Goal: Task Accomplishment & Management: Manage account settings

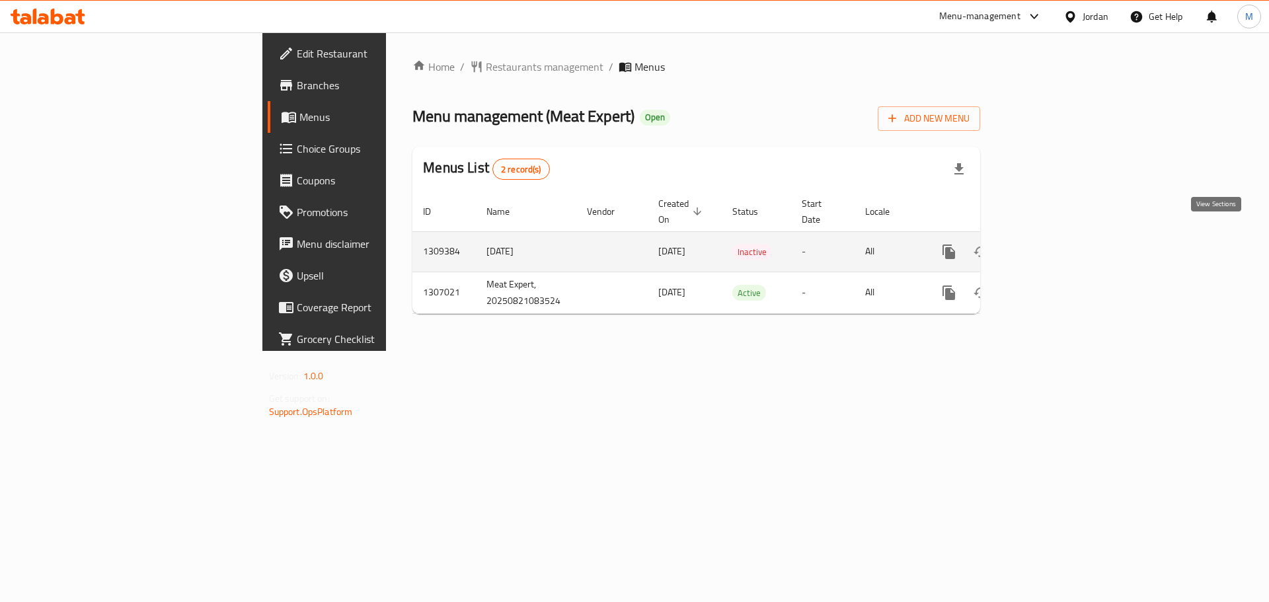
click at [1052, 244] on icon "enhanced table" at bounding box center [1044, 252] width 16 height 16
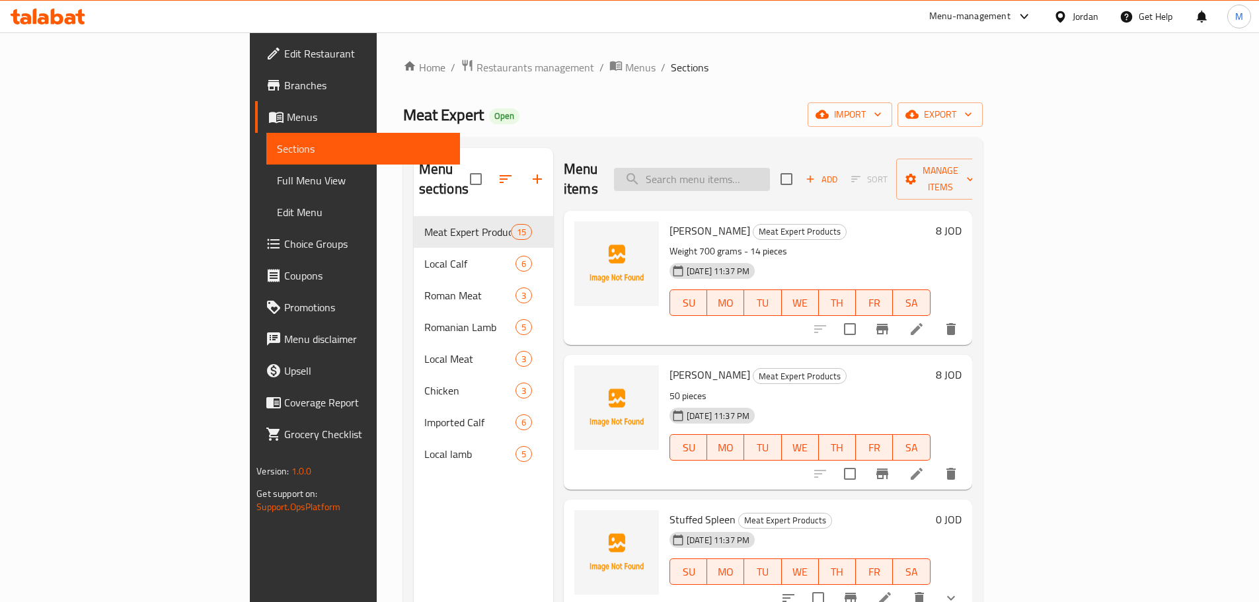
drag, startPoint x: 715, startPoint y: 172, endPoint x: 747, endPoint y: 177, distance: 32.8
click at [715, 172] on input "search" at bounding box center [692, 179] width 156 height 23
paste input "عجل بلدي"
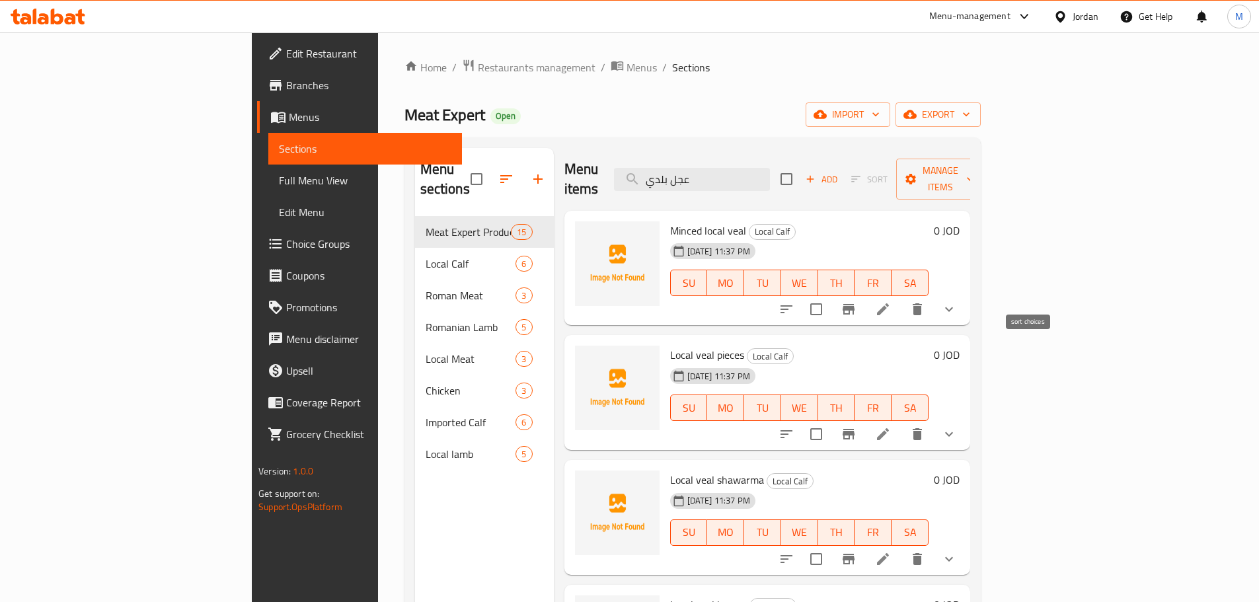
type input "عجل بلدي"
click at [794, 301] on icon "sort-choices" at bounding box center [786, 309] width 16 height 16
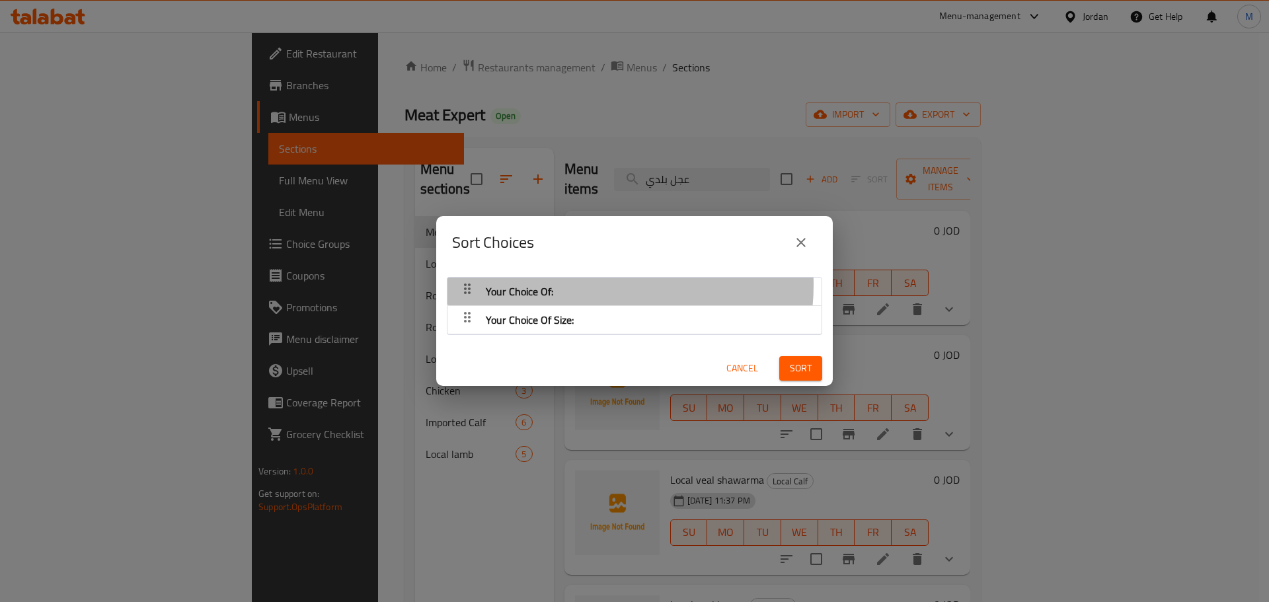
click at [595, 285] on div "Your Choice Of:" at bounding box center [634, 292] width 361 height 32
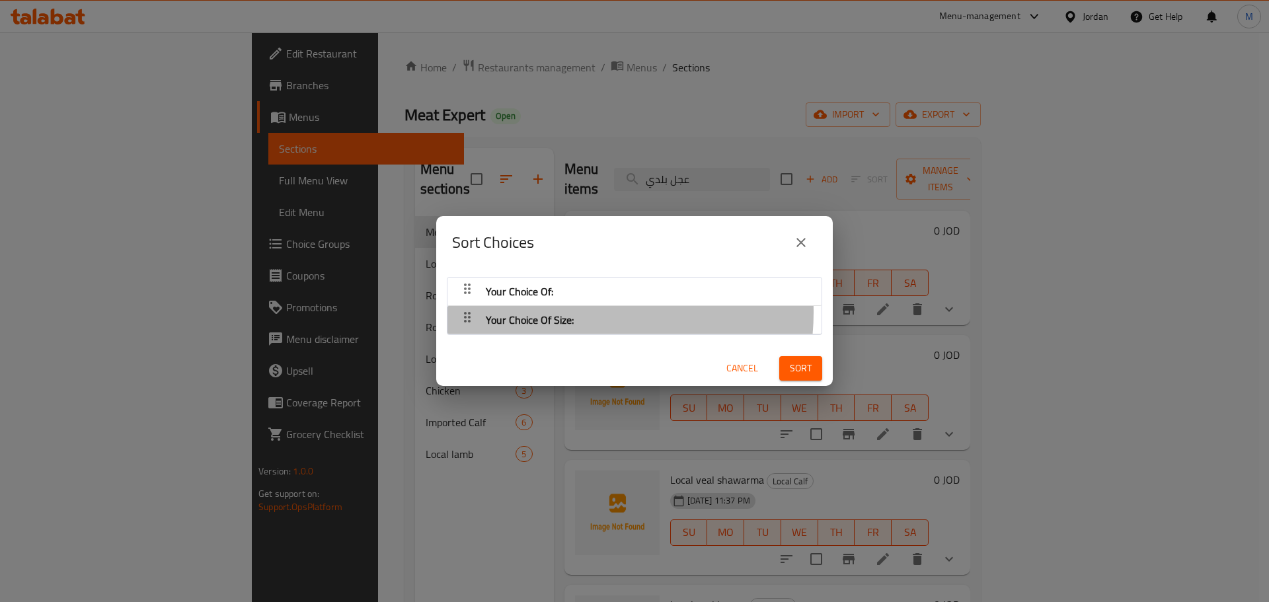
click at [581, 307] on div "Your Choice Of Size:" at bounding box center [634, 292] width 361 height 32
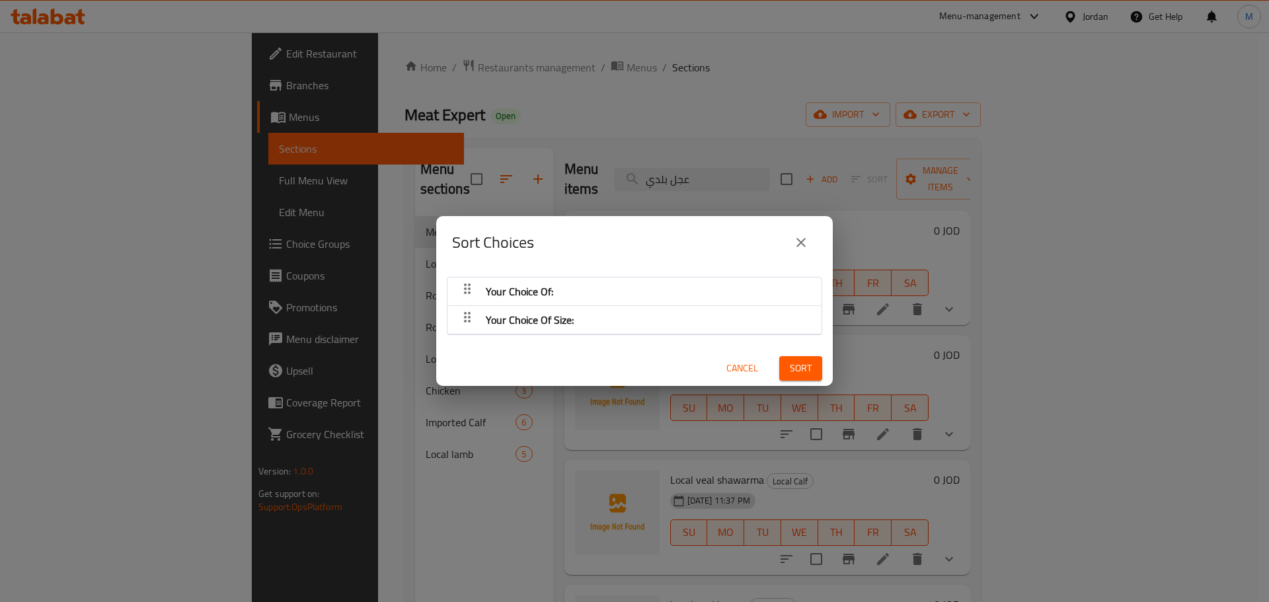
click at [801, 244] on icon "close" at bounding box center [801, 243] width 16 height 16
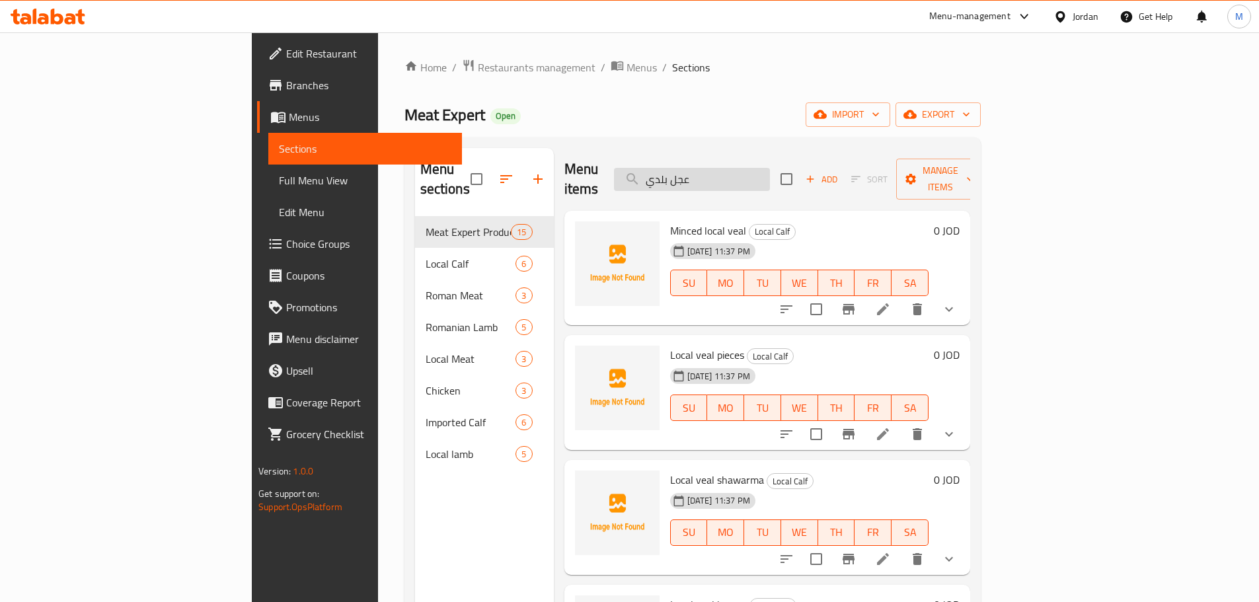
click at [770, 178] on input "عجل بلدي" at bounding box center [692, 179] width 156 height 23
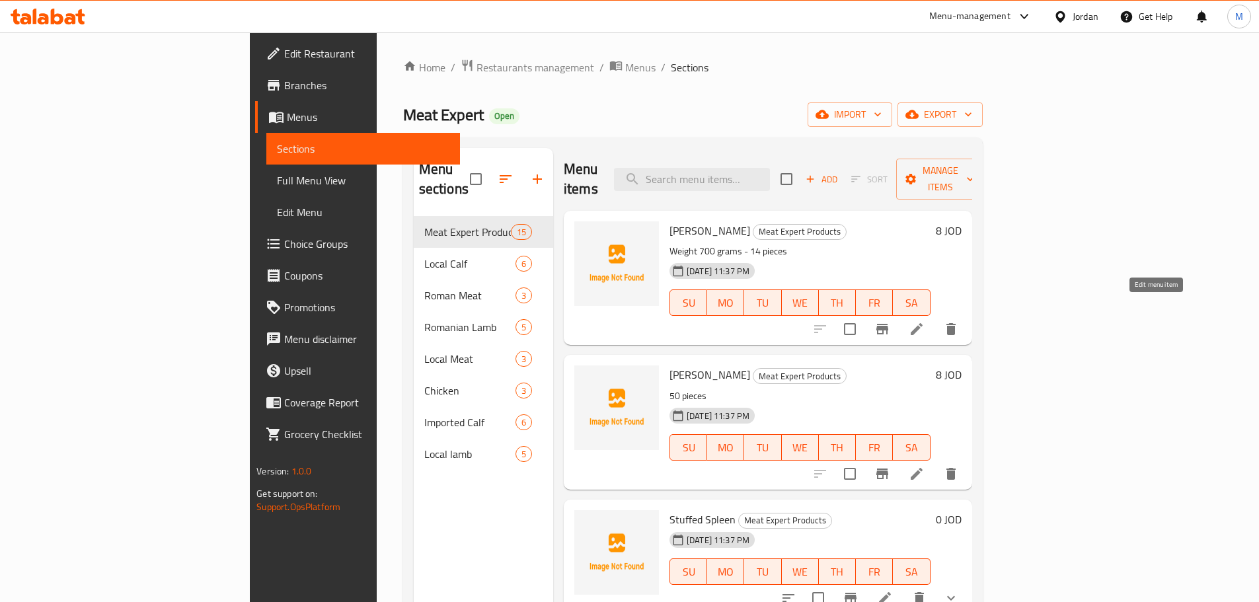
click at [922, 323] on icon at bounding box center [917, 329] width 12 height 12
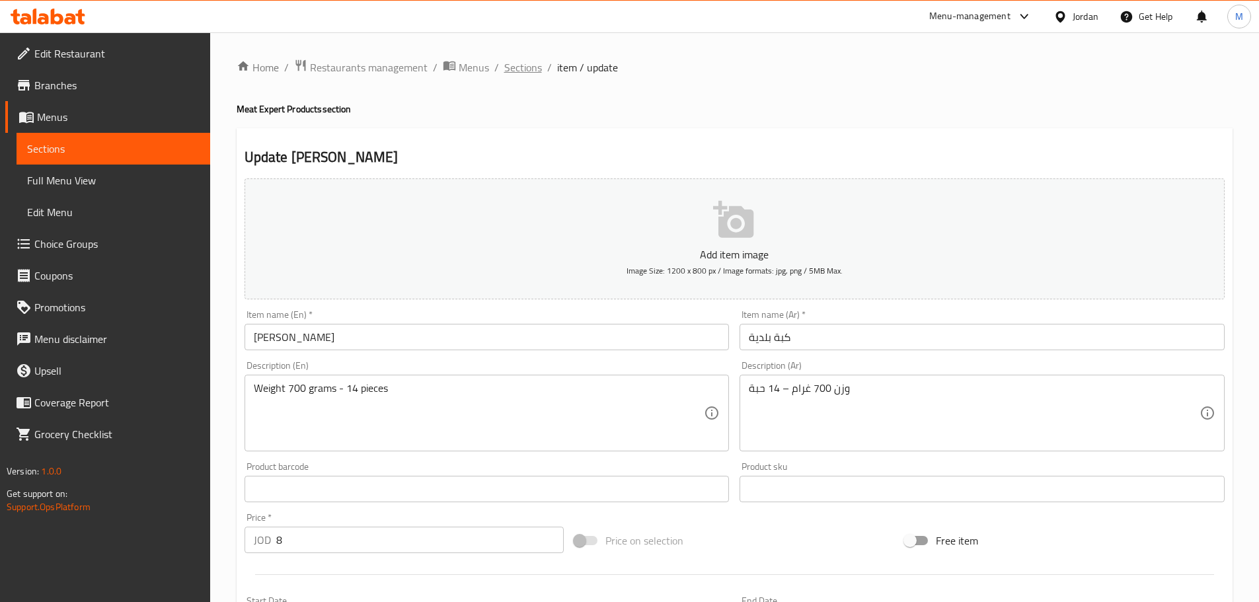
click at [530, 74] on span "Sections" at bounding box center [523, 67] width 38 height 16
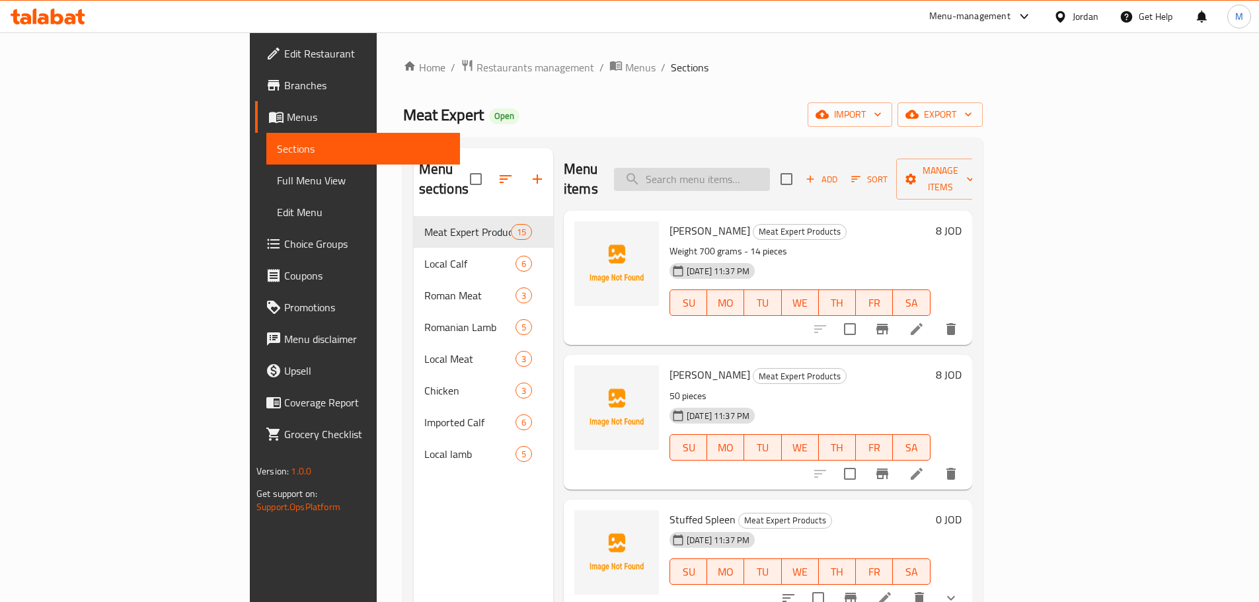
click at [770, 174] on input "search" at bounding box center [692, 179] width 156 height 23
paste input "عجل بلدي"
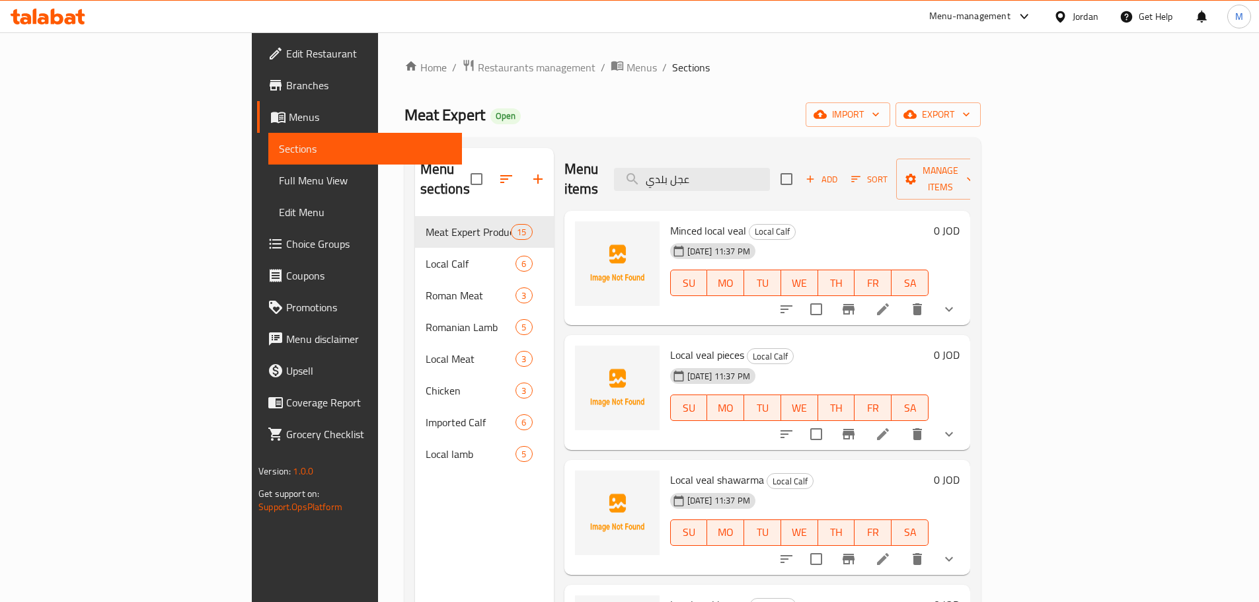
type input "عجل بلدي"
click at [901, 422] on li at bounding box center [882, 434] width 37 height 24
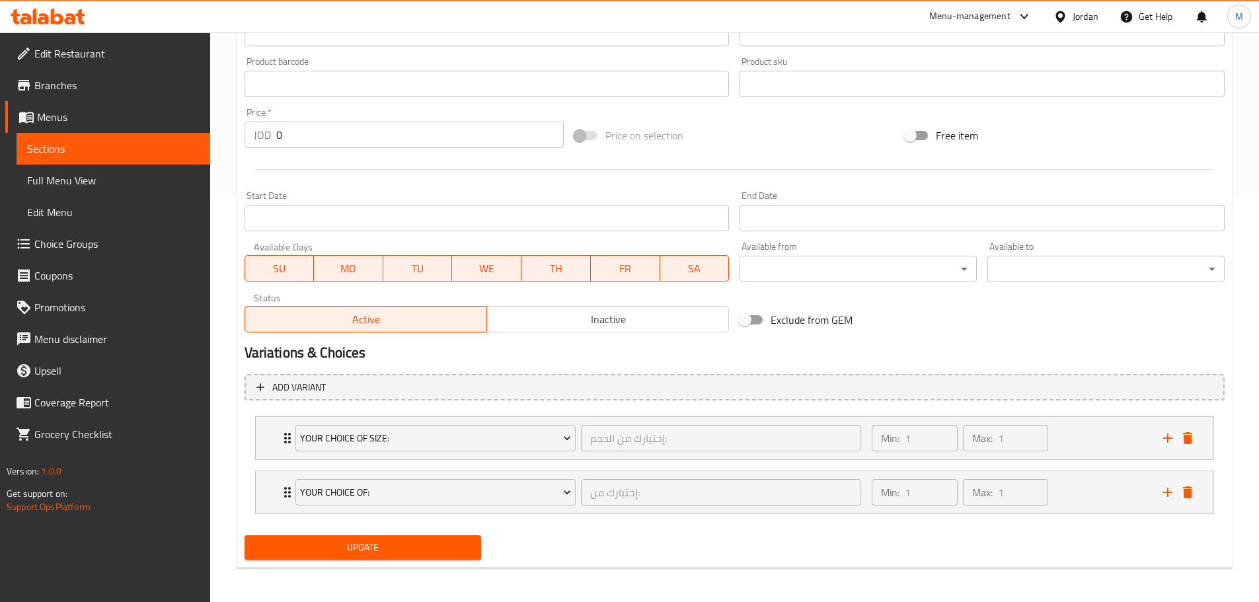
scroll to position [408, 0]
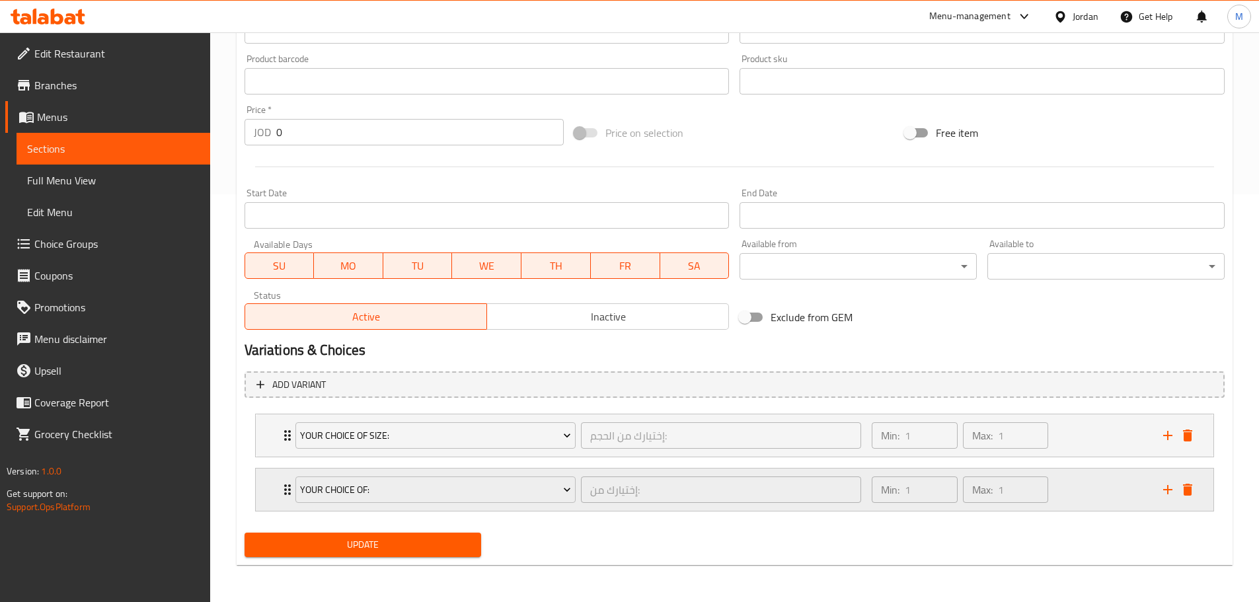
click at [265, 457] on div "Your Choice Of: إختيارك من: ​ Min: 1 ​ Max: 1 ​" at bounding box center [734, 435] width 957 height 42
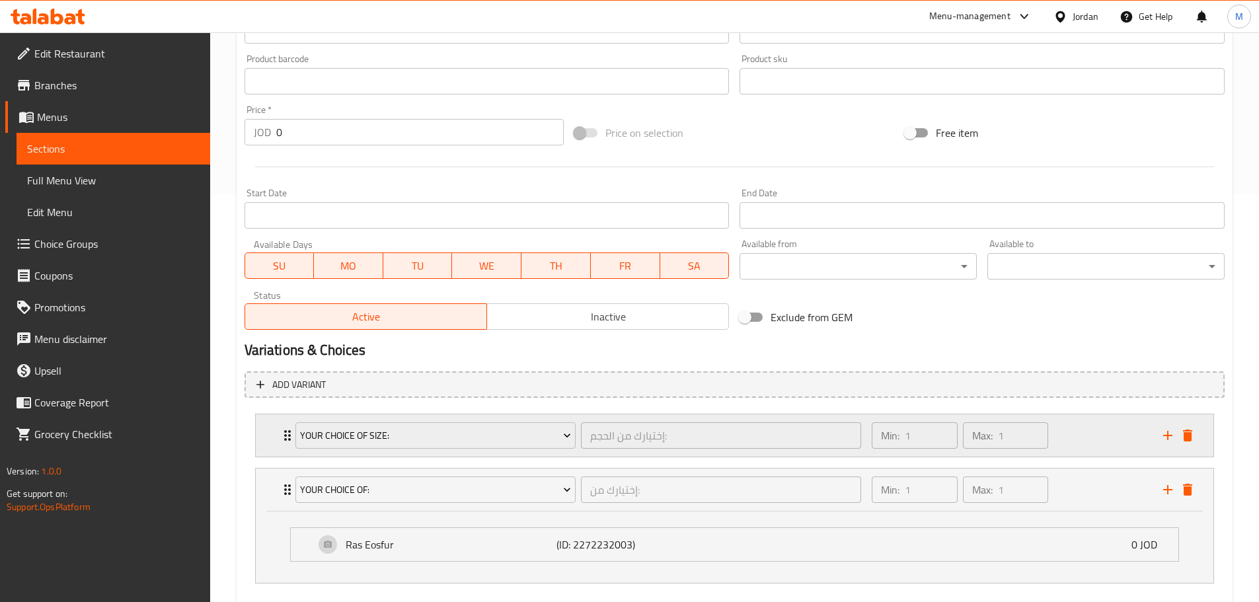
click at [264, 451] on div "Your Choice Of Size: إختيارك من الحجم: ​ Min: 1 ​ Max: 1 ​" at bounding box center [734, 435] width 957 height 42
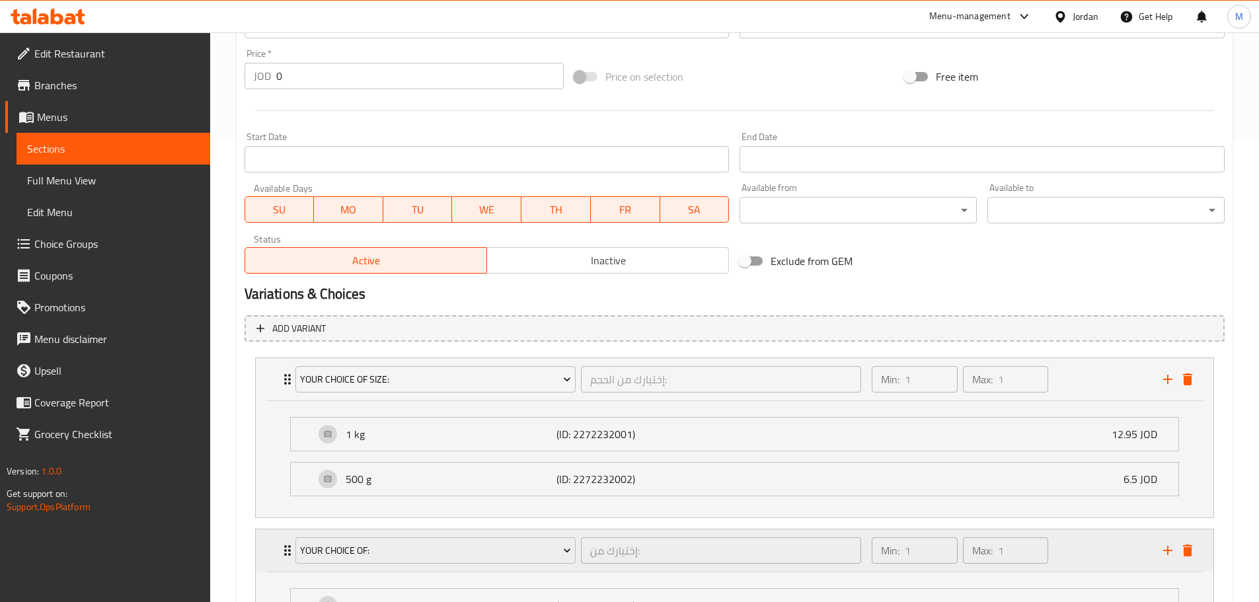
scroll to position [597, 0]
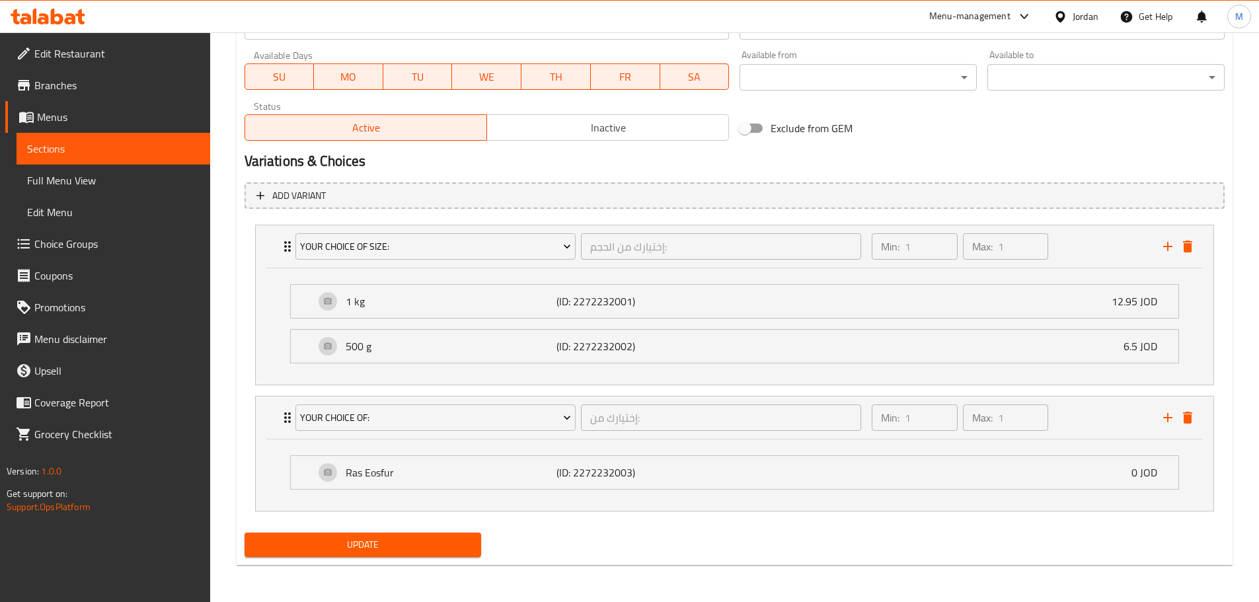
click at [233, 262] on div "Home / Restaurants management / Menus / Sections / item / update Local Calf sec…" at bounding box center [734, 19] width 1049 height 1166
click at [268, 268] on div "Your Choice Of: إختيارك من: ​ Min: 1 ​ Max: 1 ​" at bounding box center [734, 246] width 957 height 42
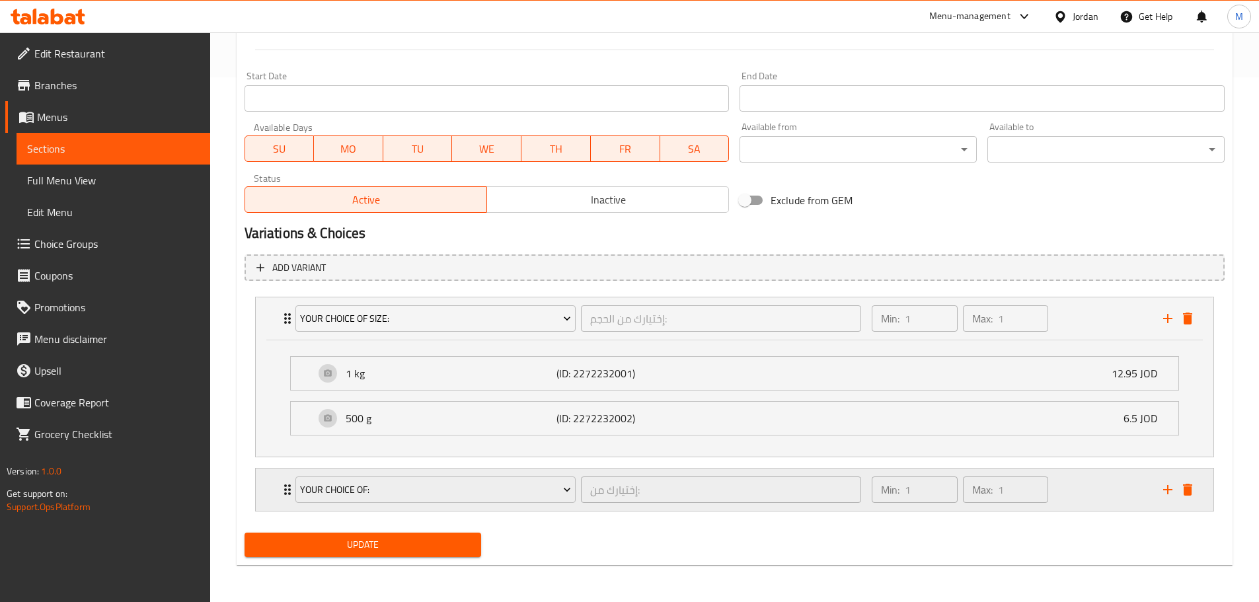
scroll to position [525, 0]
click at [266, 340] on div "Your Choice Of: إختيارك من: ​ Min: 1 ​ Max: 1 ​" at bounding box center [734, 318] width 957 height 42
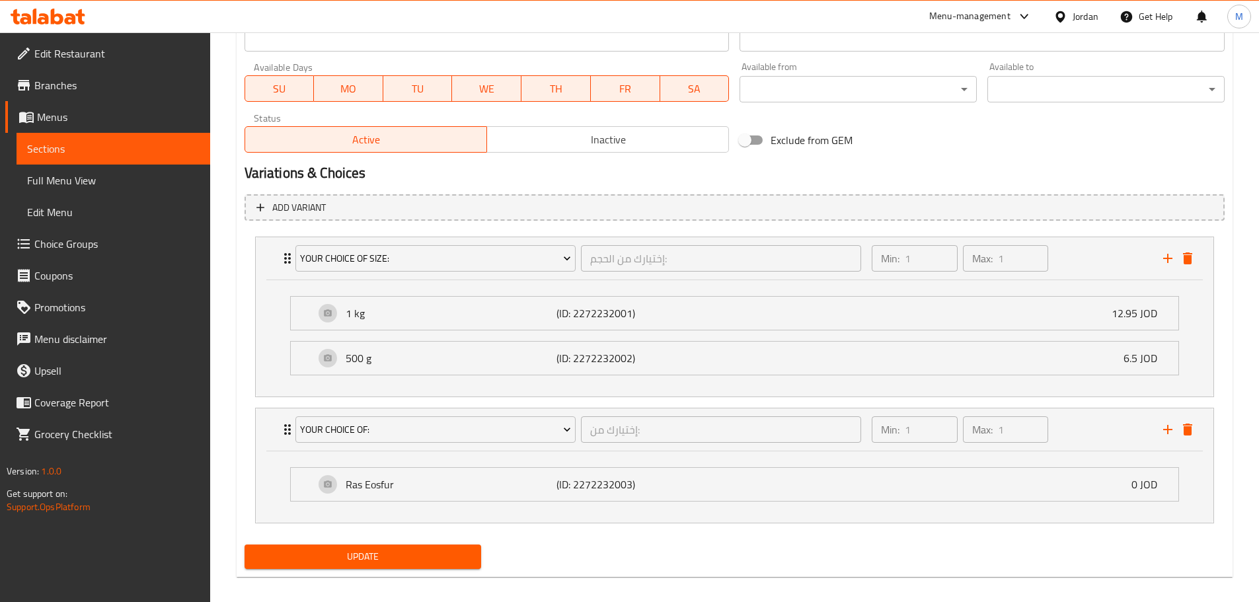
scroll to position [597, 0]
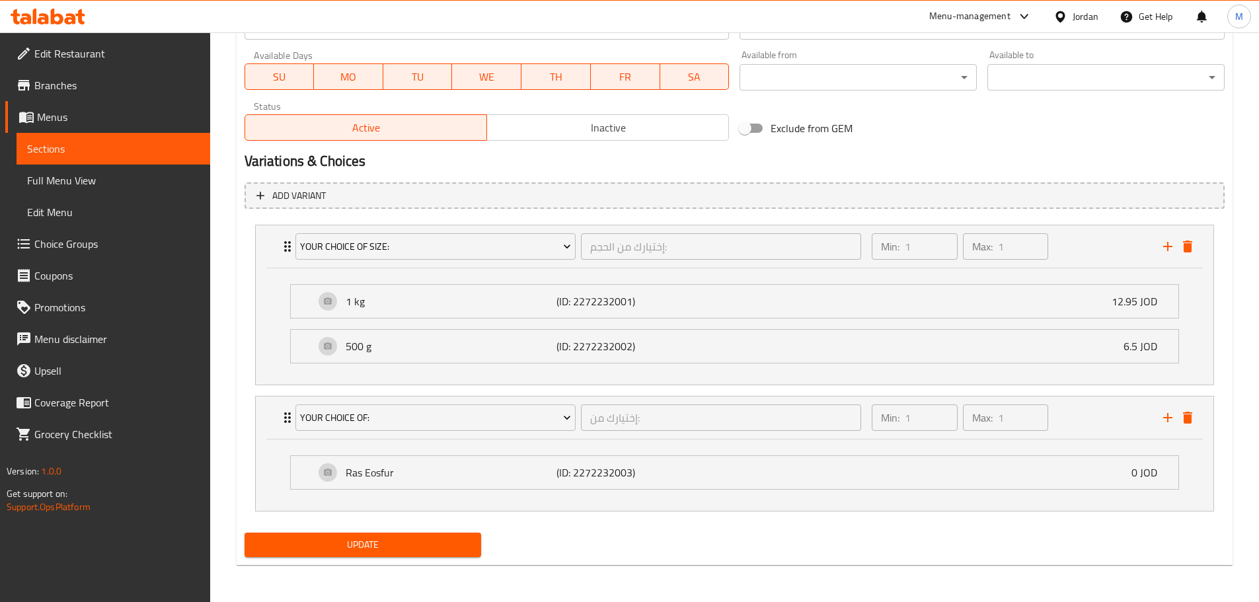
click at [230, 285] on div "Home / Restaurants management / Menus / Sections / item / update Local Calf sec…" at bounding box center [734, 19] width 1049 height 1166
click at [230, 245] on div "Home / Restaurants management / Menus / Sections / item / update Local Calf sec…" at bounding box center [734, 19] width 1049 height 1166
click at [225, 301] on div "Home / Restaurants management / Menus / Sections / item / update Local Calf sec…" at bounding box center [734, 19] width 1049 height 1166
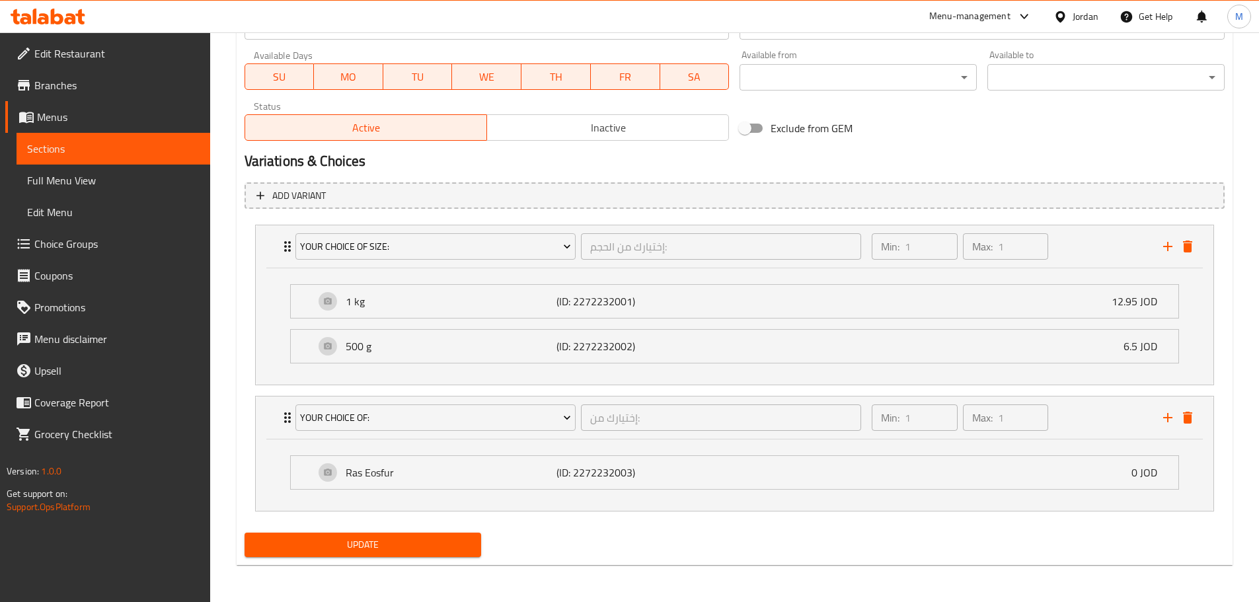
click at [227, 288] on div "Home / Restaurants management / Menus / Sections / item / update Local Calf sec…" at bounding box center [734, 19] width 1049 height 1166
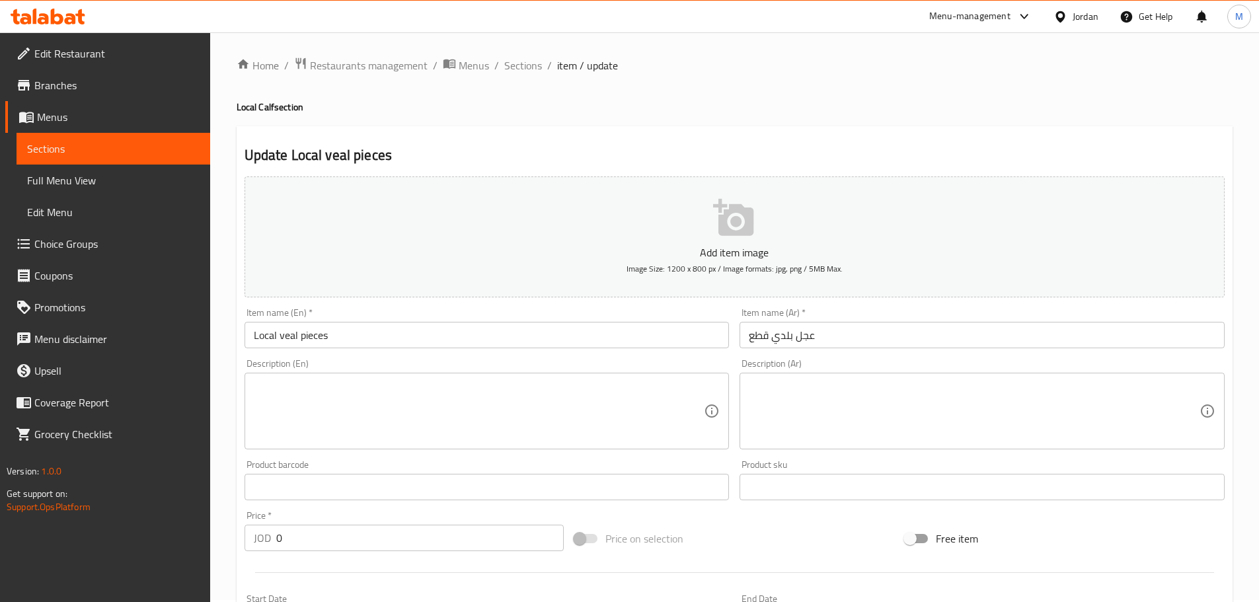
scroll to position [0, 0]
click at [483, 313] on div "Item name (En)   * Local veal pieces Item name (En) *" at bounding box center [486, 330] width 485 height 40
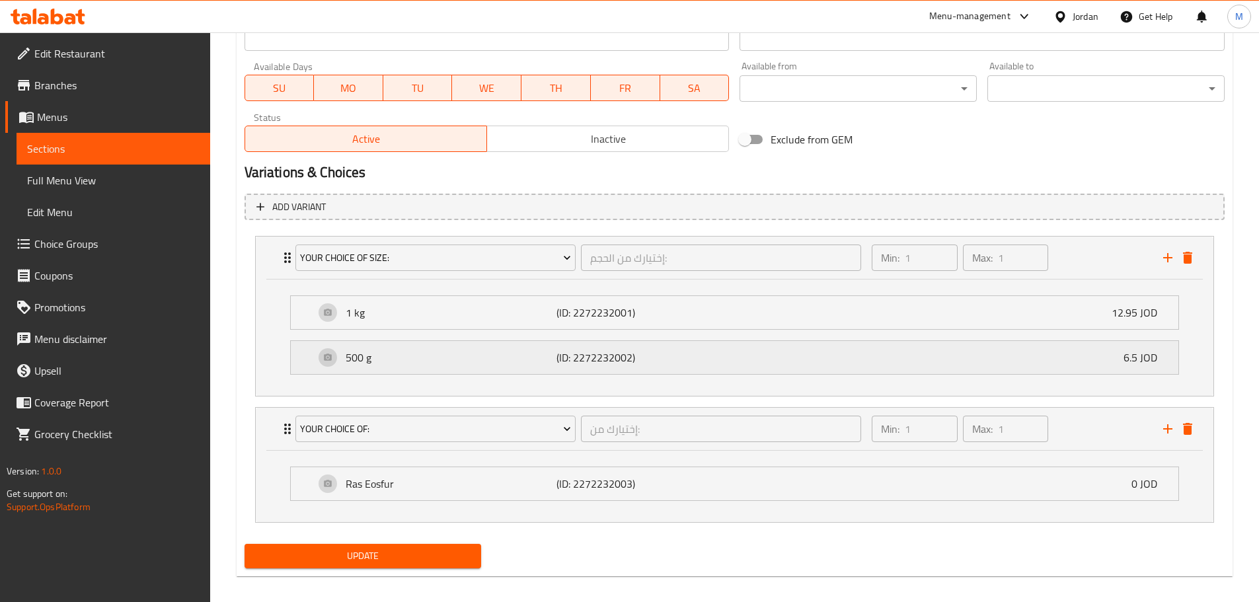
scroll to position [597, 0]
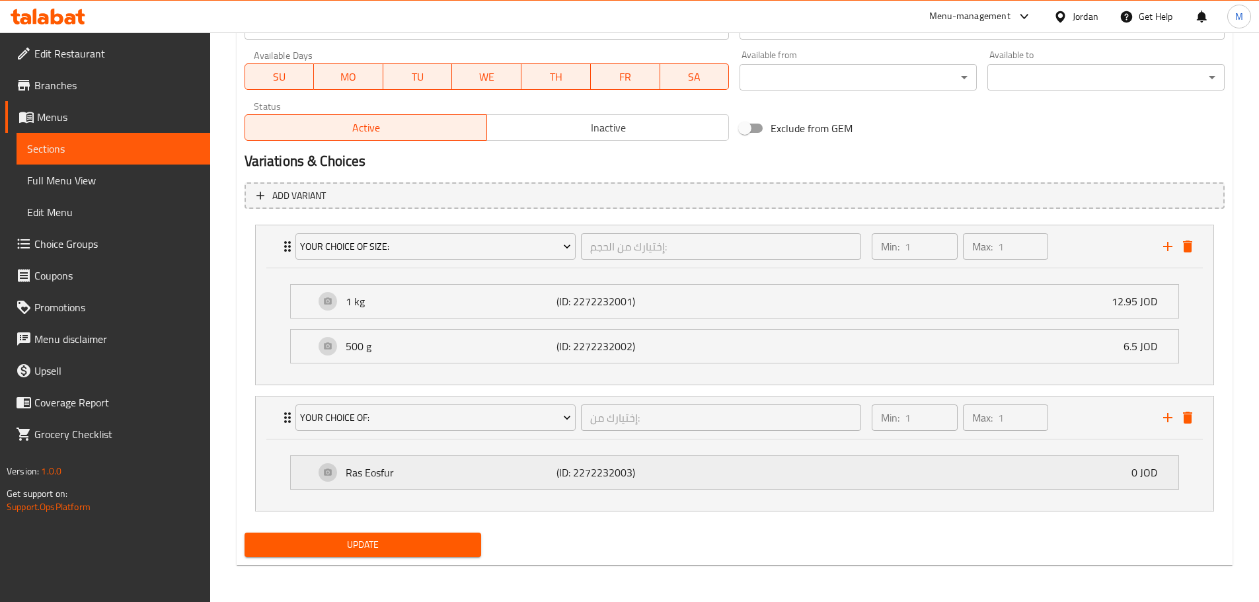
click at [604, 469] on p "(ID: 2272232003)" at bounding box center [626, 473] width 141 height 16
click at [597, 469] on p "(ID: 2272232003)" at bounding box center [626, 473] width 141 height 16
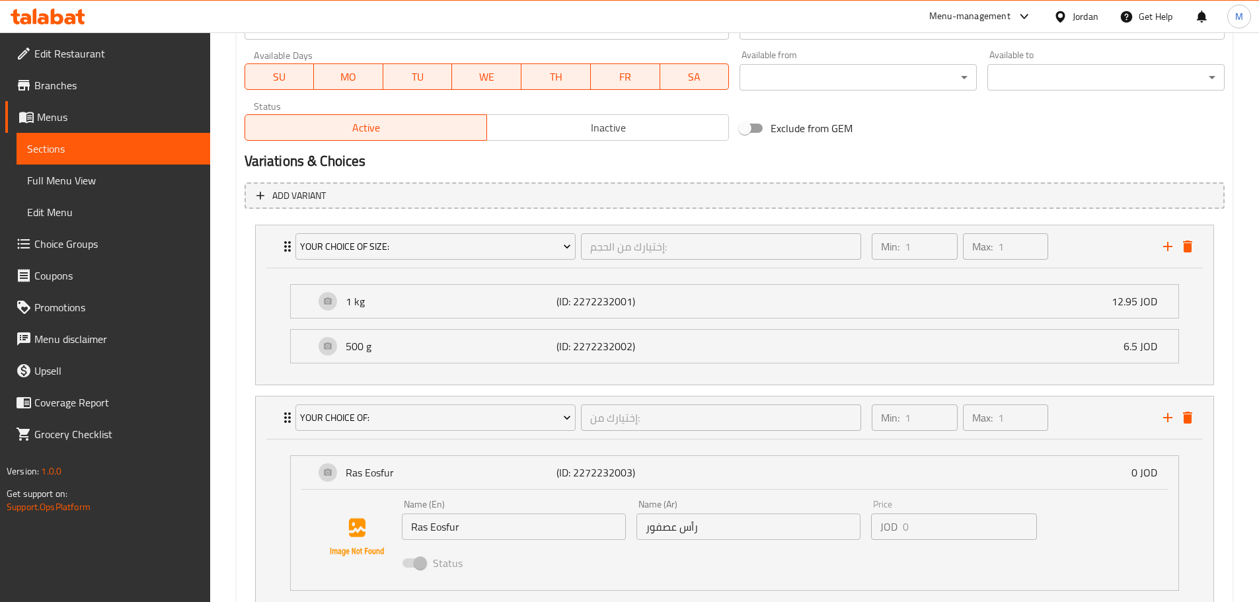
click at [441, 527] on input "Ras Eosfur" at bounding box center [514, 526] width 224 height 26
click at [85, 244] on span "Choice Groups" at bounding box center [116, 244] width 165 height 16
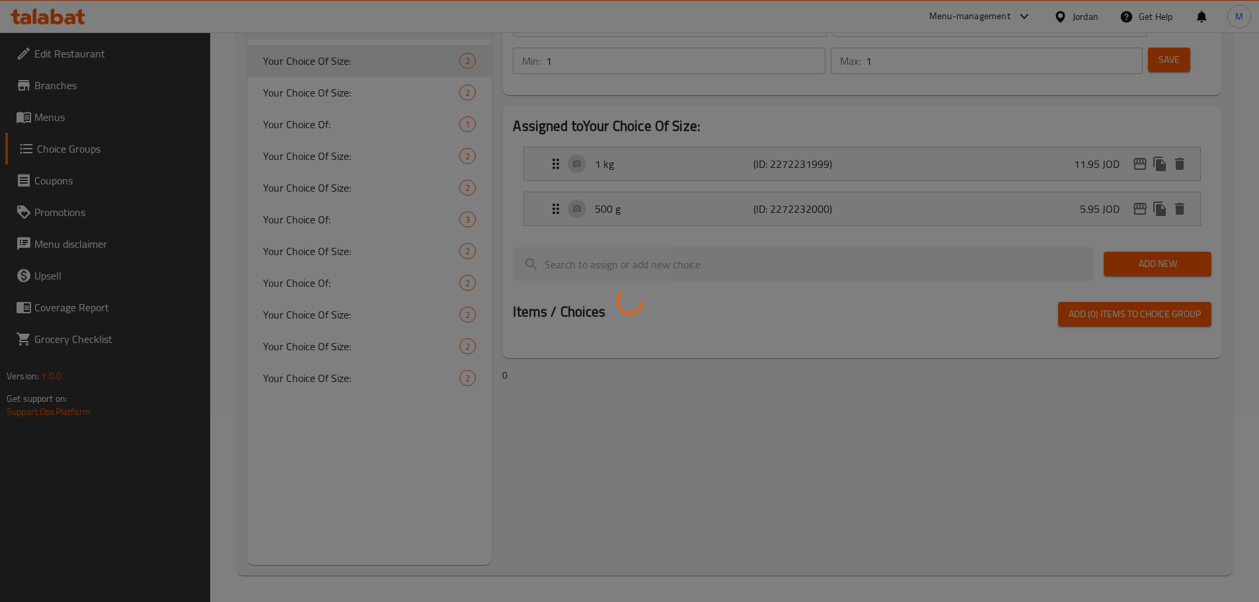
scroll to position [187, 0]
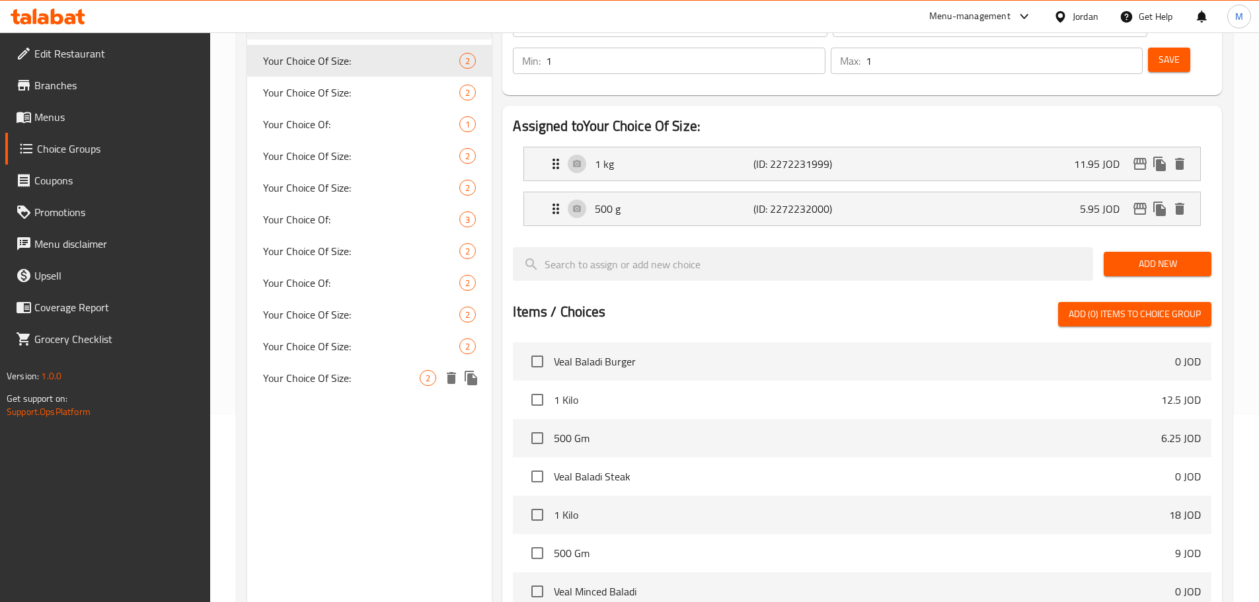
click at [350, 370] on span "Your Choice Of Size:" at bounding box center [341, 378] width 157 height 16
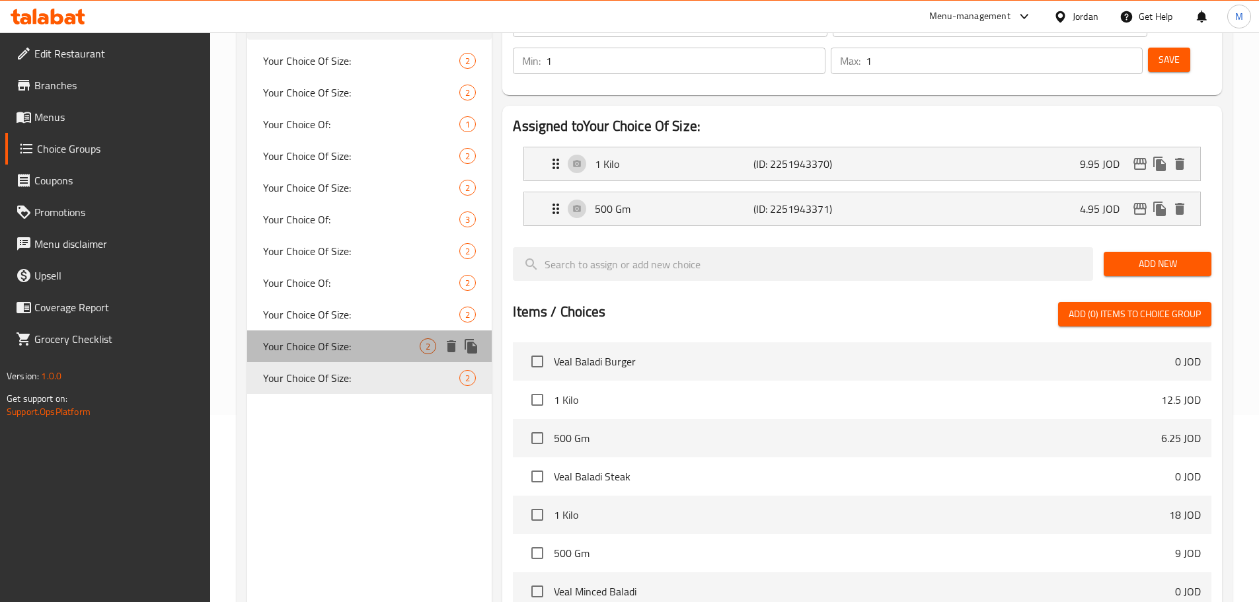
click at [354, 350] on span "Your Choice Of Size:" at bounding box center [341, 346] width 157 height 16
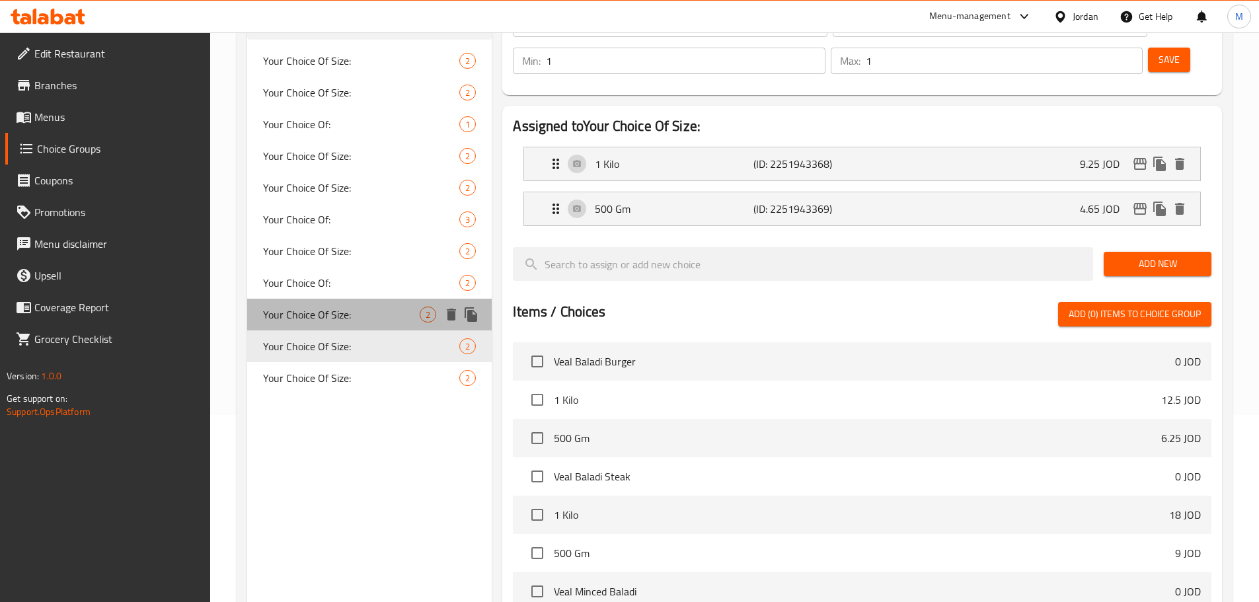
click at [359, 322] on span "Your Choice Of Size:" at bounding box center [341, 315] width 157 height 16
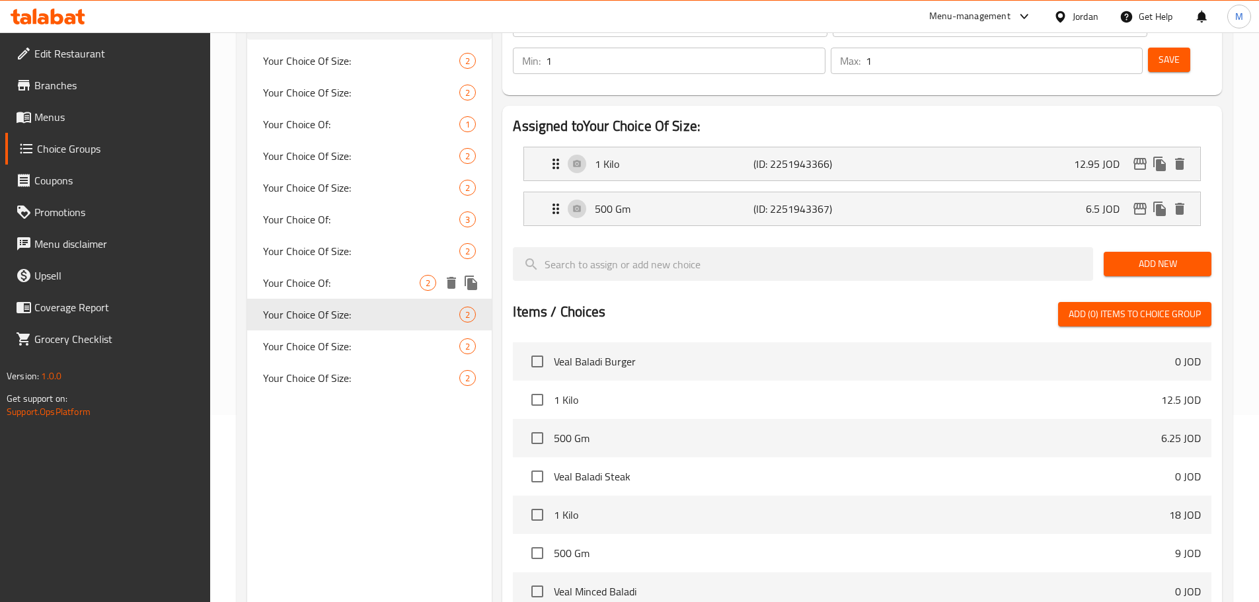
click at [361, 289] on span "Your Choice Of:" at bounding box center [341, 283] width 157 height 16
type input "Your Choice Of:"
type input "إختيارك من:"
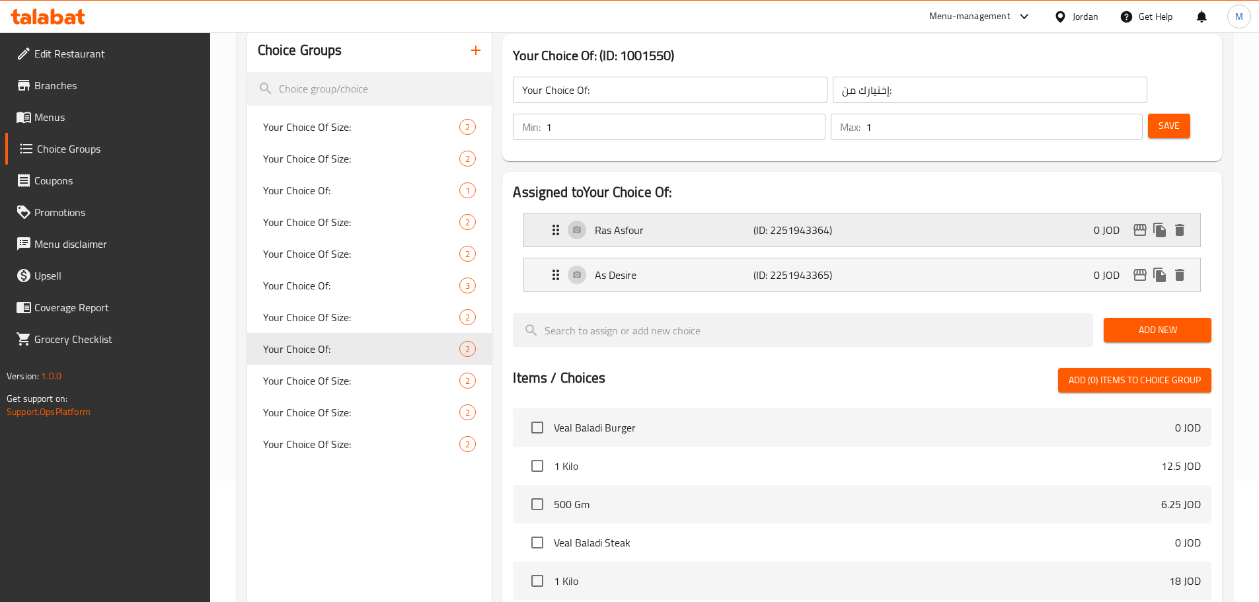
scroll to position [0, 0]
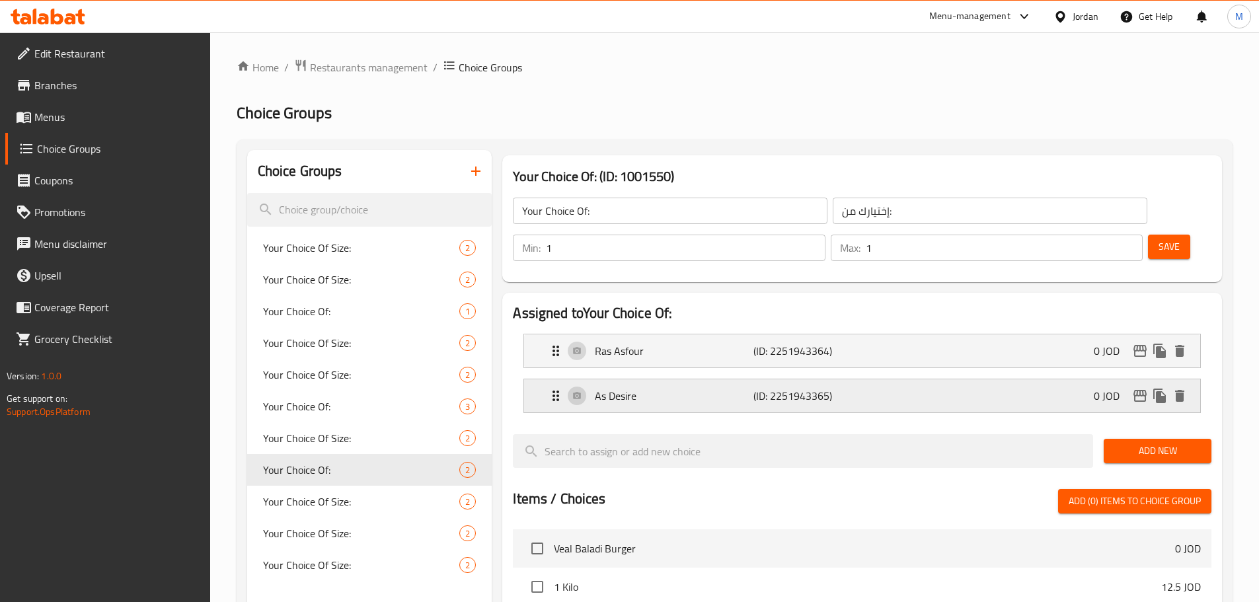
click at [752, 388] on p "As Desire" at bounding box center [674, 396] width 158 height 16
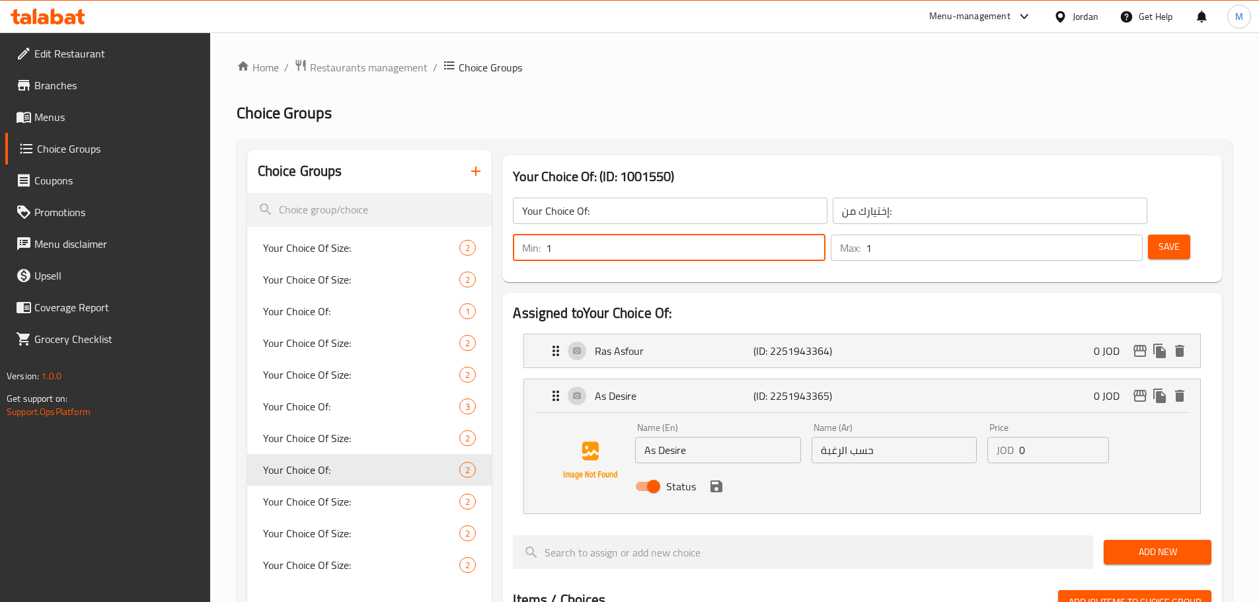
drag, startPoint x: 1024, startPoint y: 217, endPoint x: 1005, endPoint y: 219, distance: 18.5
click at [825, 235] on div "Min: 1 ​" at bounding box center [669, 248] width 312 height 26
click at [1178, 390] on icon "delete" at bounding box center [1179, 396] width 9 height 12
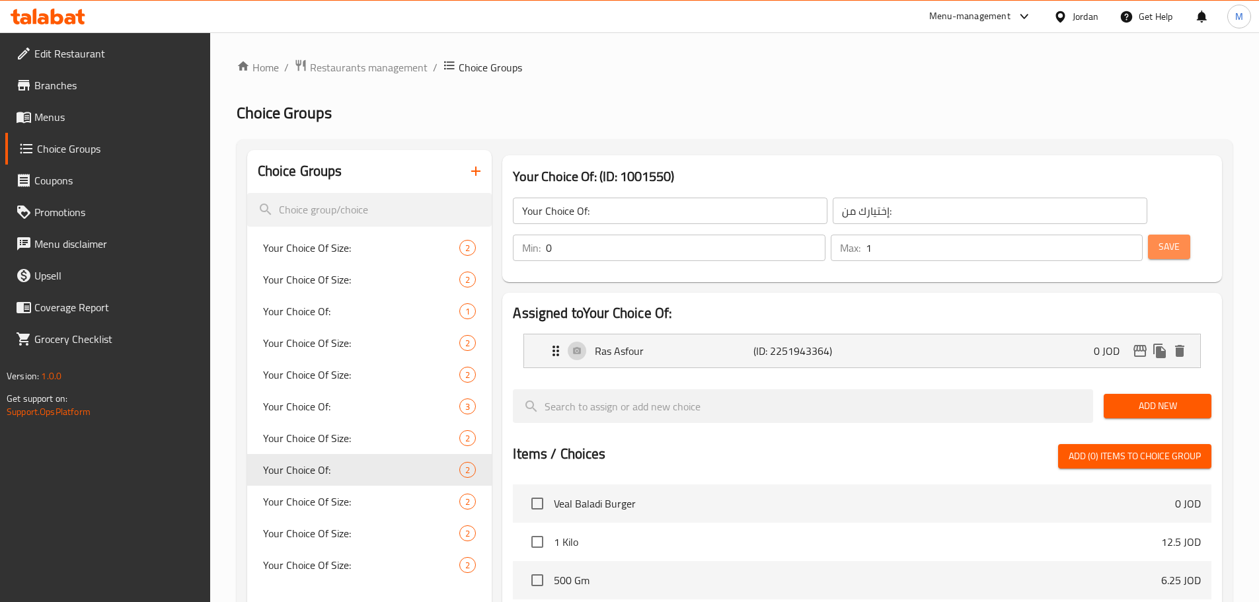
click at [1158, 239] on span "Save" at bounding box center [1168, 247] width 21 height 17
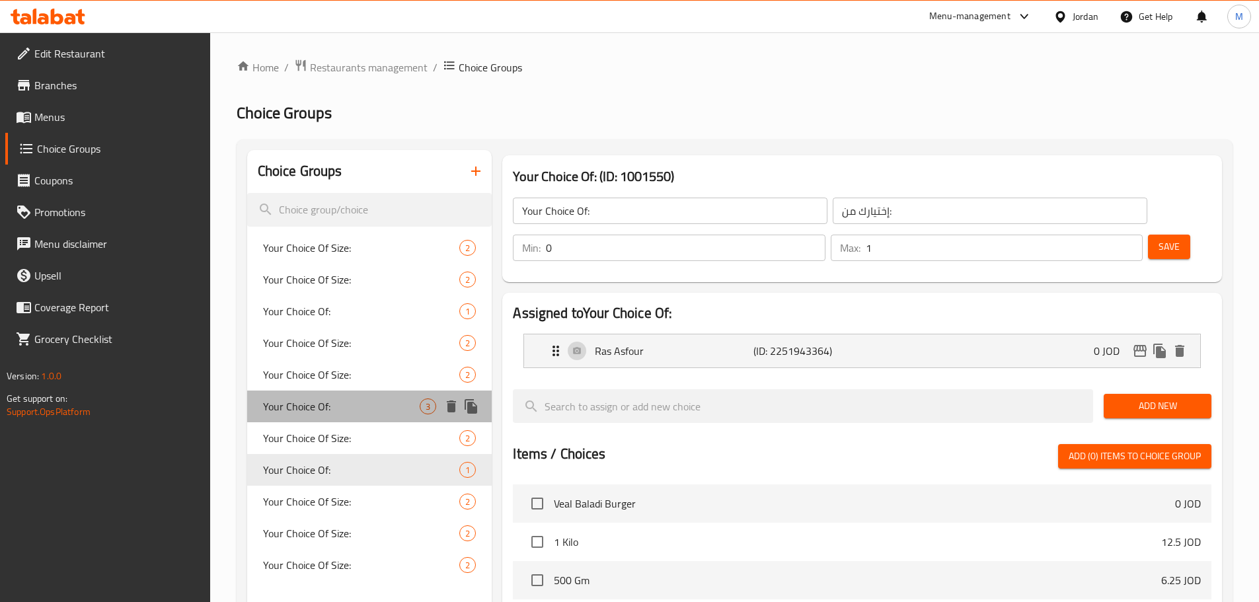
click at [347, 408] on span "Your Choice Of:" at bounding box center [341, 406] width 157 height 16
type input "1"
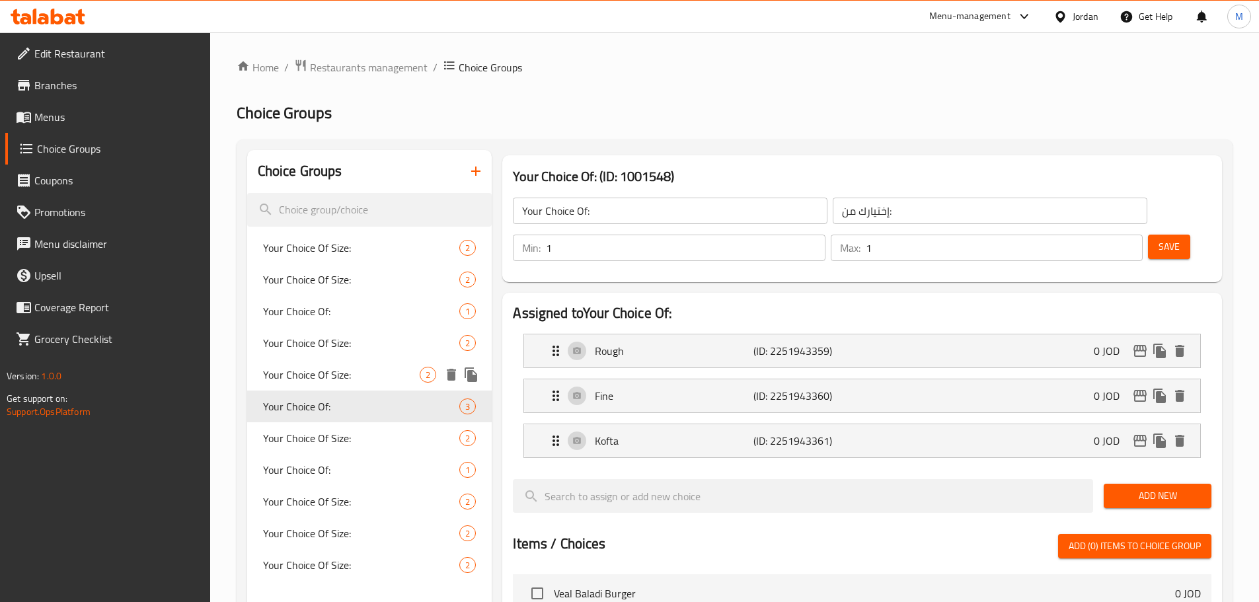
click at [340, 369] on span "Your Choice Of Size:" at bounding box center [341, 375] width 157 height 16
type input "Your Choice Of Size:"
type input "إختيارك من الحجم:"
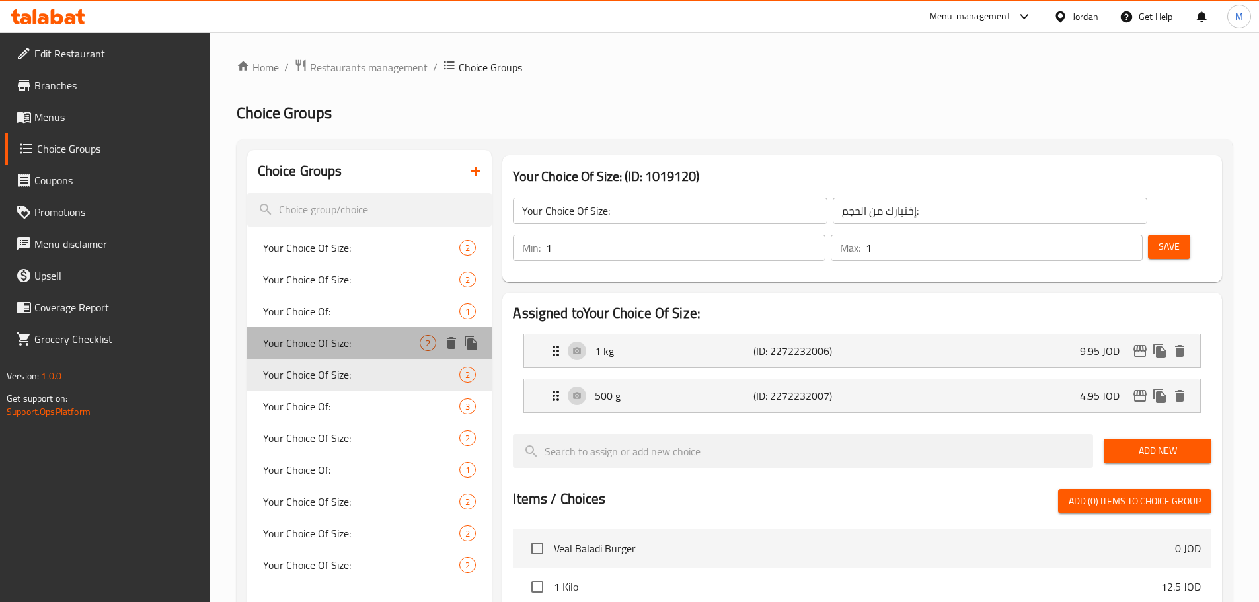
click at [349, 340] on span "Your Choice Of Size:" at bounding box center [341, 343] width 157 height 16
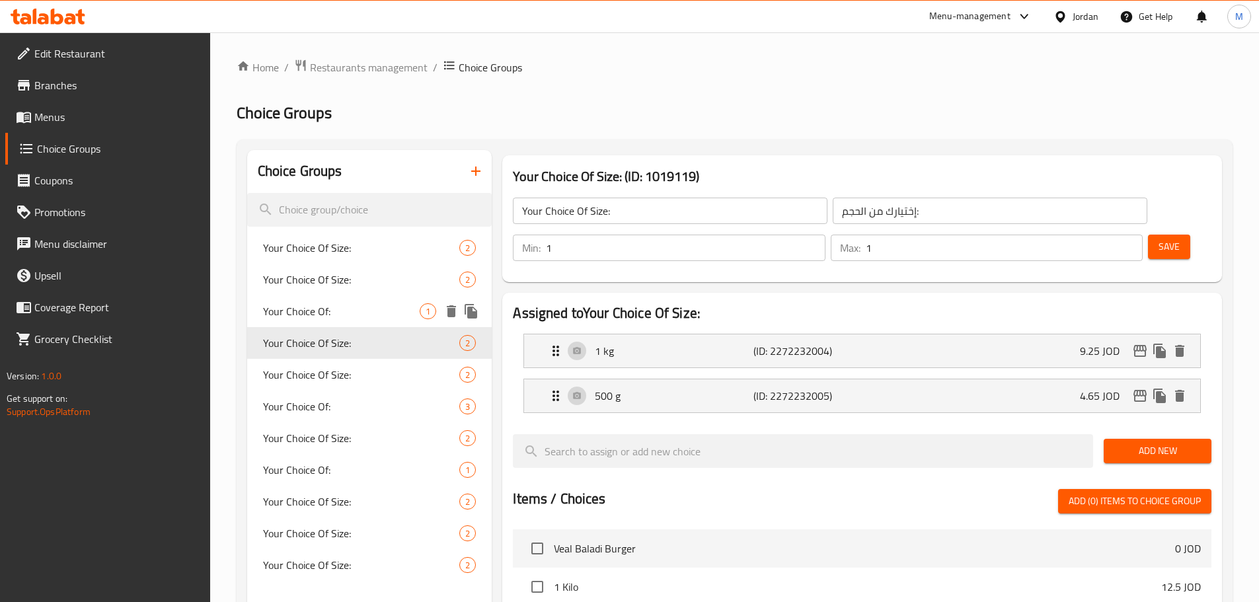
click at [346, 317] on span "Your Choice Of:" at bounding box center [341, 311] width 157 height 16
type input "Your Choice Of:"
type input "إختيارك من:"
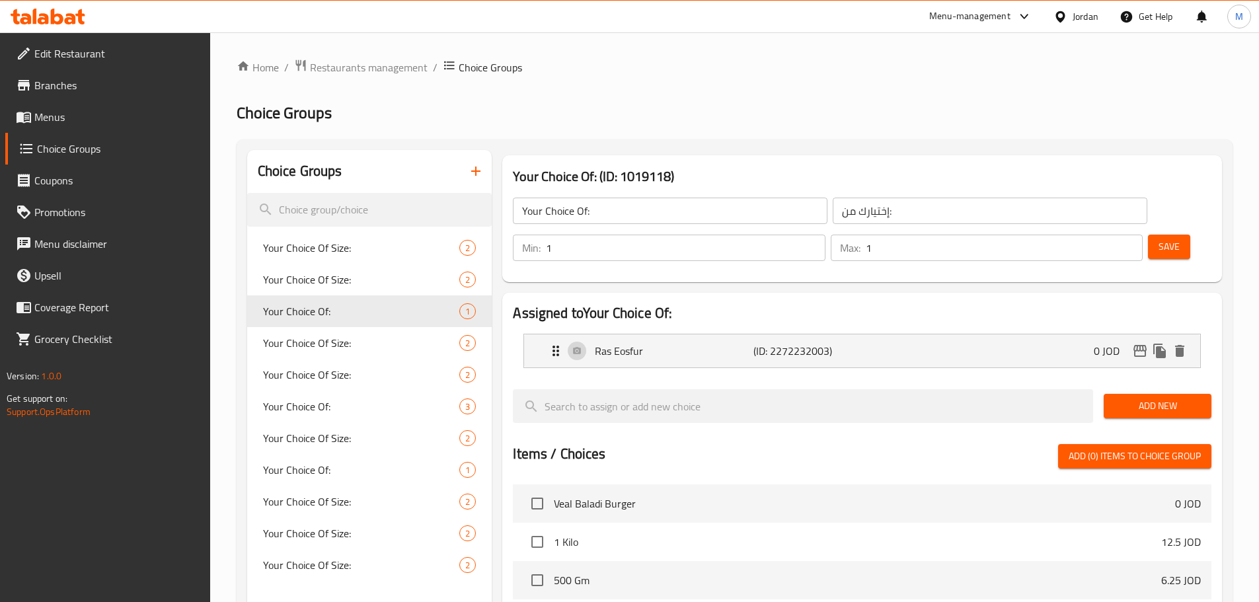
drag, startPoint x: 1020, startPoint y: 206, endPoint x: 1013, endPoint y: 208, distance: 6.9
click at [825, 235] on div "Min: 1 ​" at bounding box center [669, 248] width 312 height 26
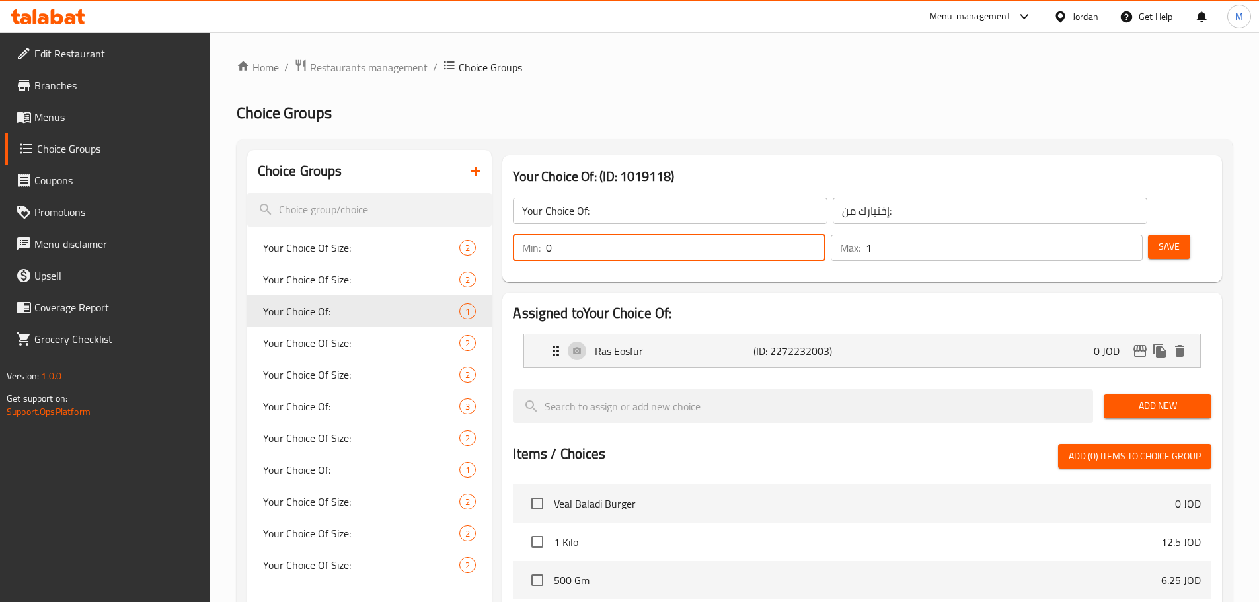
type input "0"
click at [1158, 239] on span "Save" at bounding box center [1168, 247] width 21 height 17
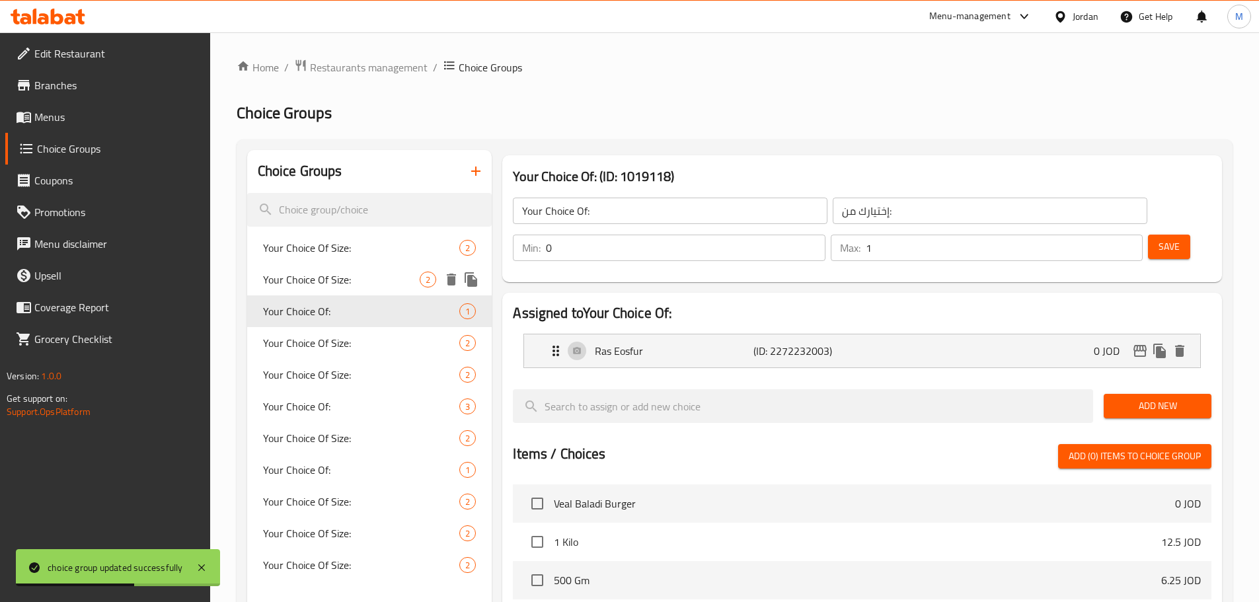
click at [361, 279] on span "Your Choice Of Size:" at bounding box center [341, 280] width 157 height 16
type input "Your Choice Of Size:"
type input "إختيارك من الحجم:"
type input "1"
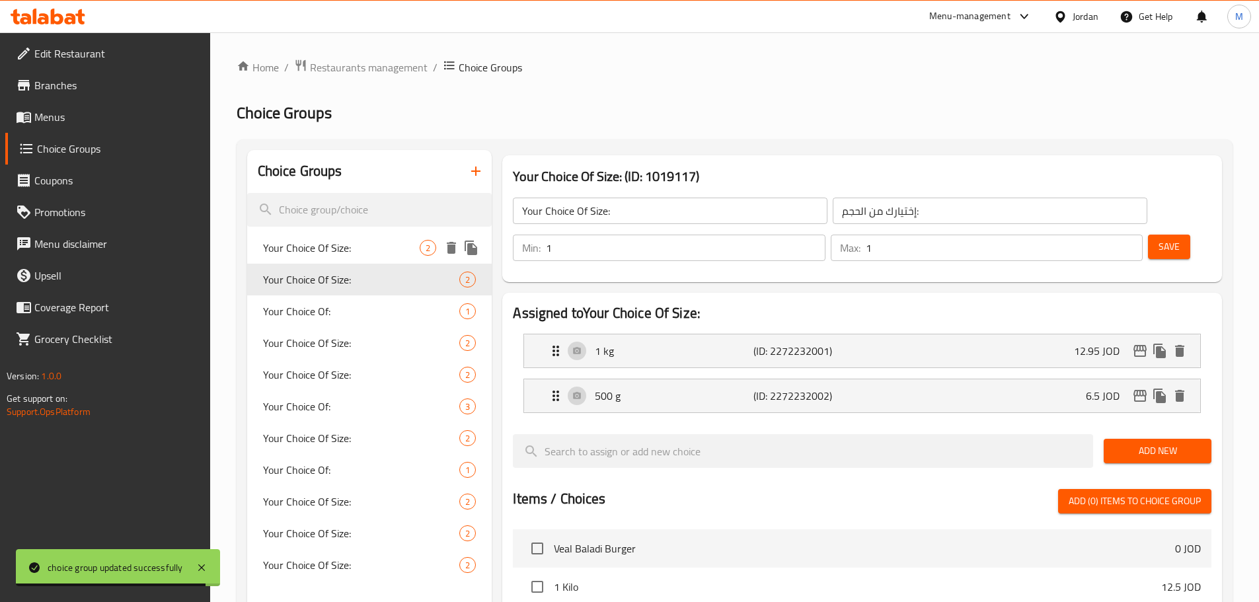
click at [381, 246] on span "Your Choice Of Size:" at bounding box center [341, 248] width 157 height 16
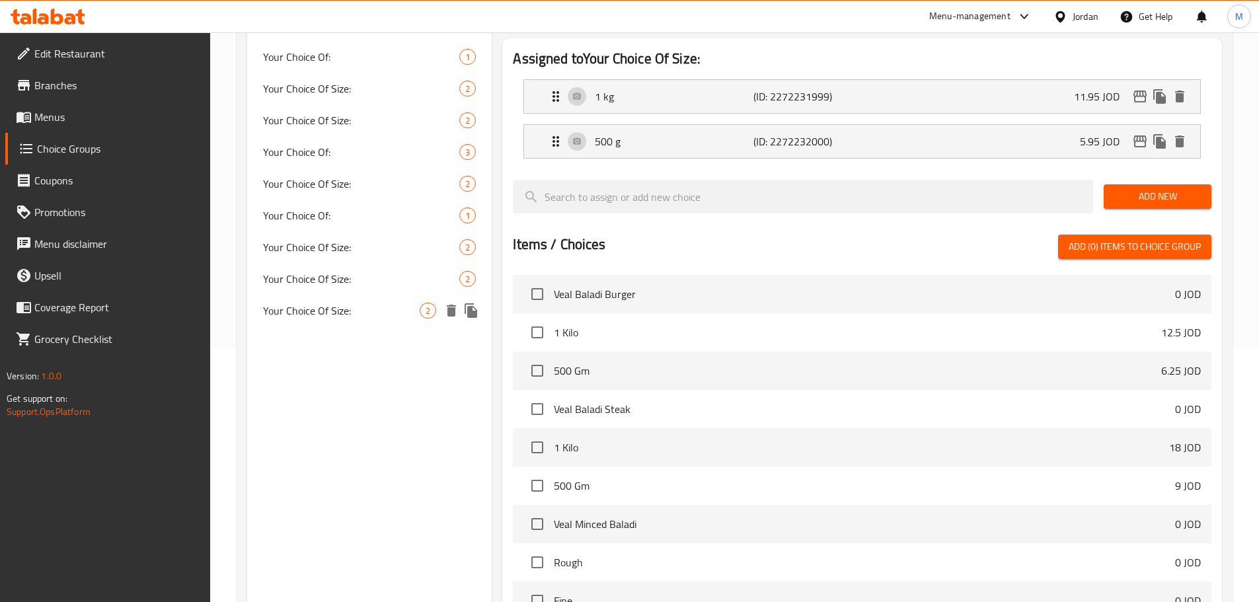
scroll to position [330, 0]
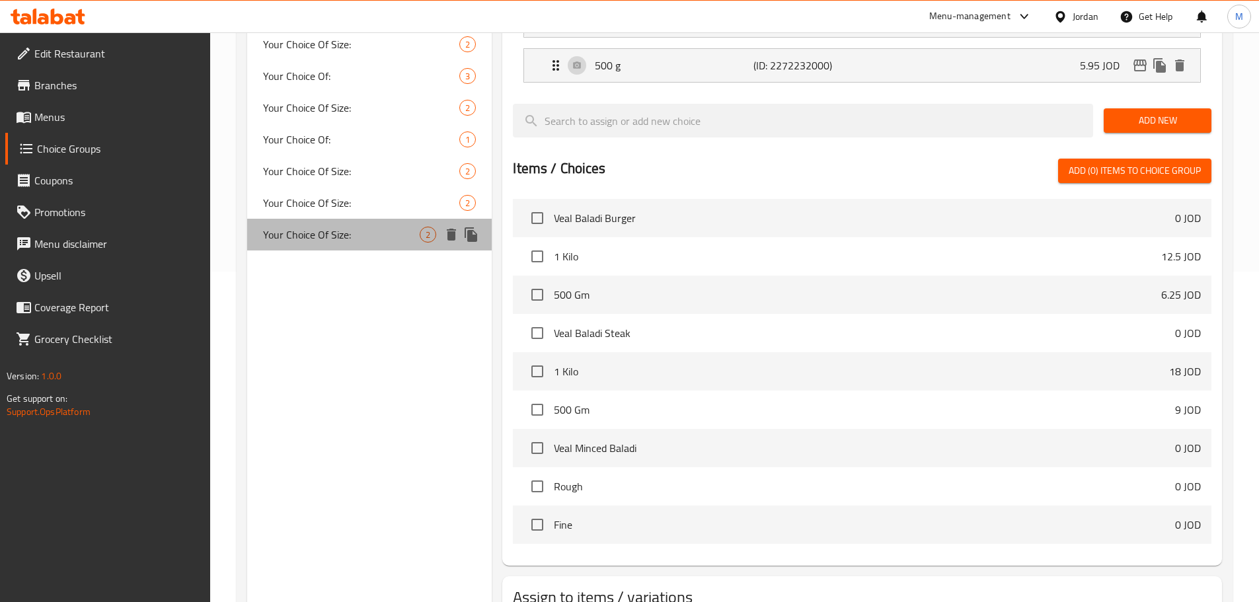
click at [311, 238] on span "Your Choice Of Size:" at bounding box center [341, 235] width 157 height 16
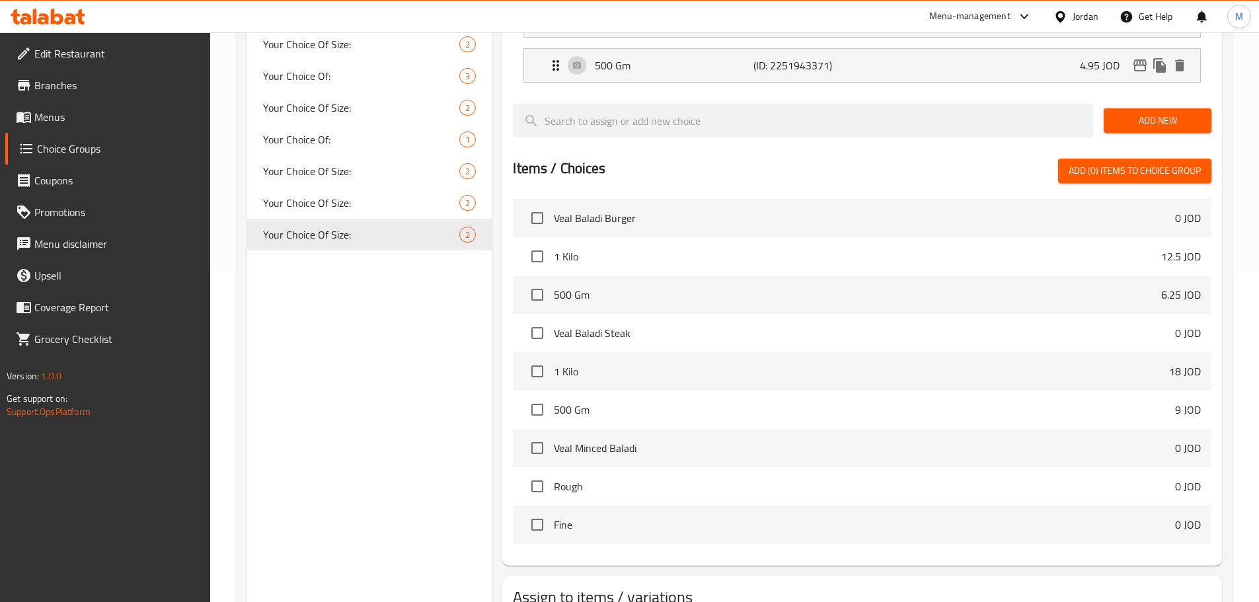
click at [72, 106] on link "Menus" at bounding box center [107, 117] width 205 height 32
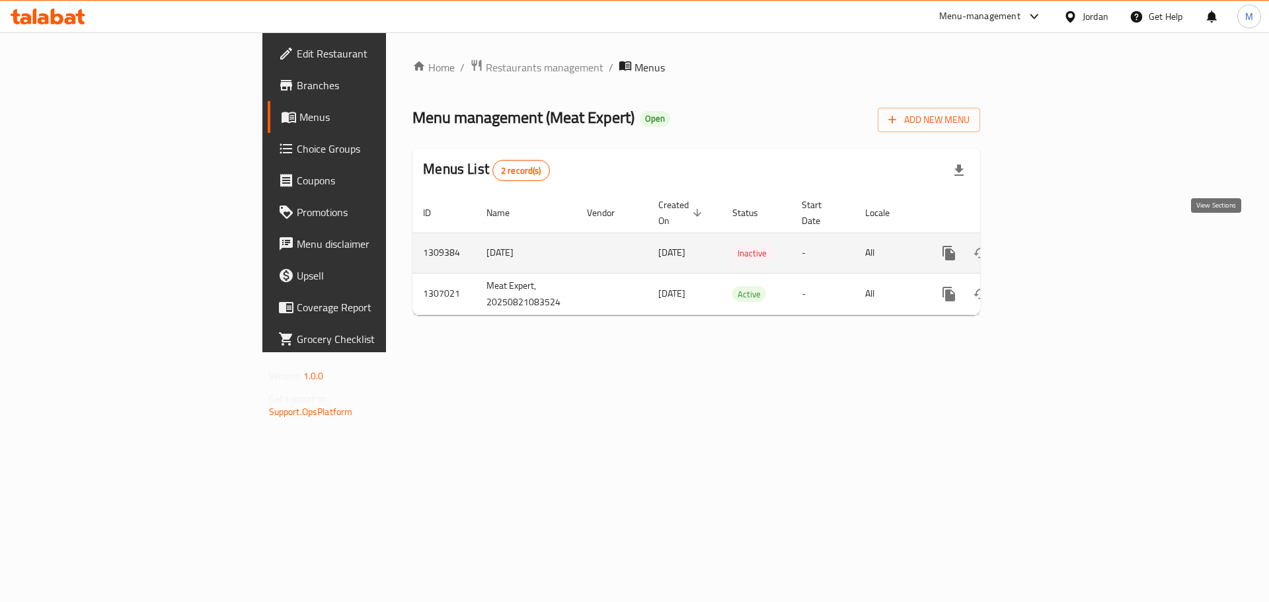
click at [1050, 247] on icon "enhanced table" at bounding box center [1044, 253] width 12 height 12
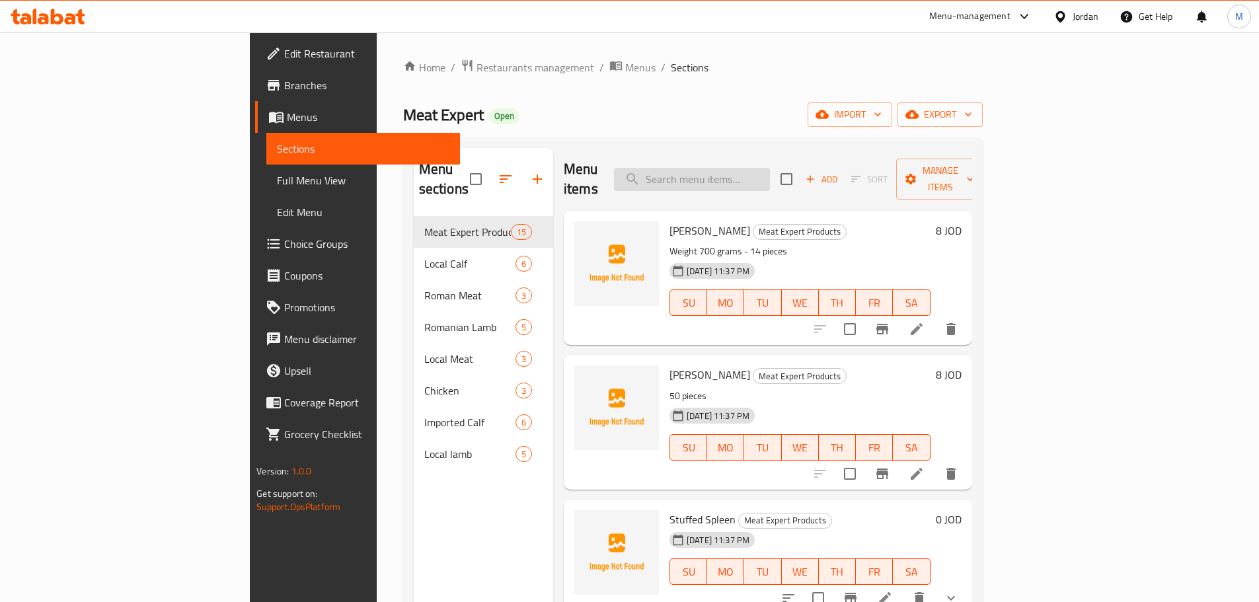
click at [764, 168] on input "search" at bounding box center [692, 179] width 156 height 23
paste input "عجل بلدي قطع"
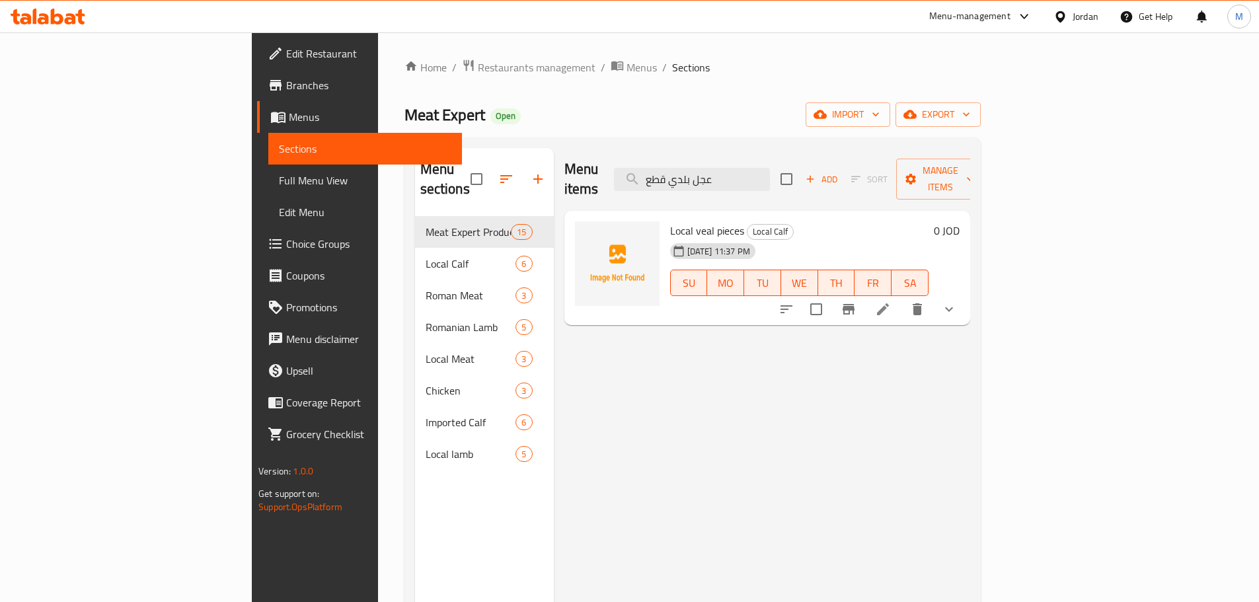
type input "عجل بلدي قطع"
click at [891, 301] on icon at bounding box center [883, 309] width 16 height 16
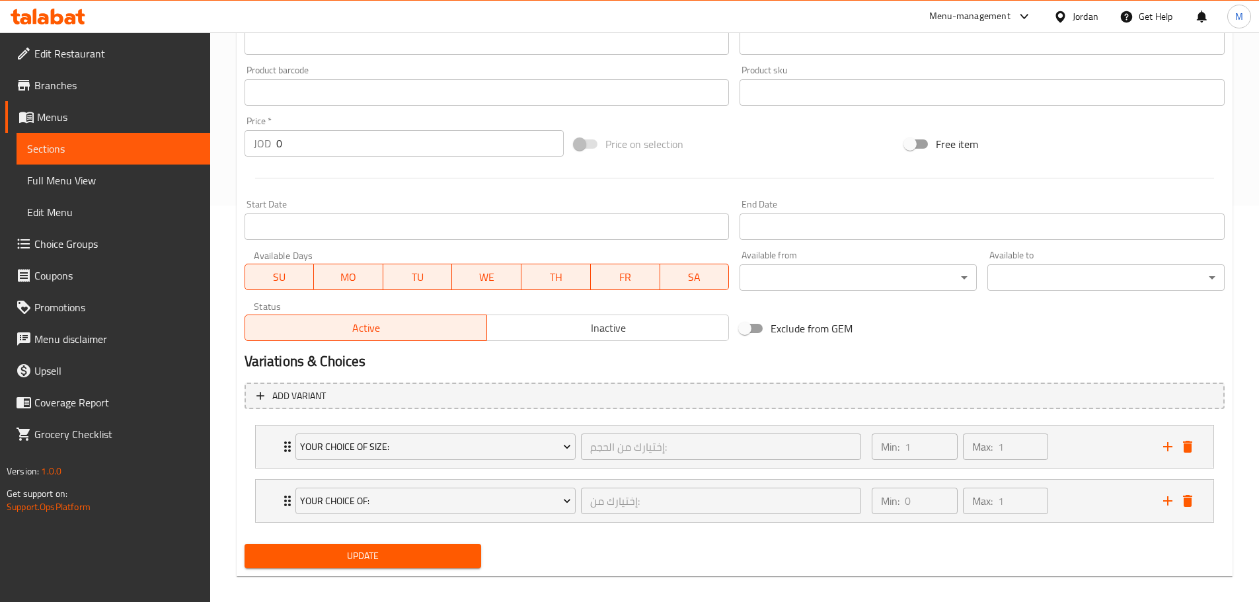
scroll to position [408, 0]
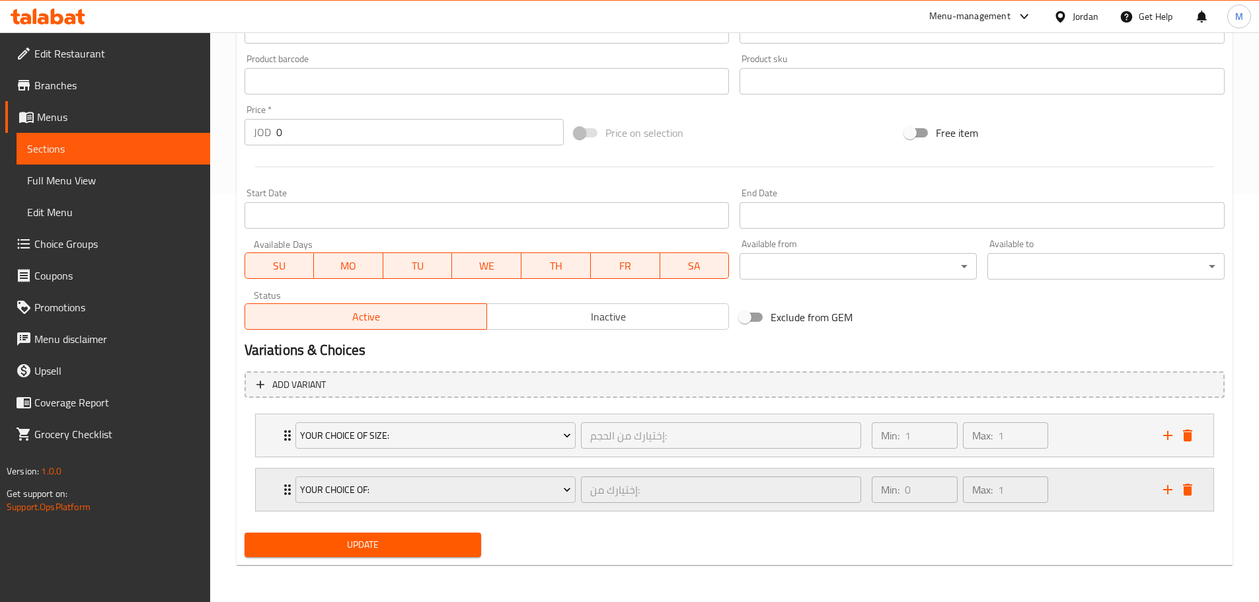
click at [280, 493] on icon "Expand" at bounding box center [288, 490] width 16 height 16
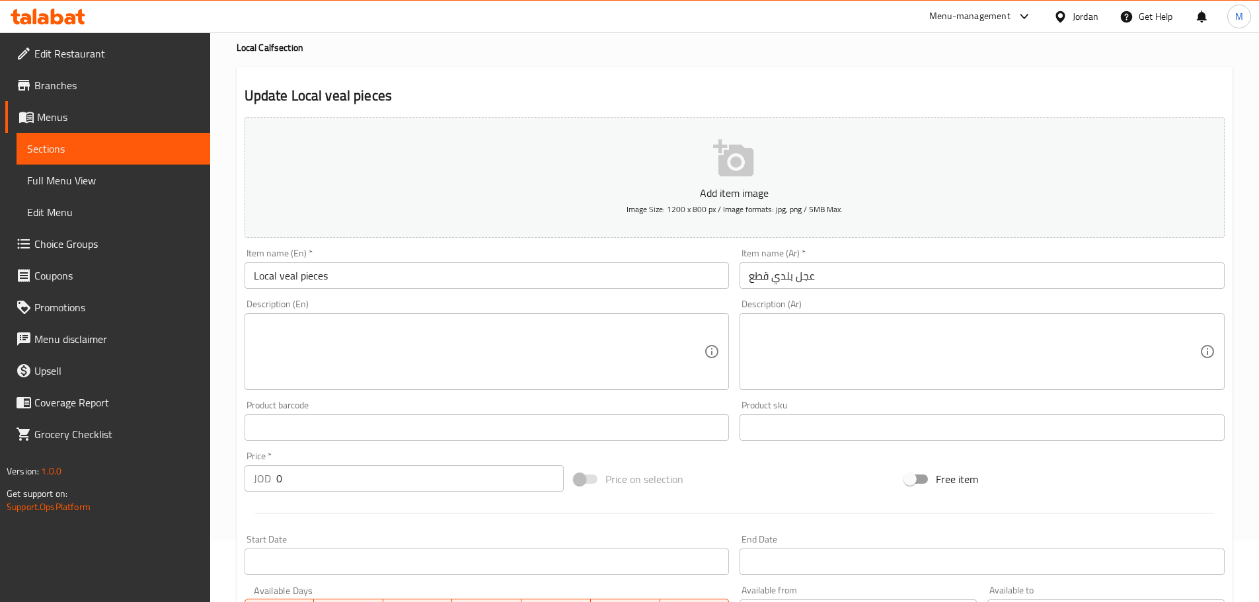
scroll to position [0, 0]
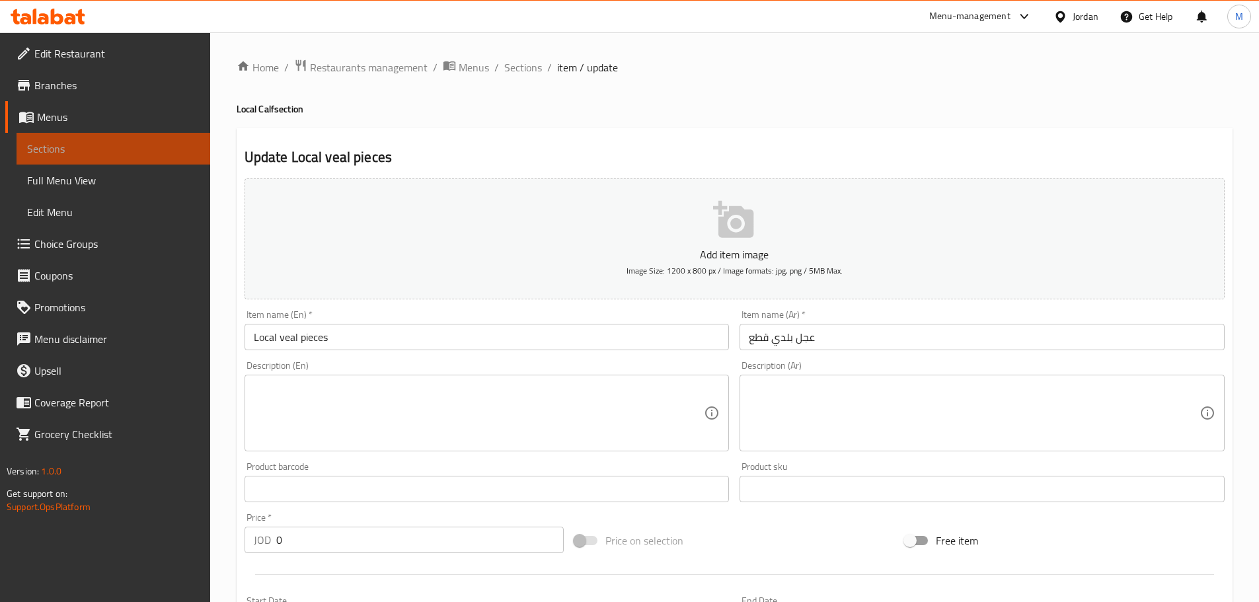
click at [86, 153] on span "Sections" at bounding box center [113, 149] width 172 height 16
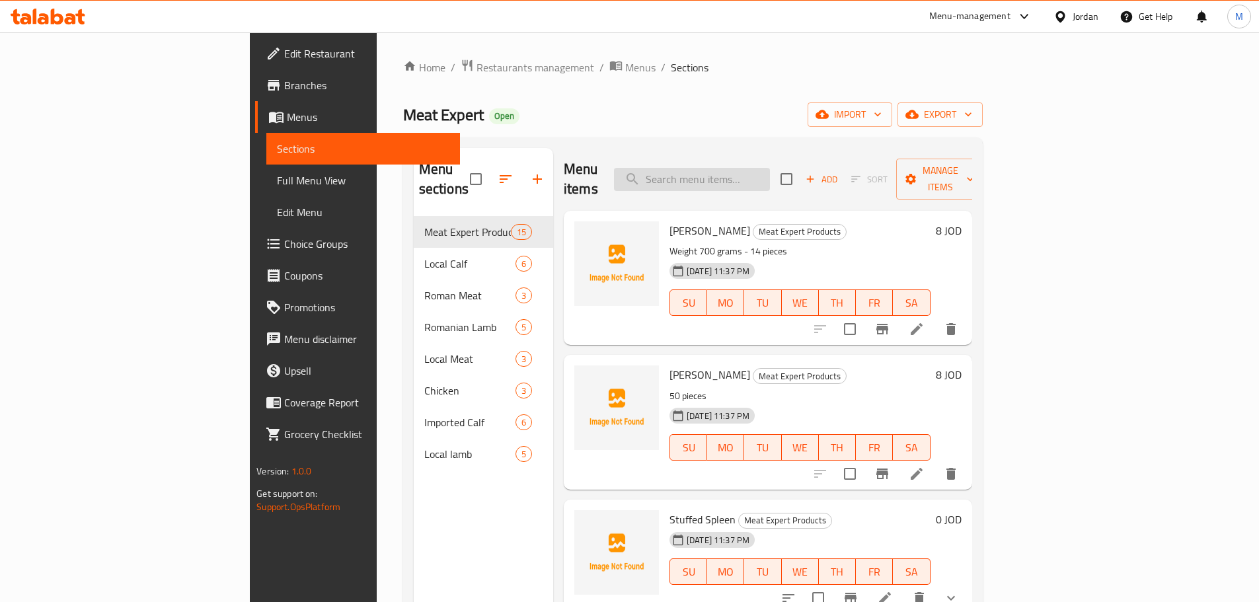
click at [770, 170] on input "search" at bounding box center [692, 179] width 156 height 23
paste input "عجل مستورد قطع"
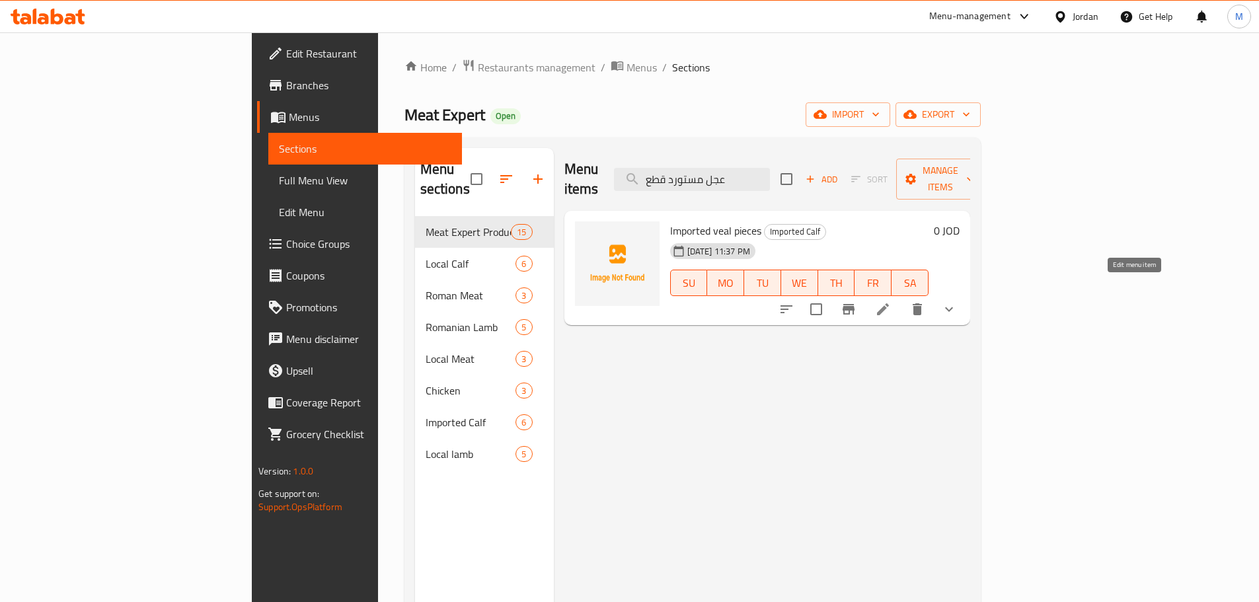
type input "عجل مستورد قطع"
click at [891, 301] on icon at bounding box center [883, 309] width 16 height 16
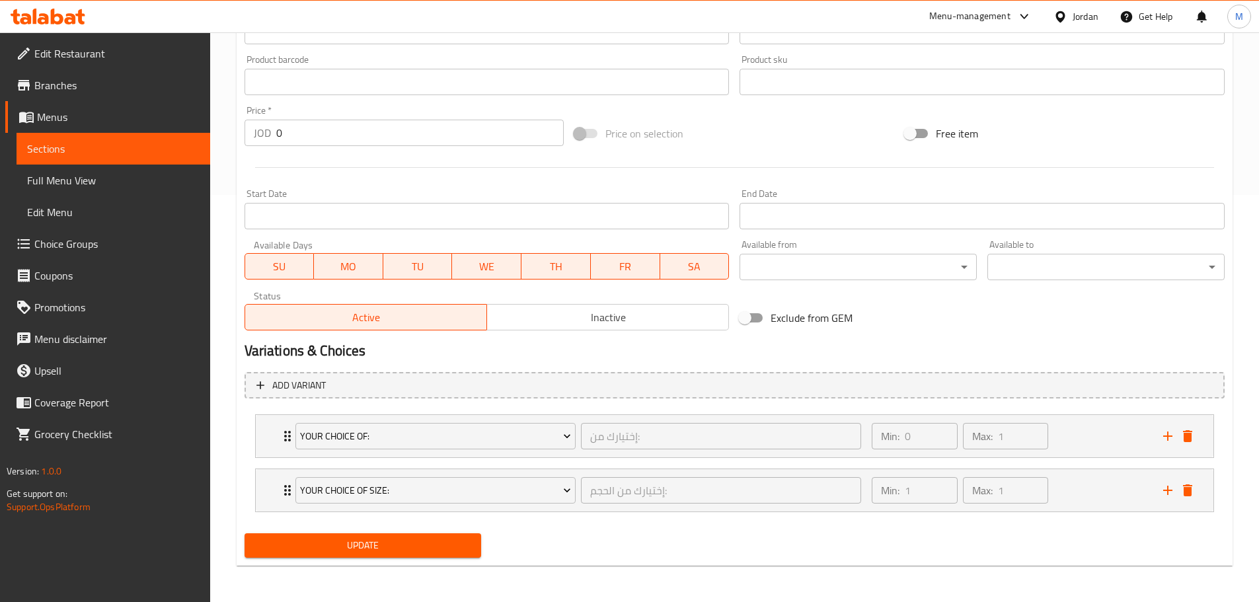
scroll to position [408, 0]
click at [263, 457] on div "Your Choice Of Size: إختيارك من الحجم: ​ Min: 1 ​ Max: 1 ​" at bounding box center [734, 435] width 957 height 42
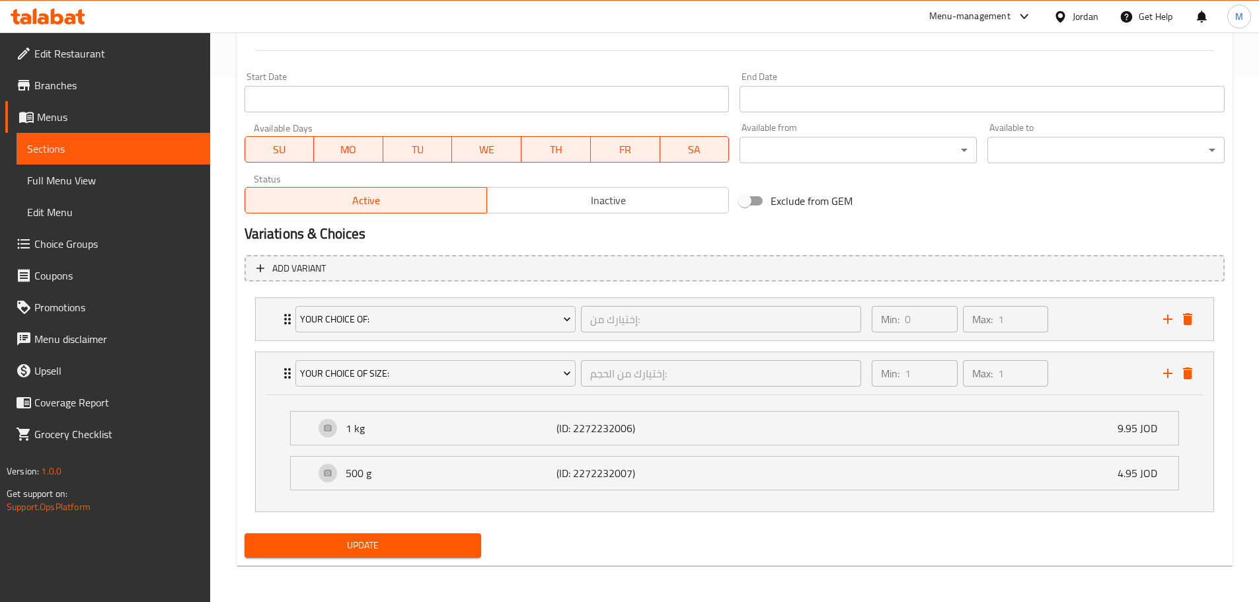
scroll to position [525, 0]
click at [272, 320] on div "Your Choice Of: إختيارك من: ​ Min: 0 ​ Max: 1 ​" at bounding box center [734, 318] width 957 height 42
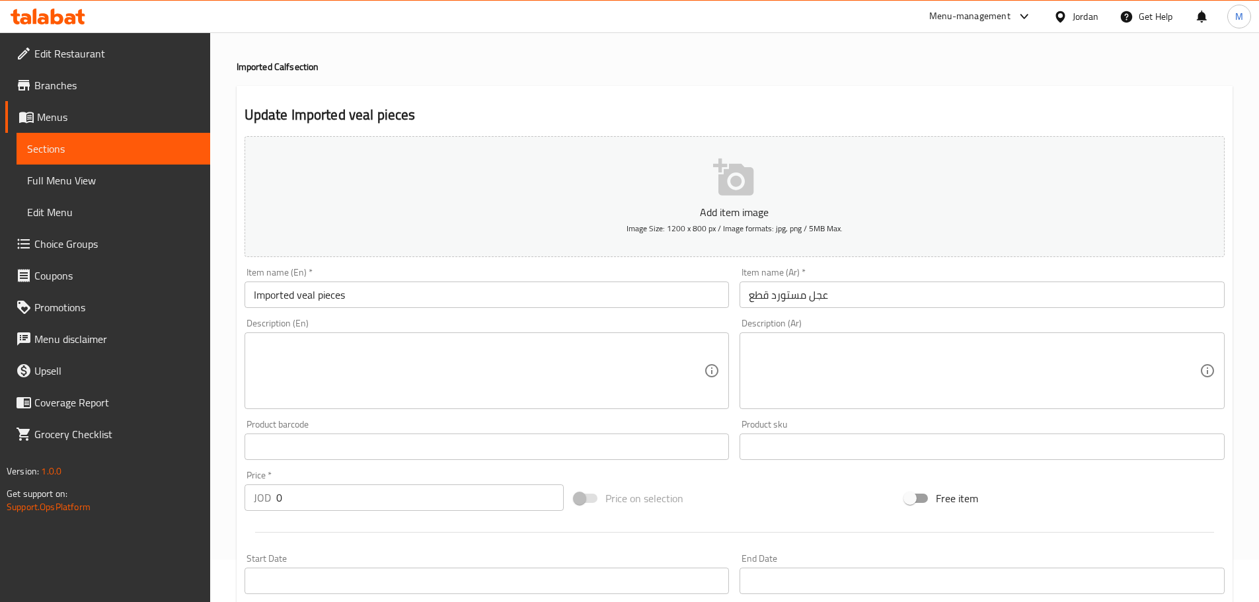
scroll to position [0, 0]
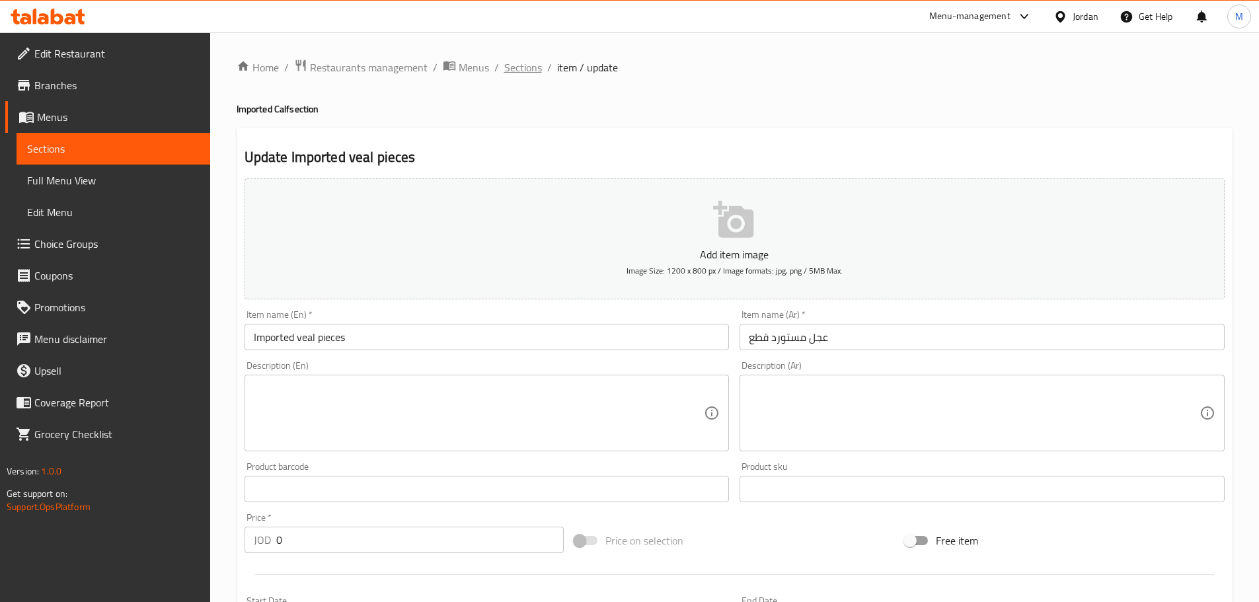
click at [527, 72] on span "Sections" at bounding box center [523, 67] width 38 height 16
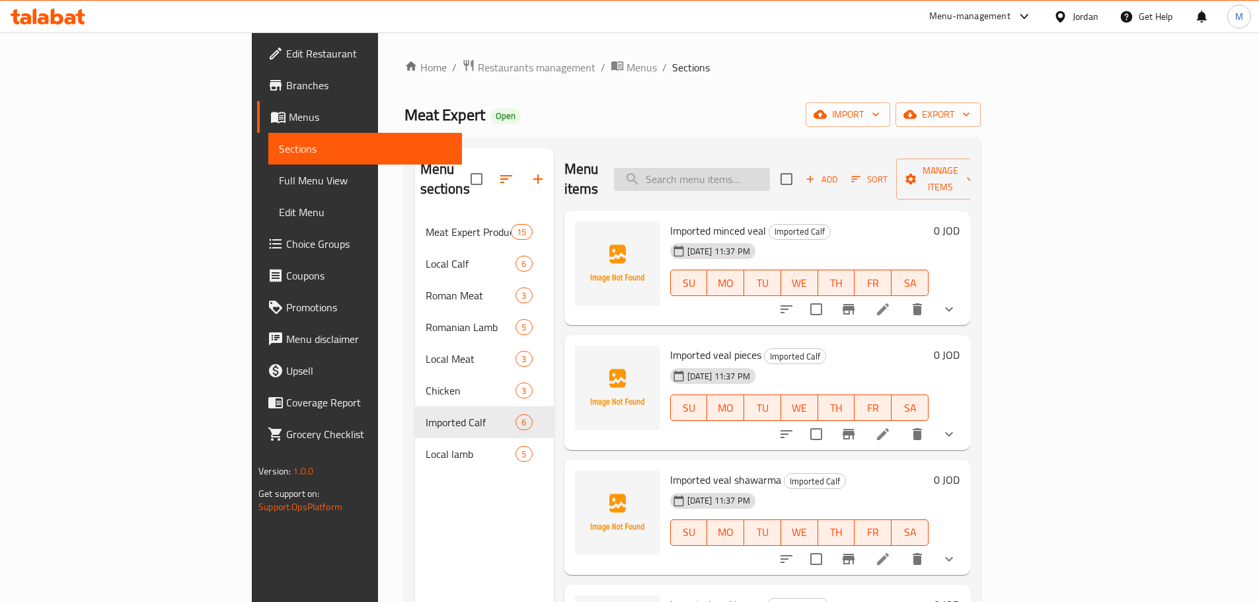
click at [754, 168] on input "search" at bounding box center [692, 179] width 156 height 23
paste input "بوكس شيش طاووق مشكوك"
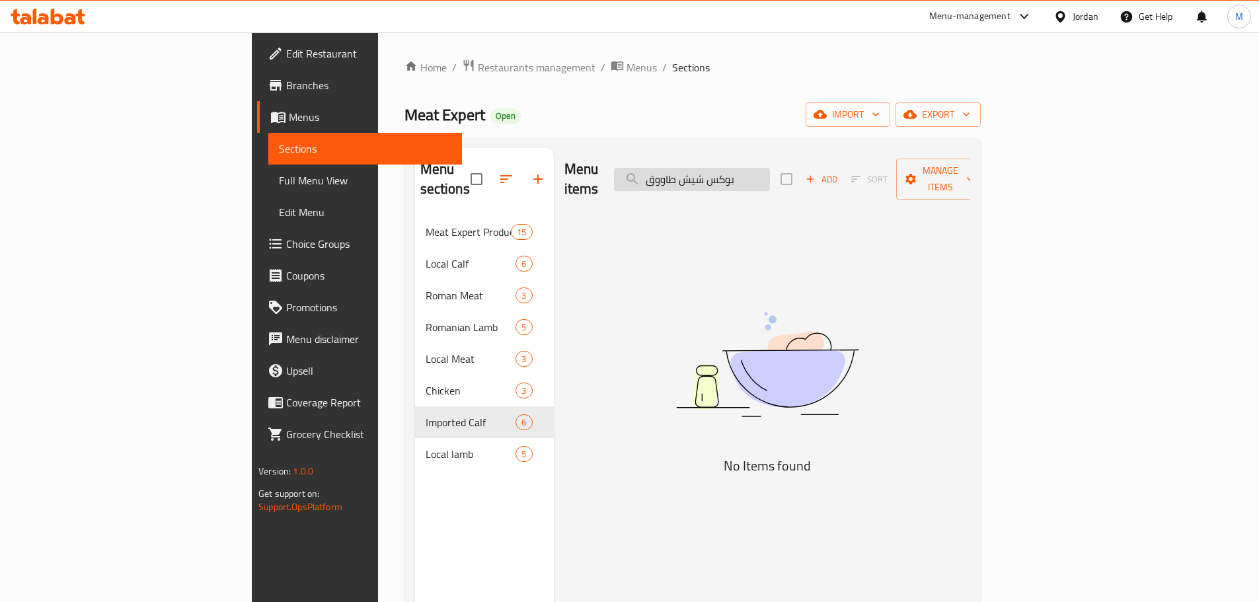
click at [770, 168] on input "بوكس شيش طاووق" at bounding box center [692, 179] width 156 height 23
click at [756, 173] on input "شيش طاووق" at bounding box center [692, 179] width 156 height 23
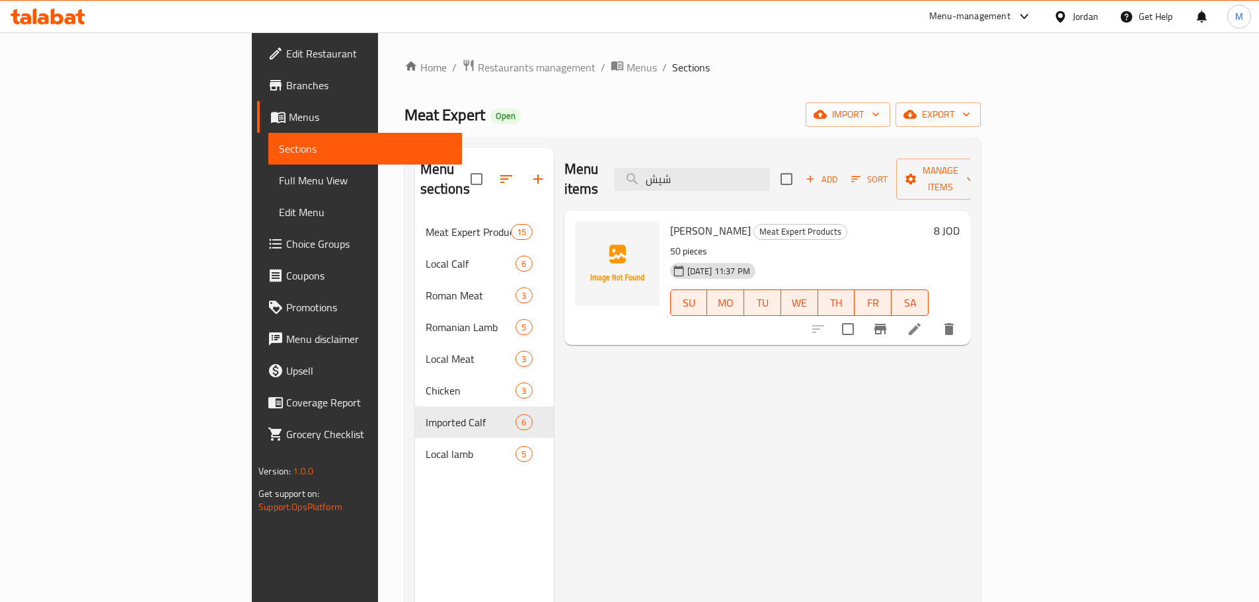
type input "شيش"
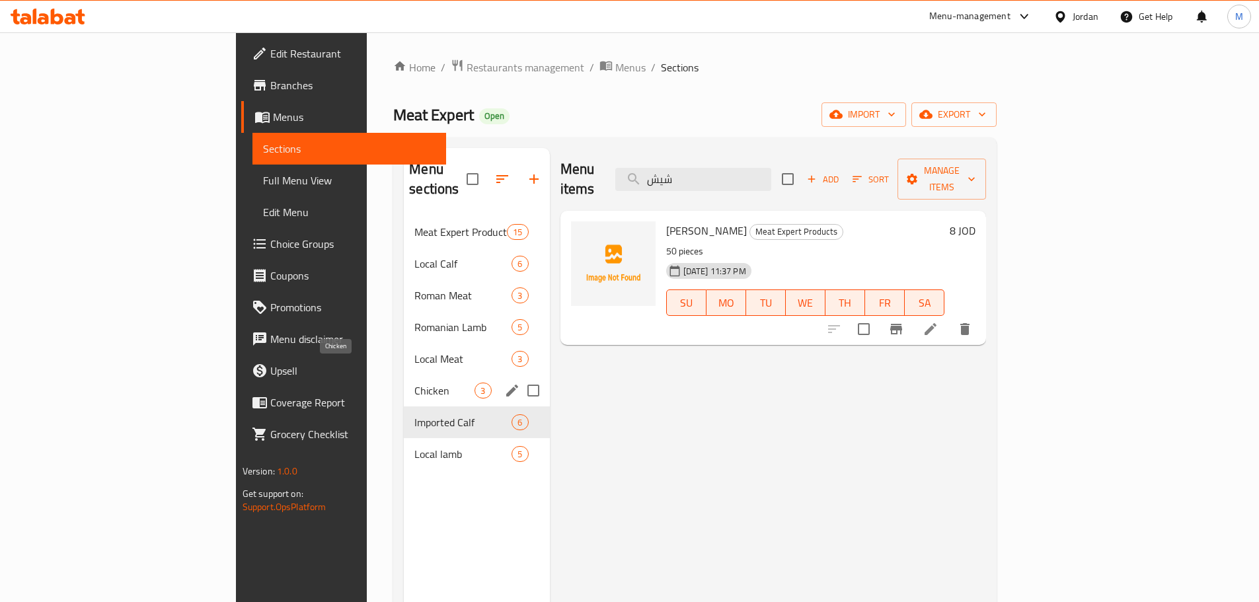
click at [414, 383] on span "Chicken" at bounding box center [444, 391] width 60 height 16
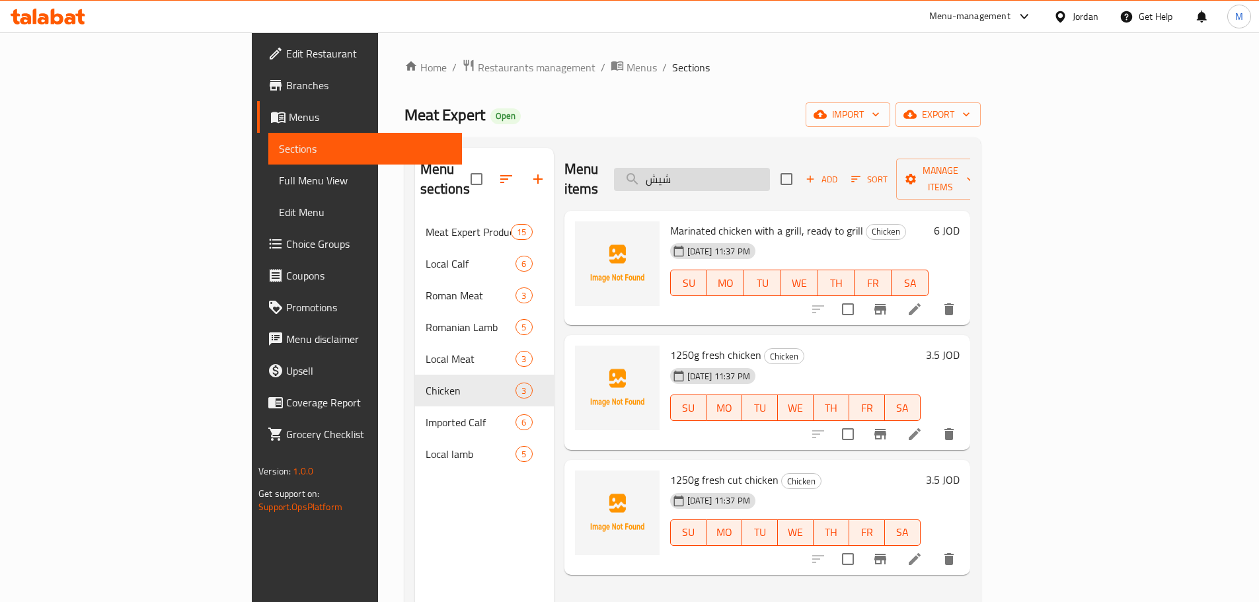
click at [746, 168] on input "شيش" at bounding box center [692, 179] width 156 height 23
paste input "بوكس شيش طاووق مشكوك"
type input "بوكس شيش طاووق مشكوك"
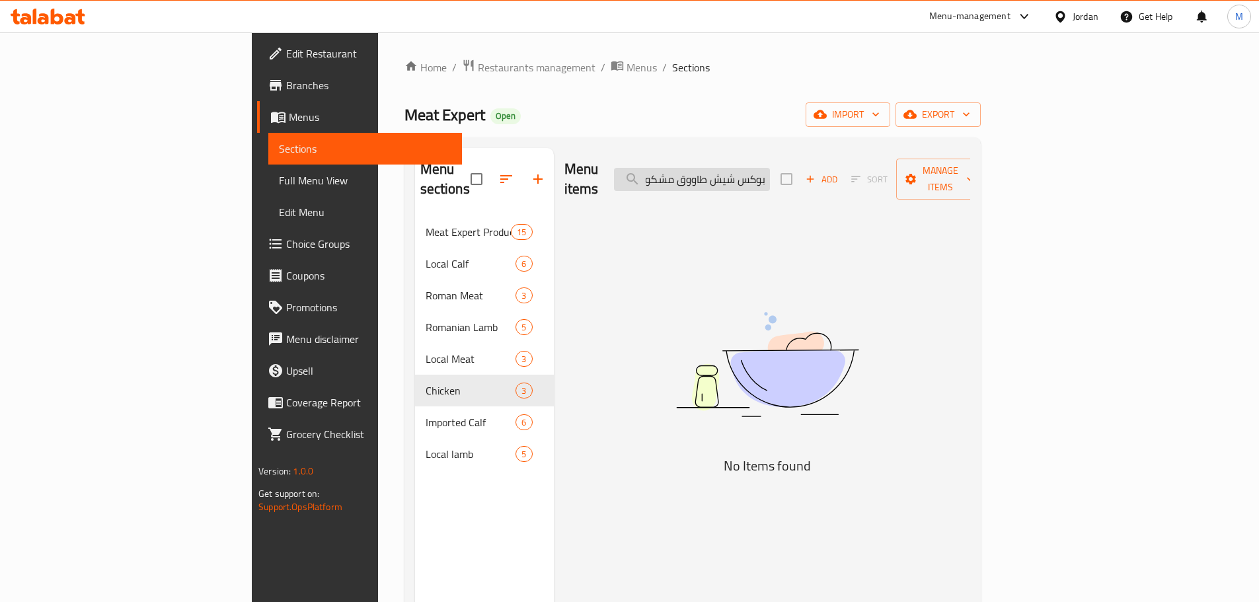
click at [770, 177] on input "بوكس شيش طاووق مشكوك" at bounding box center [692, 179] width 156 height 23
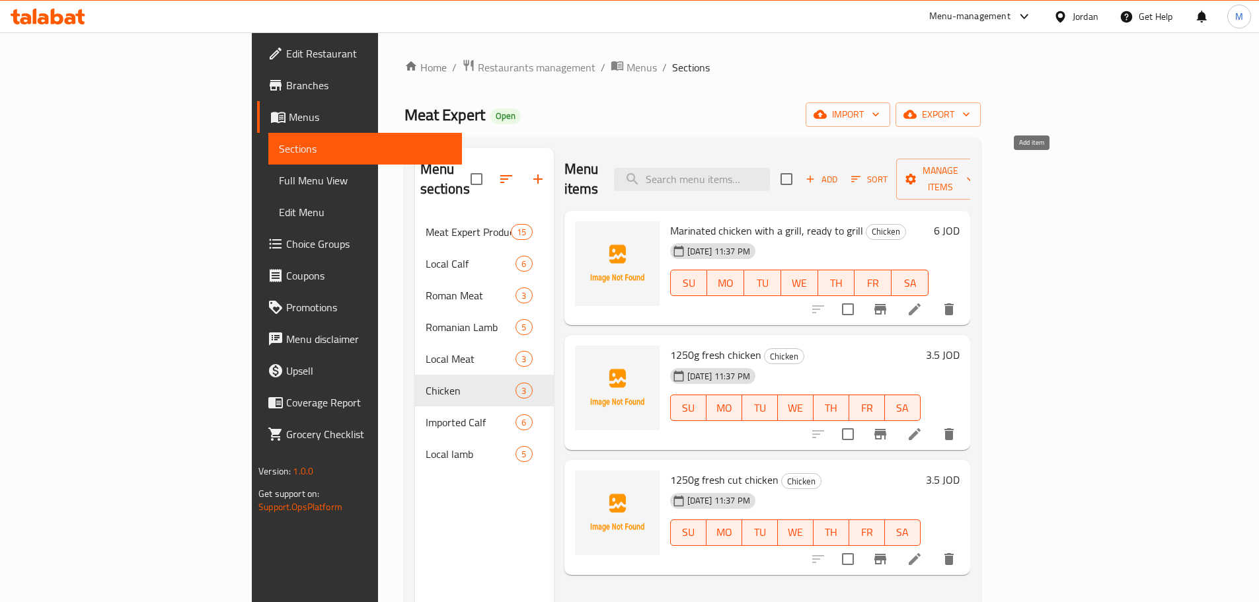
click at [839, 172] on span "Add" at bounding box center [822, 179] width 36 height 15
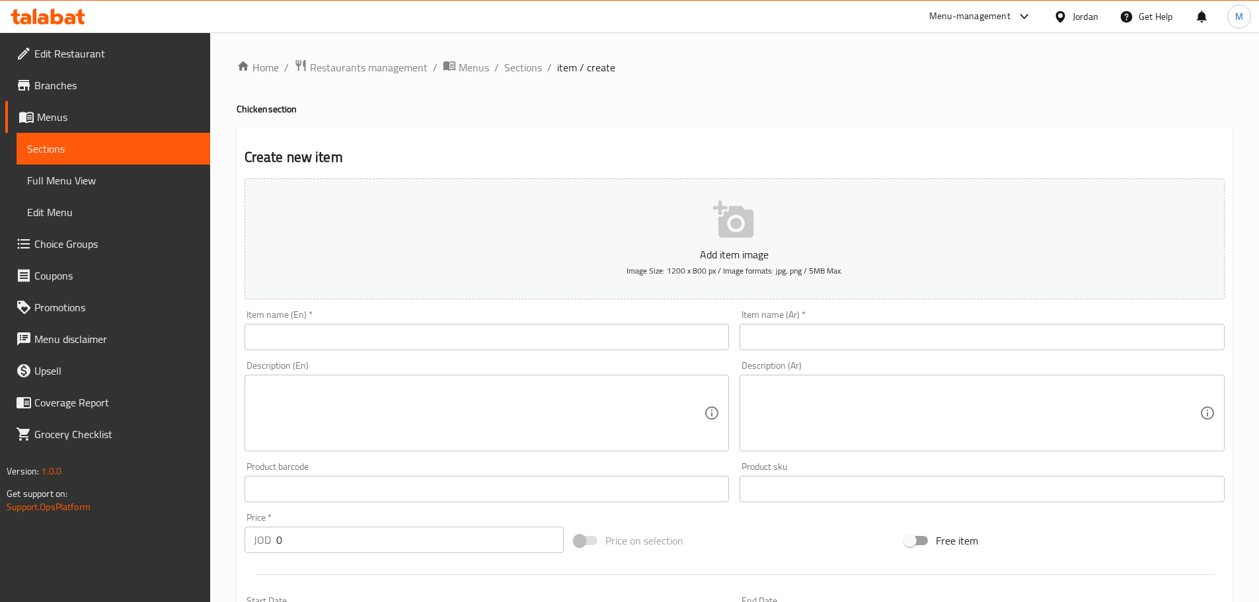
click at [807, 330] on input "text" at bounding box center [981, 337] width 485 height 26
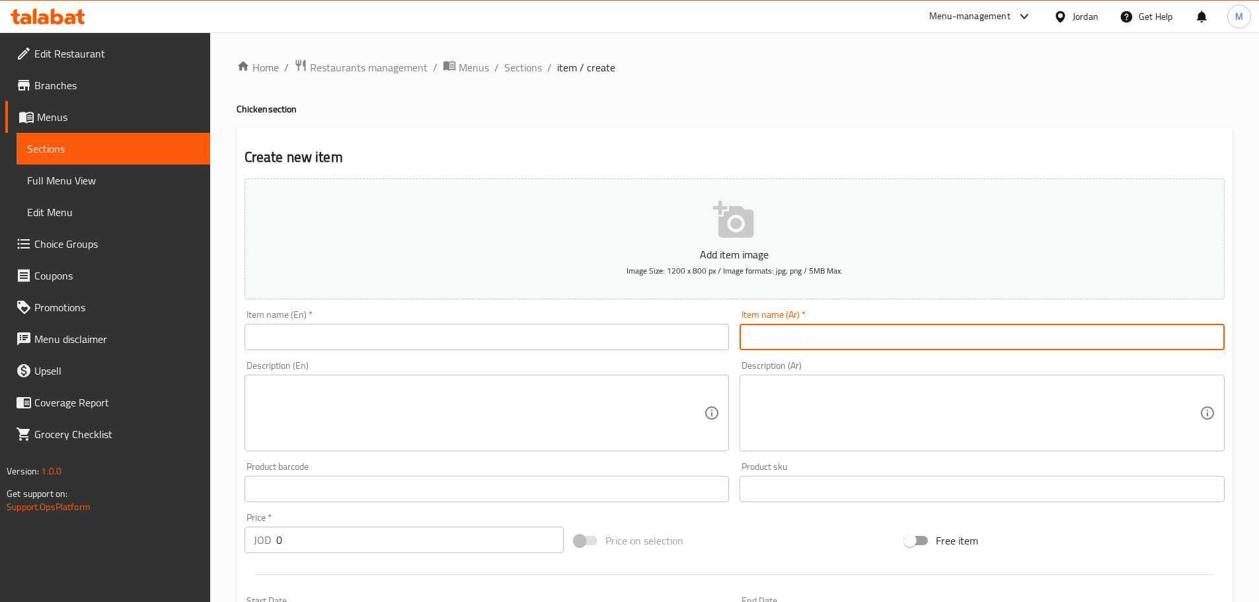
paste input "بوكس شيش طاووق مشكوك"
type input "بوكس شيش طاووق مشكوك"
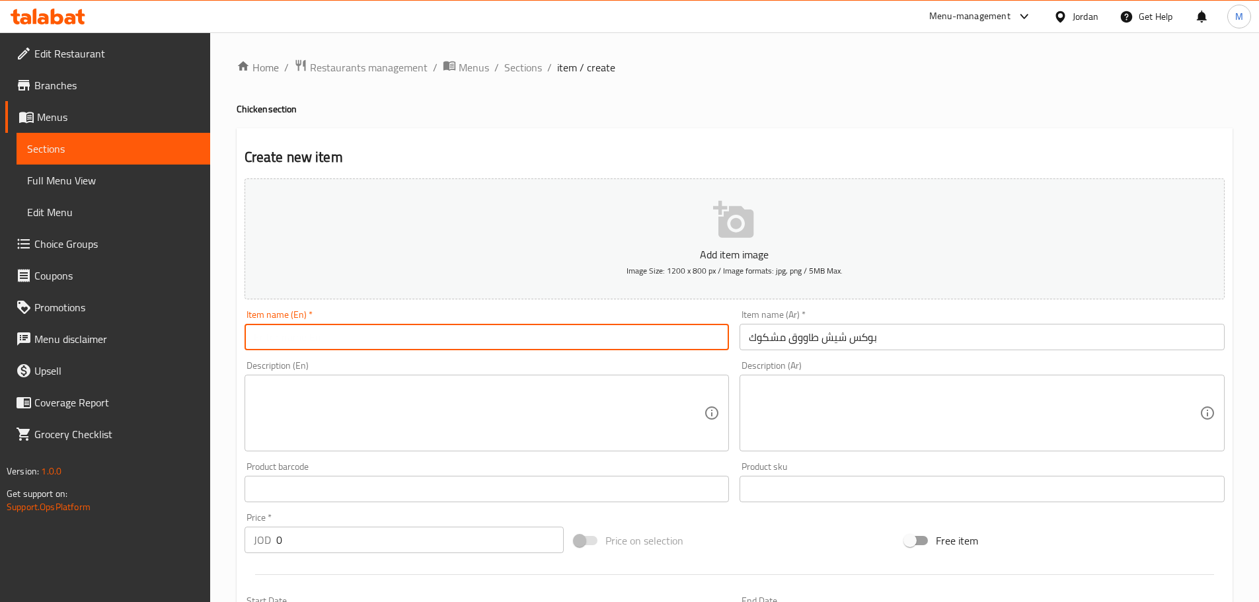
click at [307, 328] on input "text" at bounding box center [486, 337] width 485 height 26
click at [466, 136] on div "Create new item Add item image Image Size: 1200 x 800 px / Image formats: jpg, …" at bounding box center [735, 512] width 996 height 769
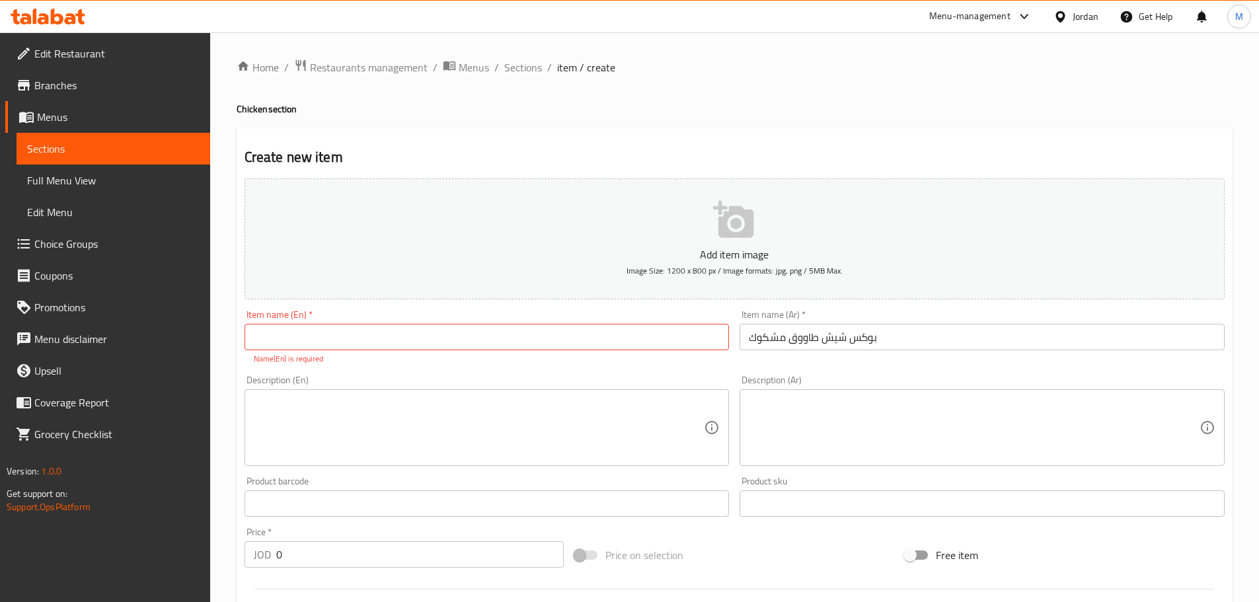
click at [501, 335] on input "text" at bounding box center [486, 337] width 485 height 26
paste input "Chicken shawarma box"
click at [266, 332] on input "Chicken shawarma box" at bounding box center [486, 337] width 485 height 26
click at [276, 340] on input "[DEMOGRAPHIC_DATA] shawarma box" at bounding box center [486, 337] width 485 height 26
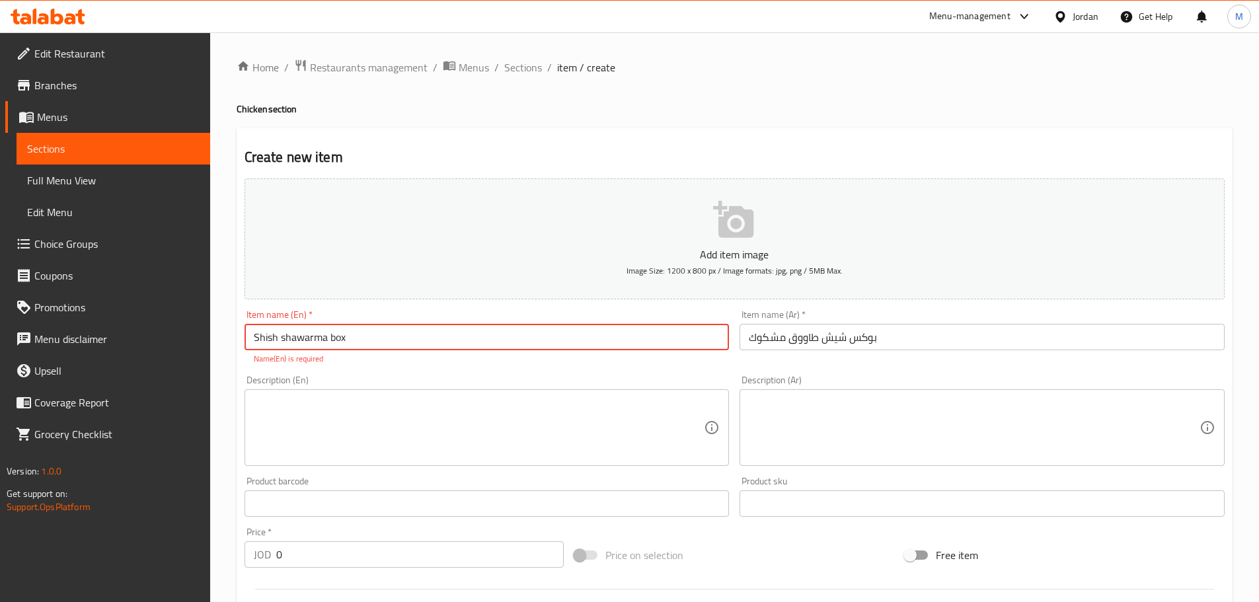
click at [304, 339] on input "Shish shawarma box" at bounding box center [486, 337] width 485 height 26
click at [304, 338] on input "Shish shawarma box" at bounding box center [486, 337] width 485 height 26
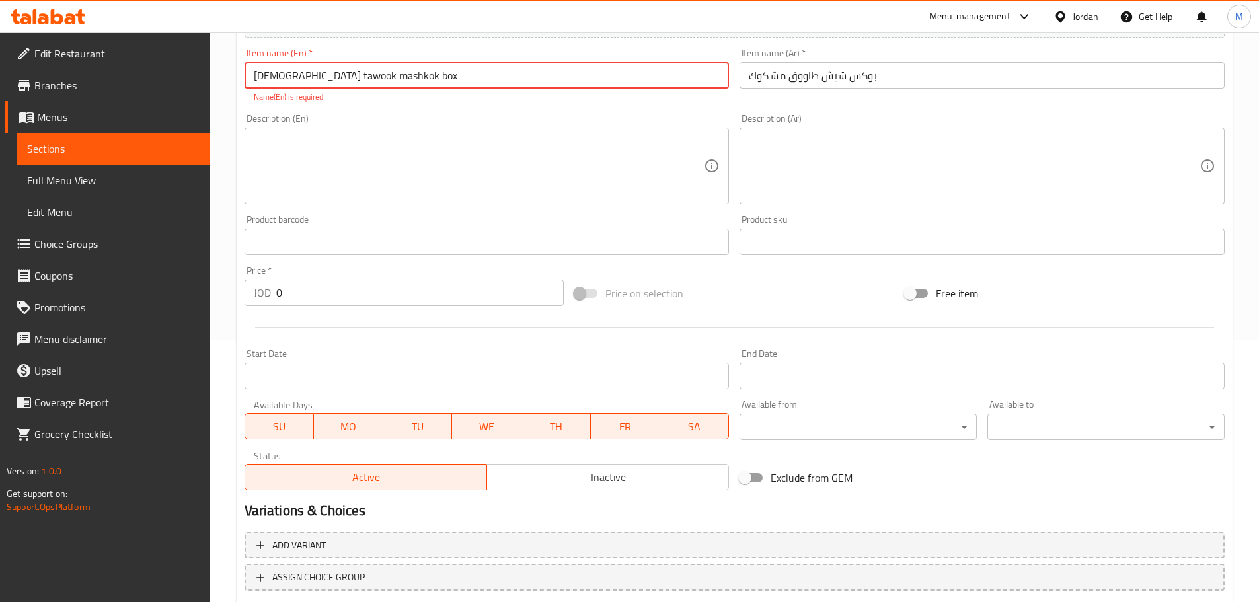
scroll to position [346, 0]
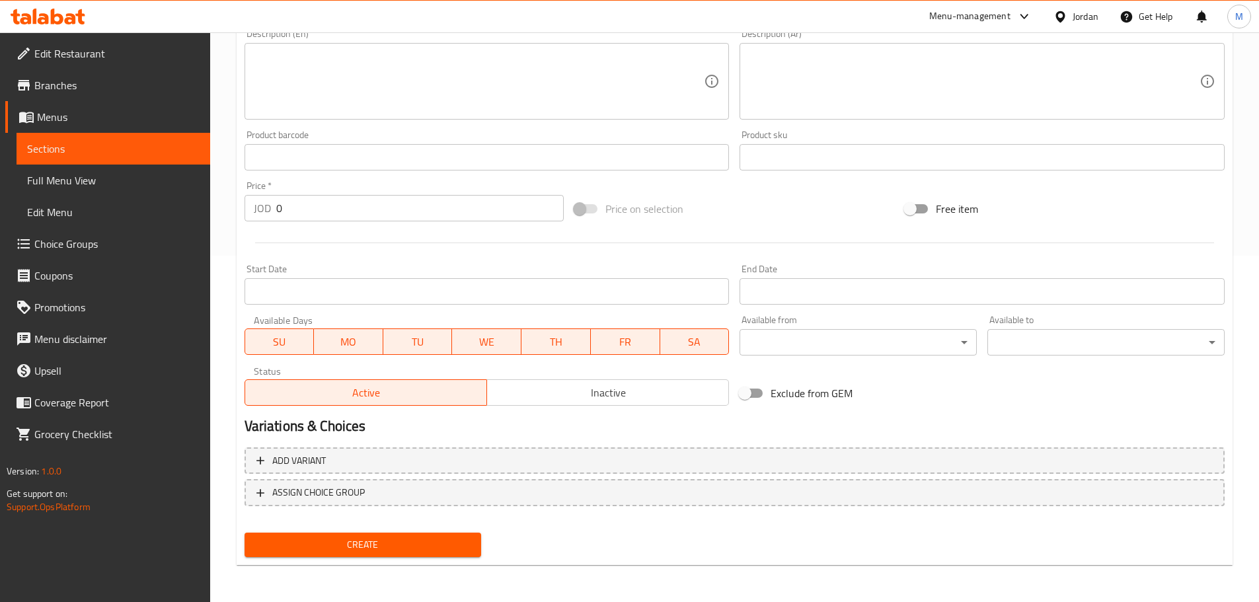
type input "[DEMOGRAPHIC_DATA] tawook mashkok box"
click at [402, 531] on div "Create" at bounding box center [363, 544] width 248 height 35
click at [400, 546] on span "Create" at bounding box center [363, 545] width 216 height 17
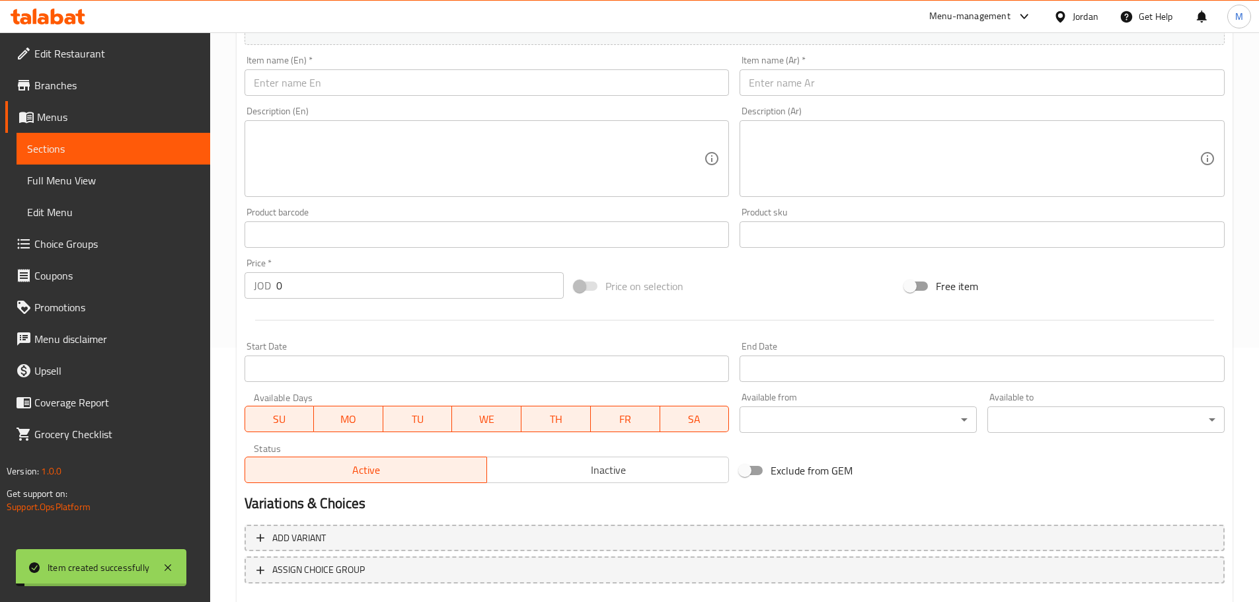
scroll to position [133, 0]
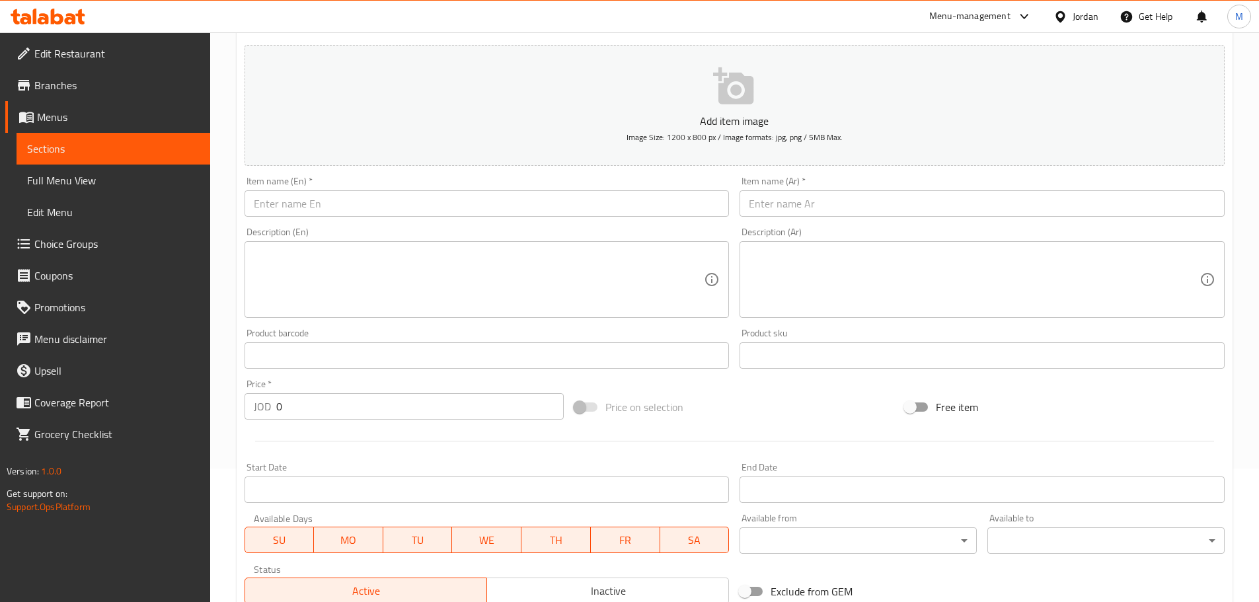
click at [69, 142] on span "Sections" at bounding box center [113, 149] width 172 height 16
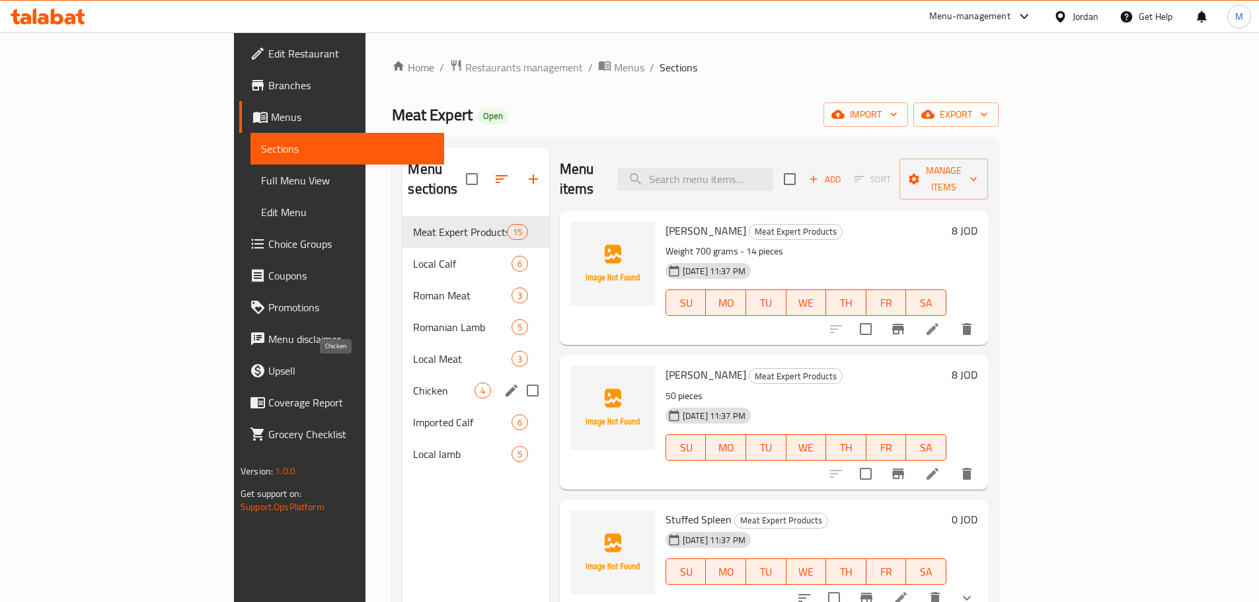
click at [413, 383] on span "Chicken" at bounding box center [443, 391] width 61 height 16
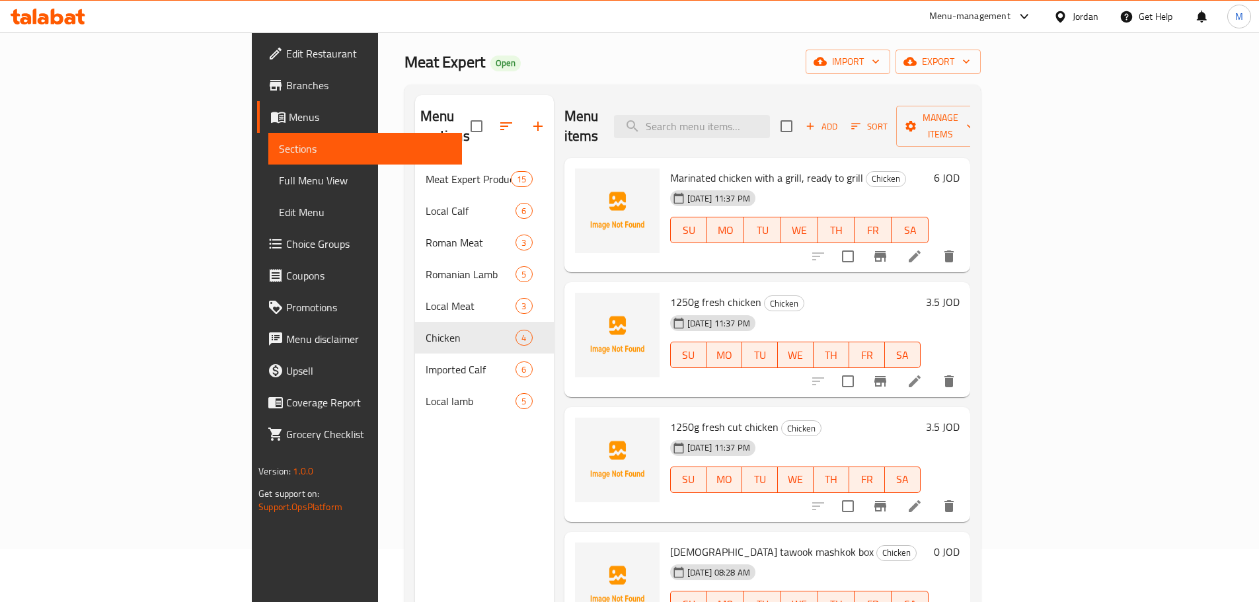
scroll to position [132, 0]
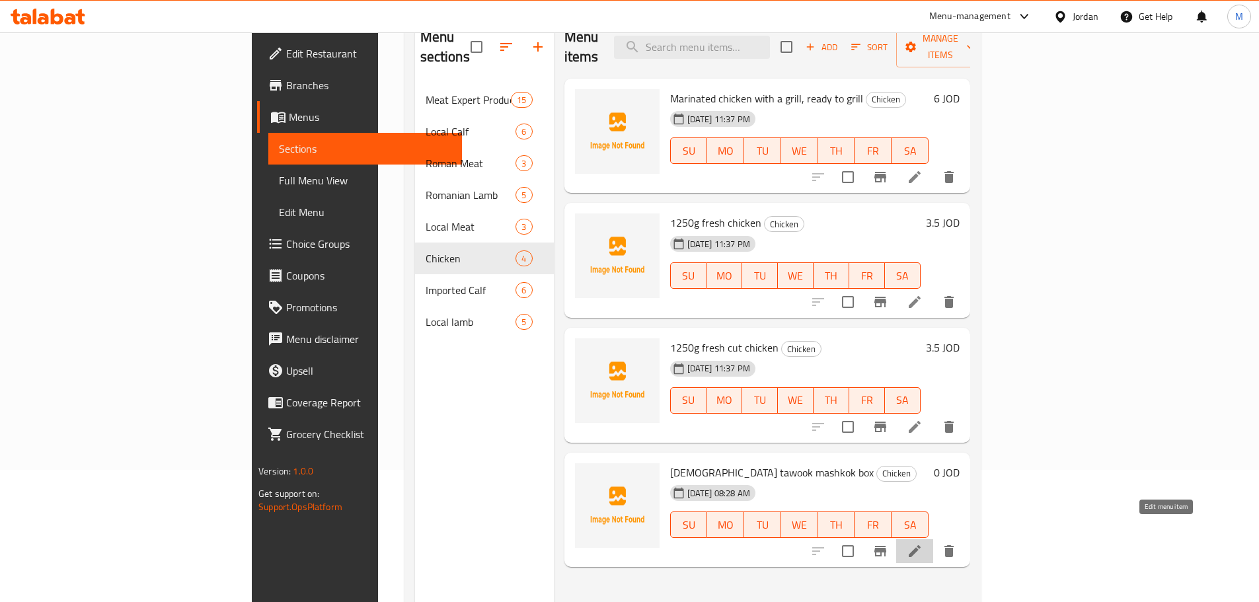
click at [922, 543] on icon at bounding box center [915, 551] width 16 height 16
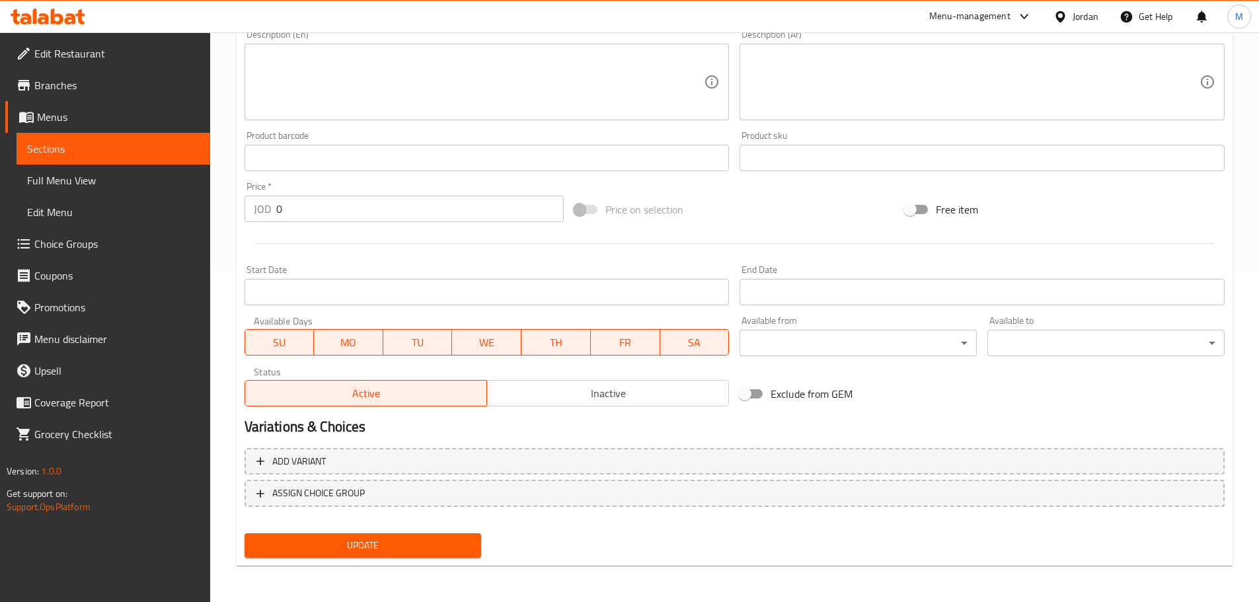
scroll to position [332, 0]
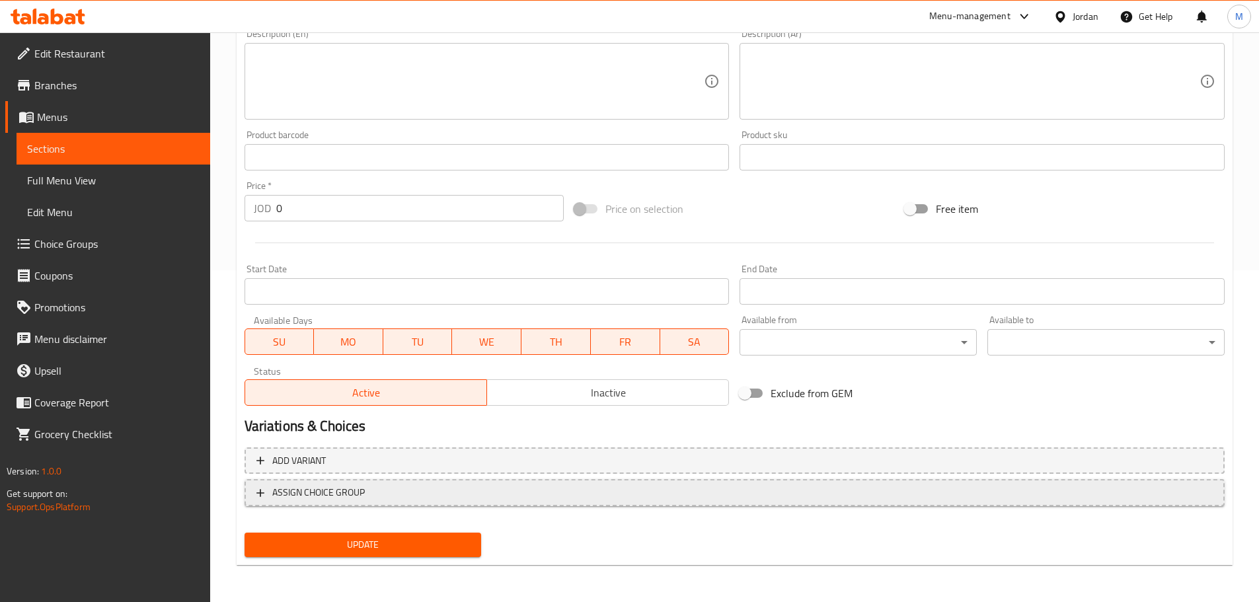
click at [410, 490] on span "ASSIGN CHOICE GROUP" at bounding box center [734, 492] width 956 height 17
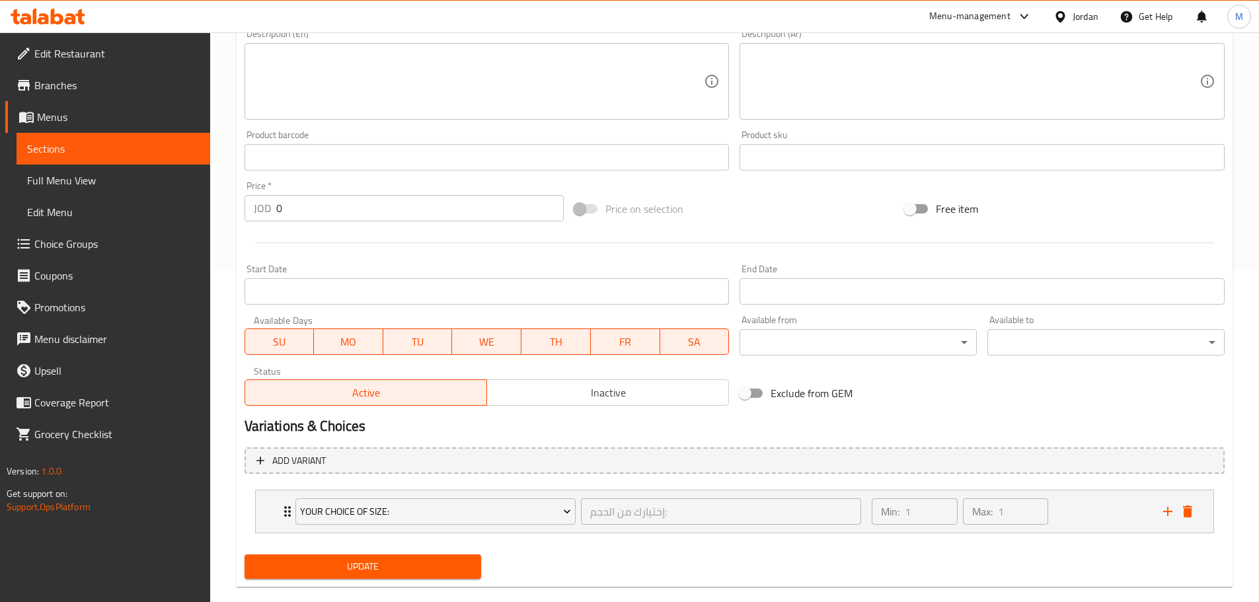
scroll to position [354, 0]
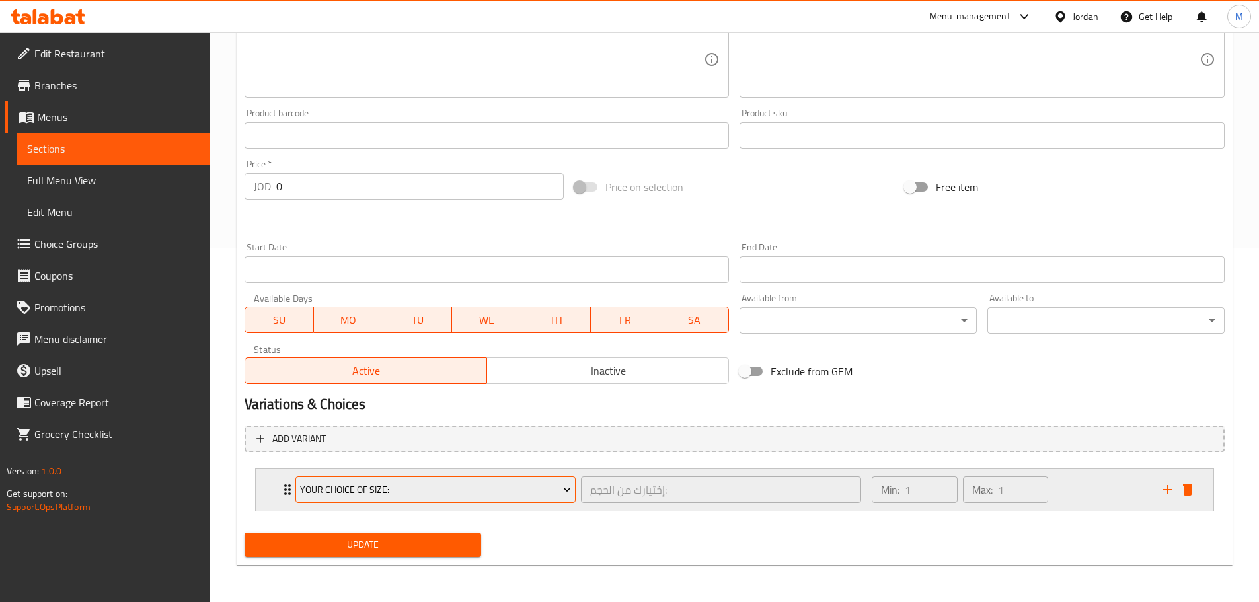
click at [539, 486] on span "Your Choice Of Size:" at bounding box center [435, 490] width 271 height 17
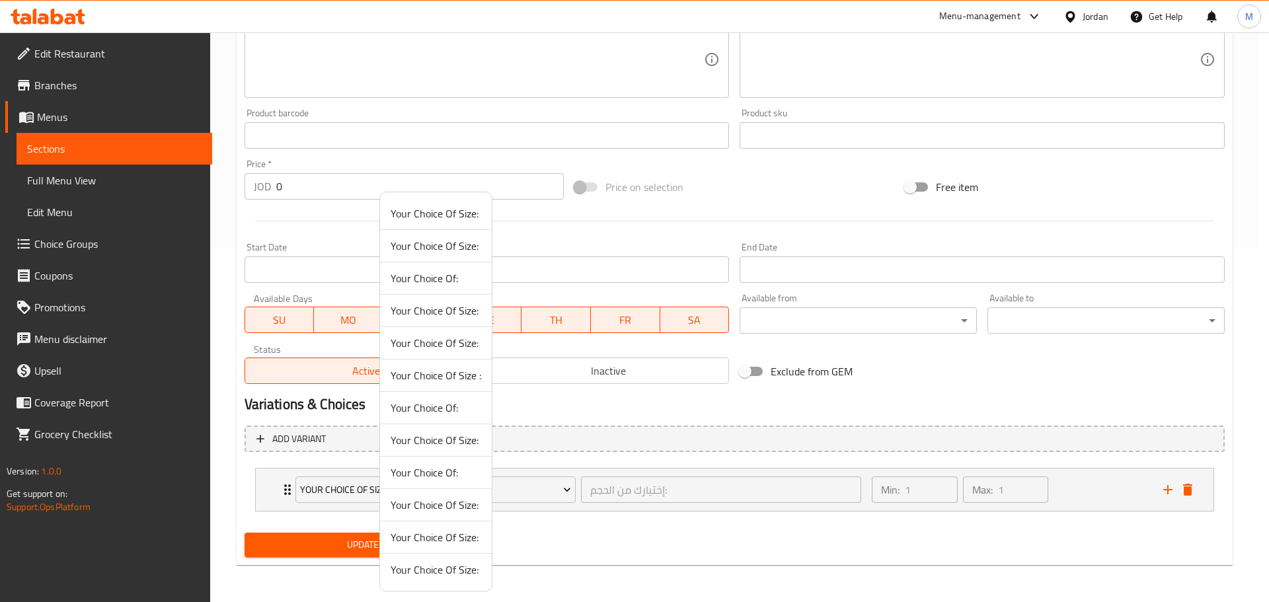
click at [453, 373] on span "Your Choice Of Size :" at bounding box center [436, 375] width 91 height 16
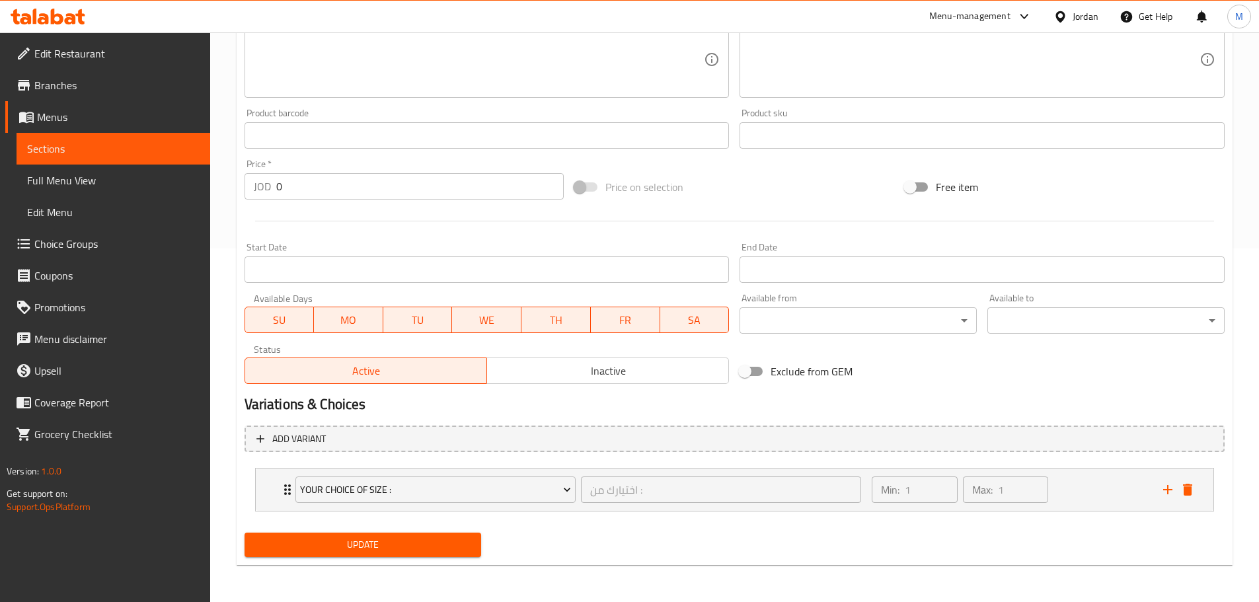
click at [451, 544] on span "Update" at bounding box center [363, 545] width 216 height 17
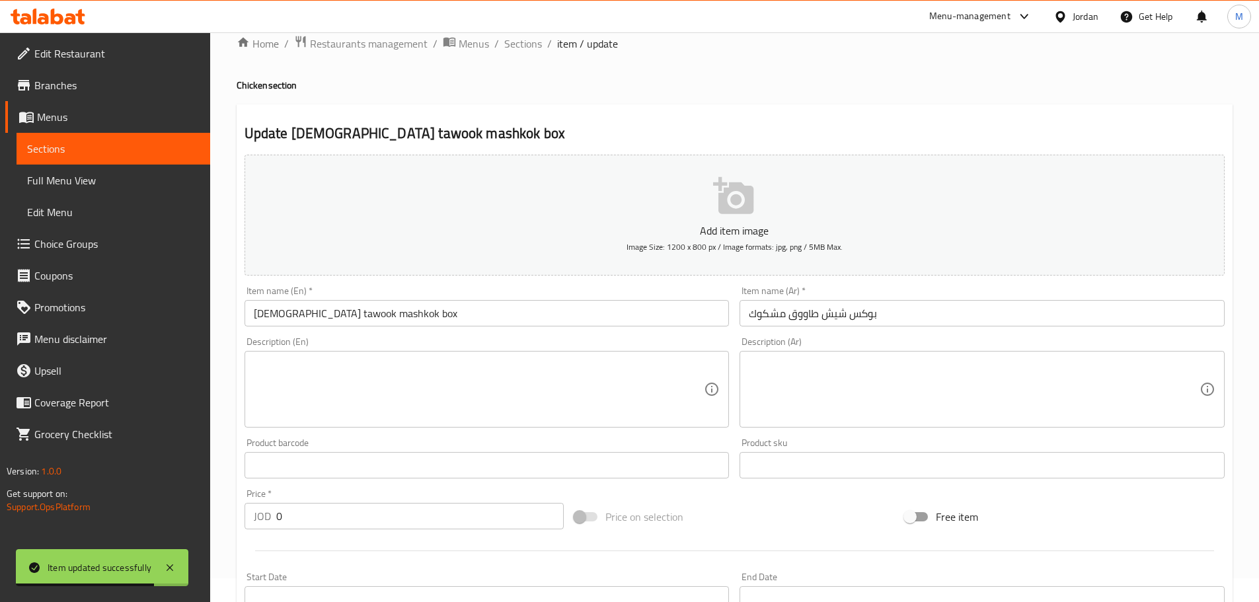
scroll to position [0, 0]
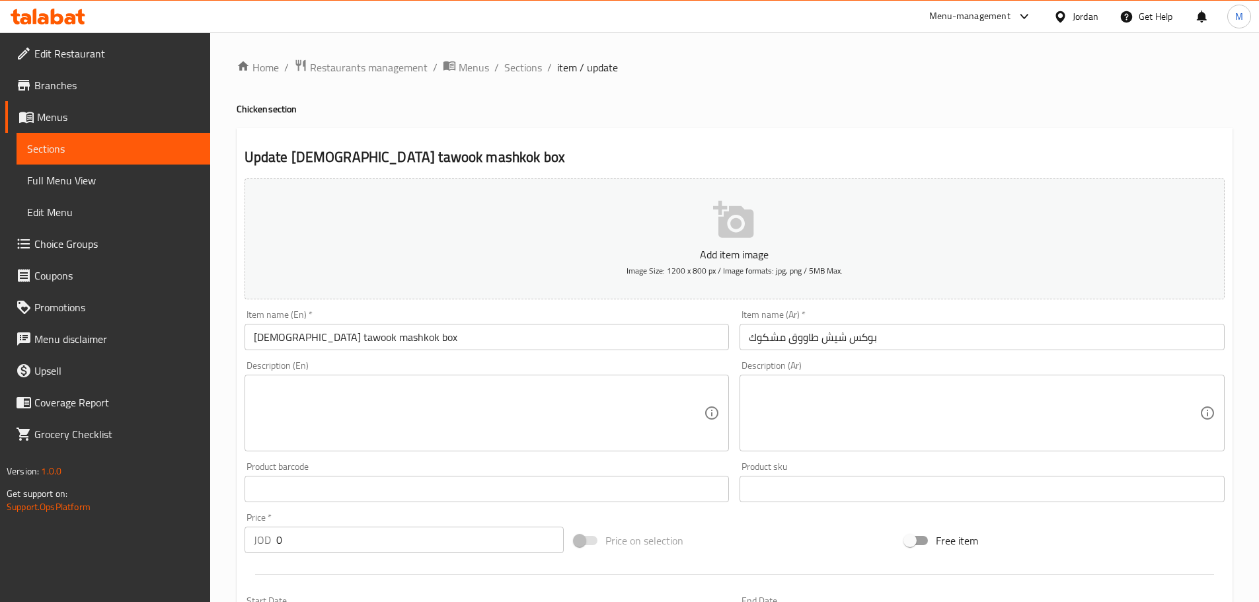
click at [542, 108] on h4 "Chicken section" at bounding box center [735, 108] width 996 height 13
click at [534, 71] on span "Sections" at bounding box center [523, 67] width 38 height 16
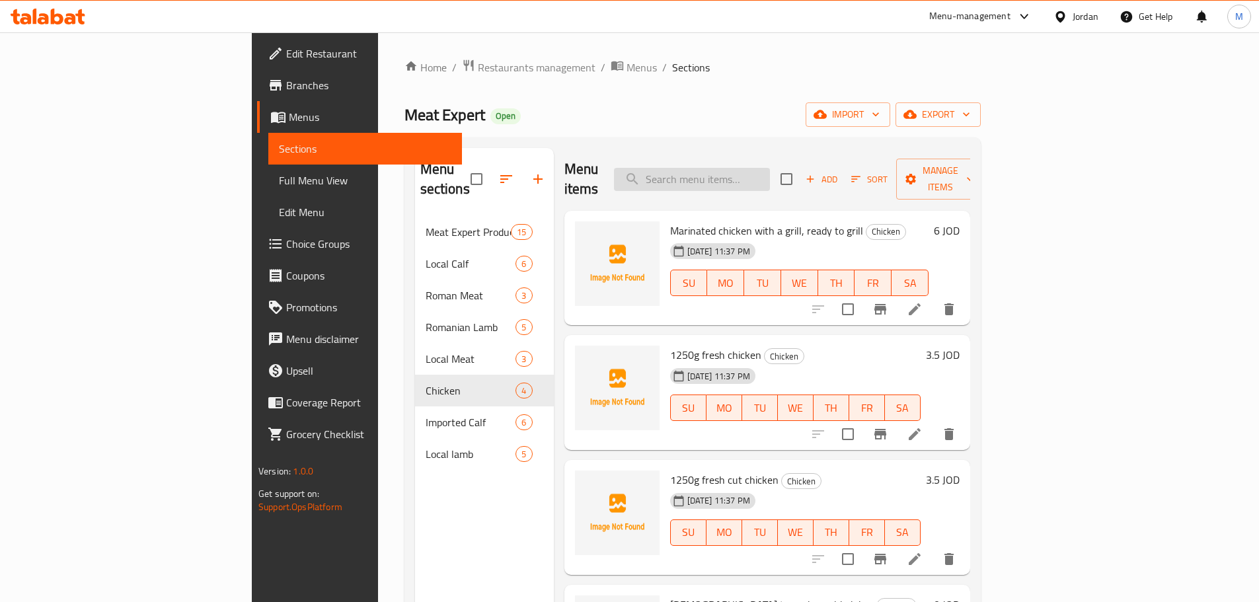
click at [747, 177] on input "search" at bounding box center [692, 179] width 156 height 23
paste input "فخد دجاج"
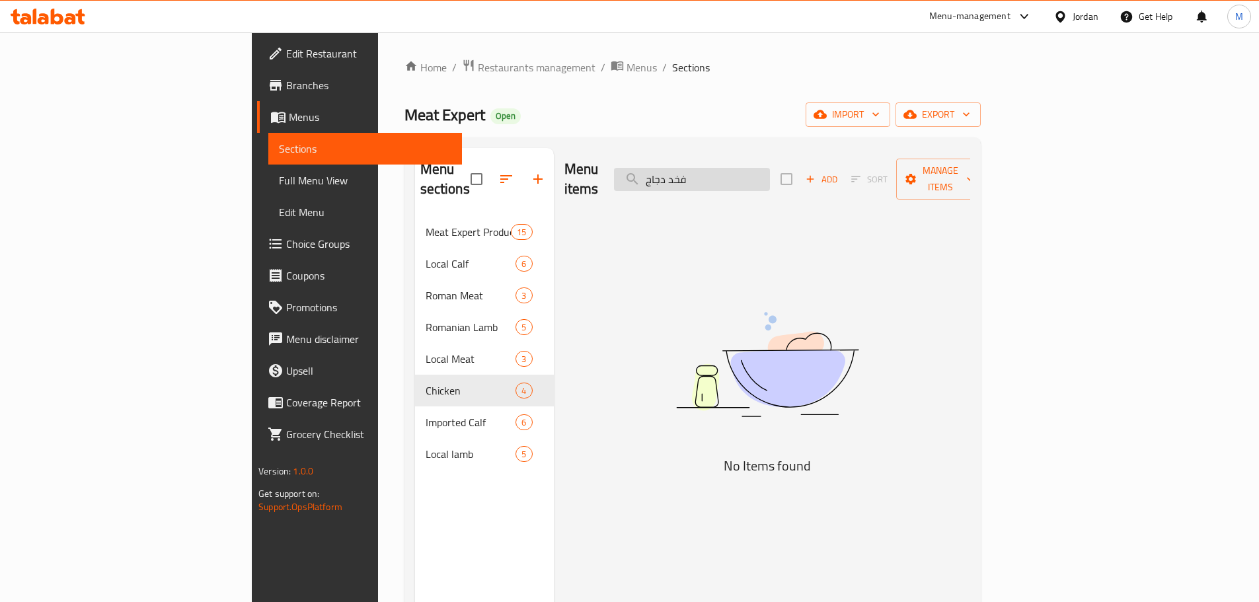
click at [770, 170] on input "فخد دجاج" at bounding box center [692, 179] width 156 height 23
paste input "صدر"
click at [770, 170] on input "صدر دجاج" at bounding box center [692, 179] width 156 height 23
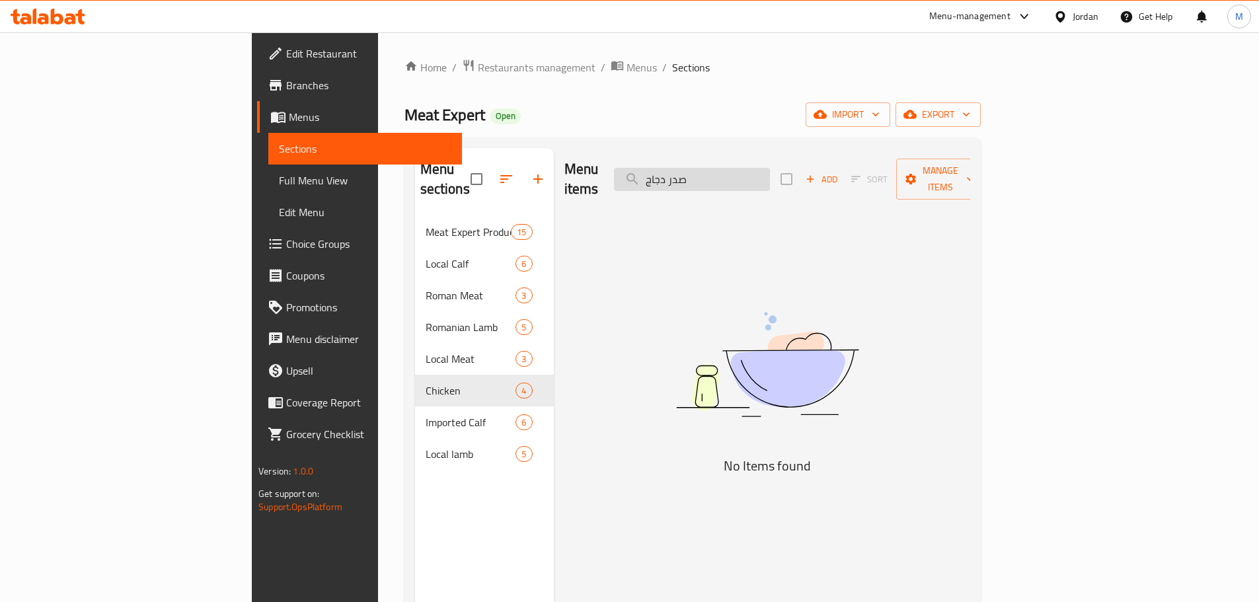
click at [770, 170] on input "صدر دجاج" at bounding box center [692, 179] width 156 height 23
paste input "search"
click at [741, 168] on input "صدر" at bounding box center [692, 179] width 156 height 23
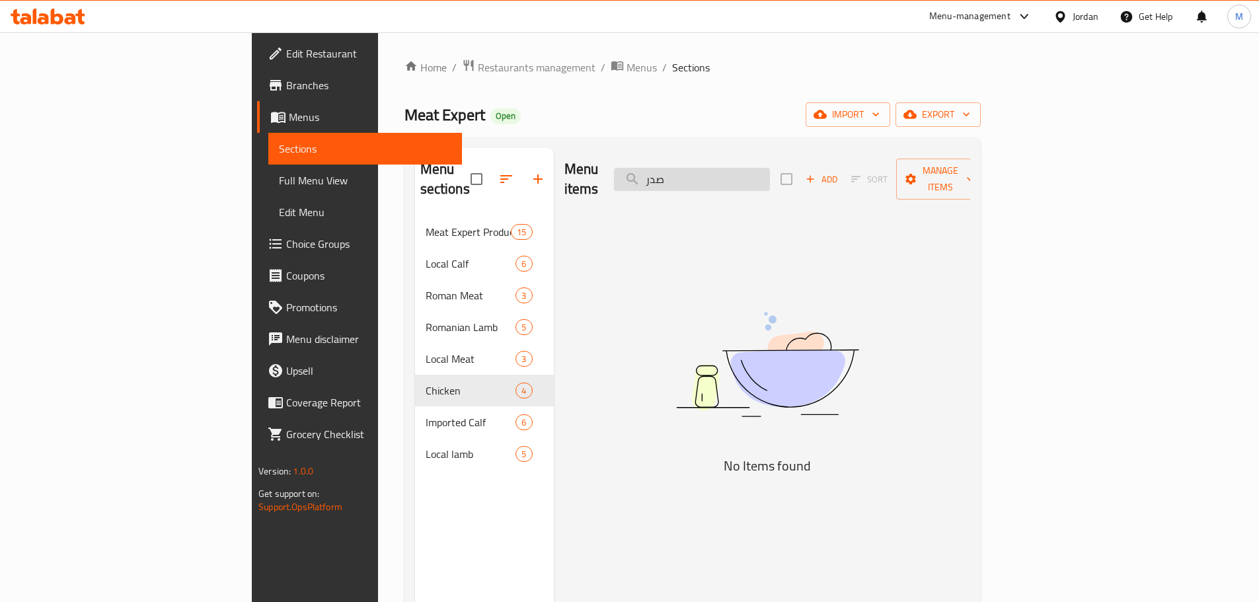
paste input "جنحة"
click at [765, 172] on input "اجنحة" at bounding box center [692, 179] width 156 height 23
paste input "در"
type input "صدر"
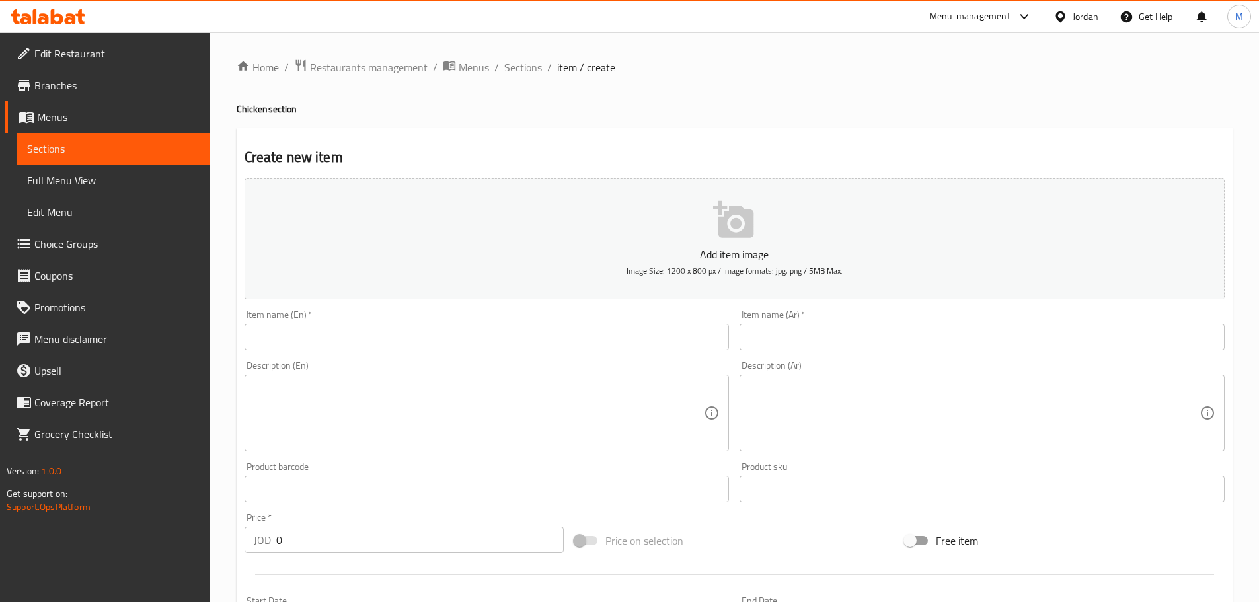
click at [92, 247] on span "Choice Groups" at bounding box center [116, 244] width 165 height 16
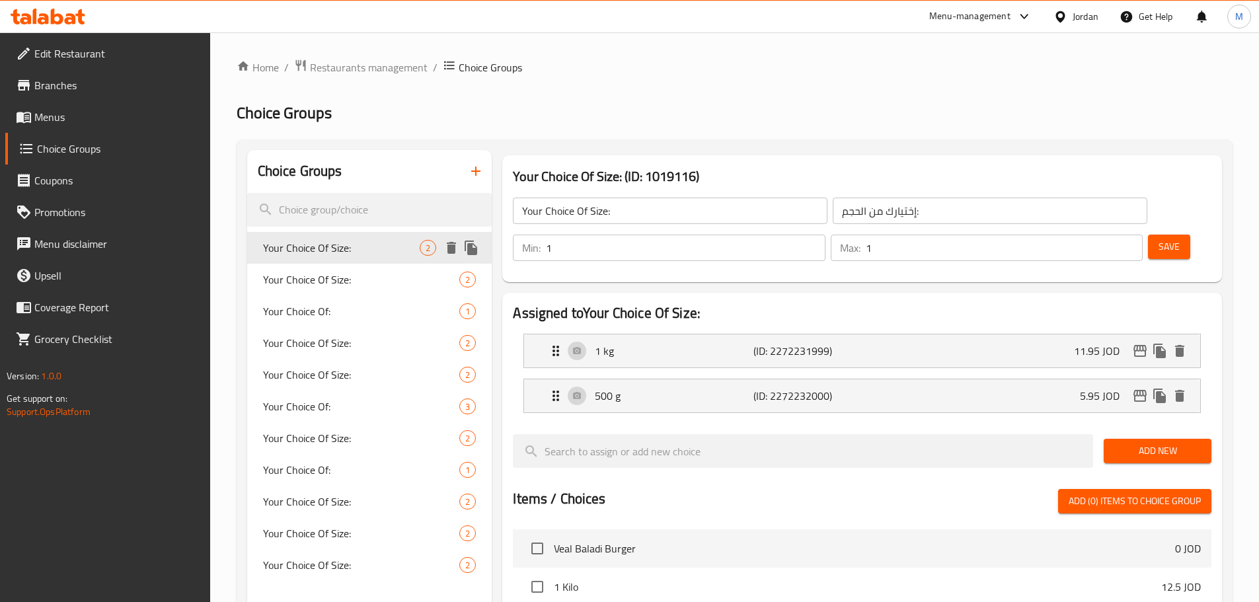
click at [471, 252] on icon "duplicate" at bounding box center [471, 248] width 13 height 15
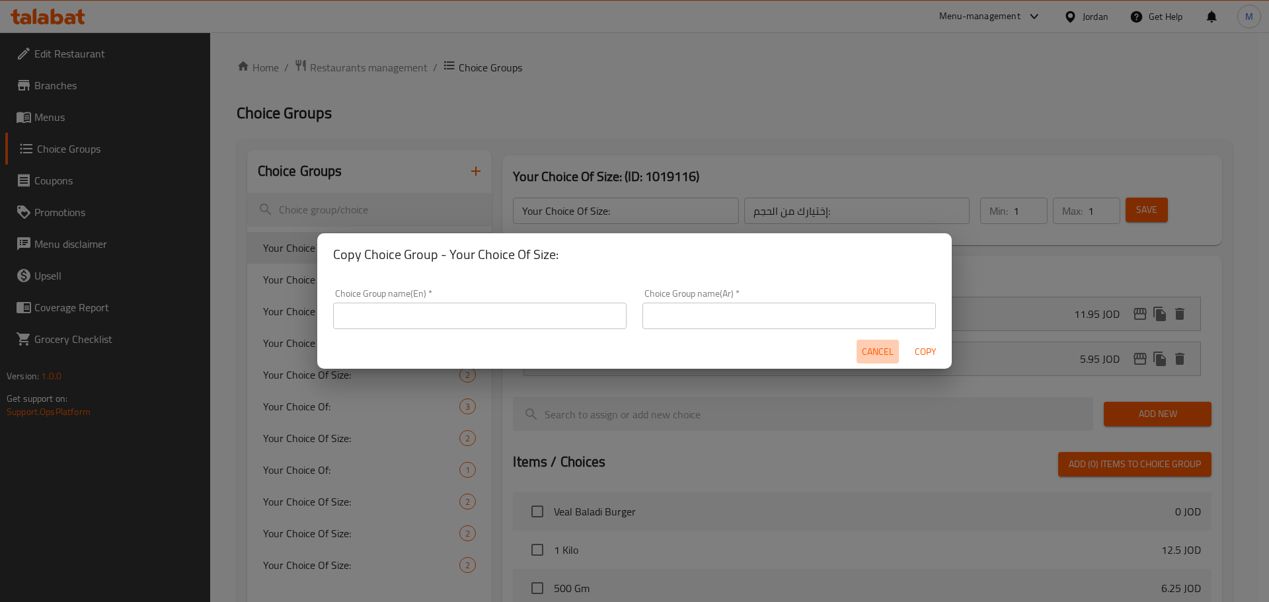
click at [881, 357] on span "Cancel" at bounding box center [878, 352] width 32 height 17
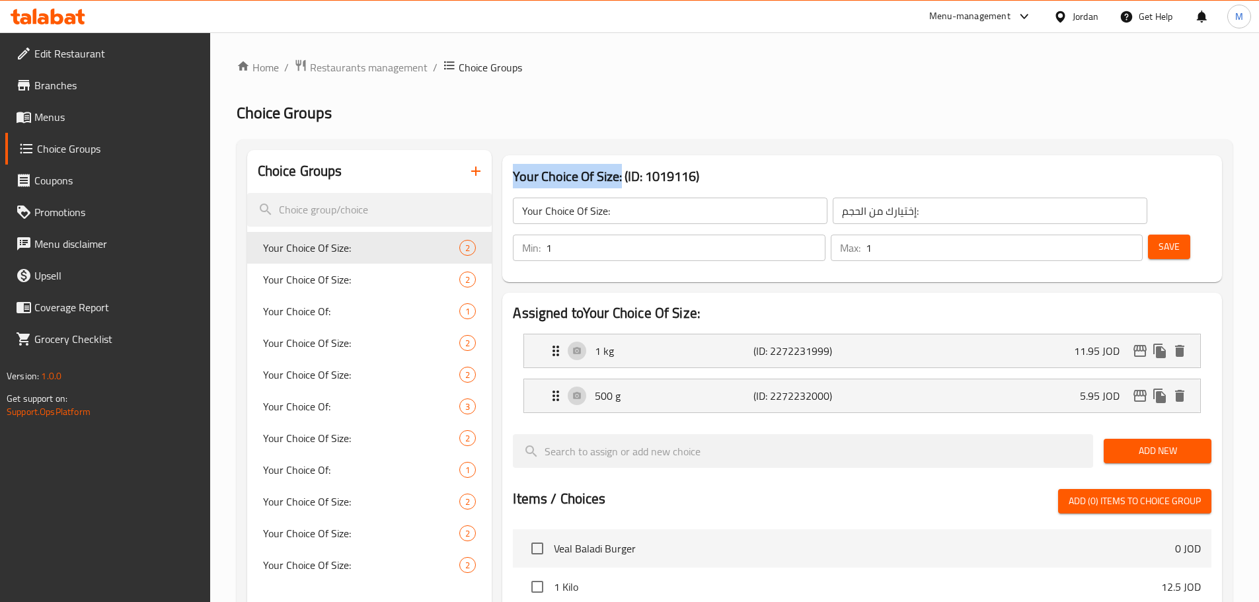
drag, startPoint x: 511, startPoint y: 172, endPoint x: 622, endPoint y: 184, distance: 112.4
click at [622, 184] on div "Your Choice Of Size: (ID: 1019116) Your Choice Of Size: ​ إختيارك من الحجم: ​ M…" at bounding box center [862, 218] width 720 height 127
copy h3 "Your Choice Of Size:"
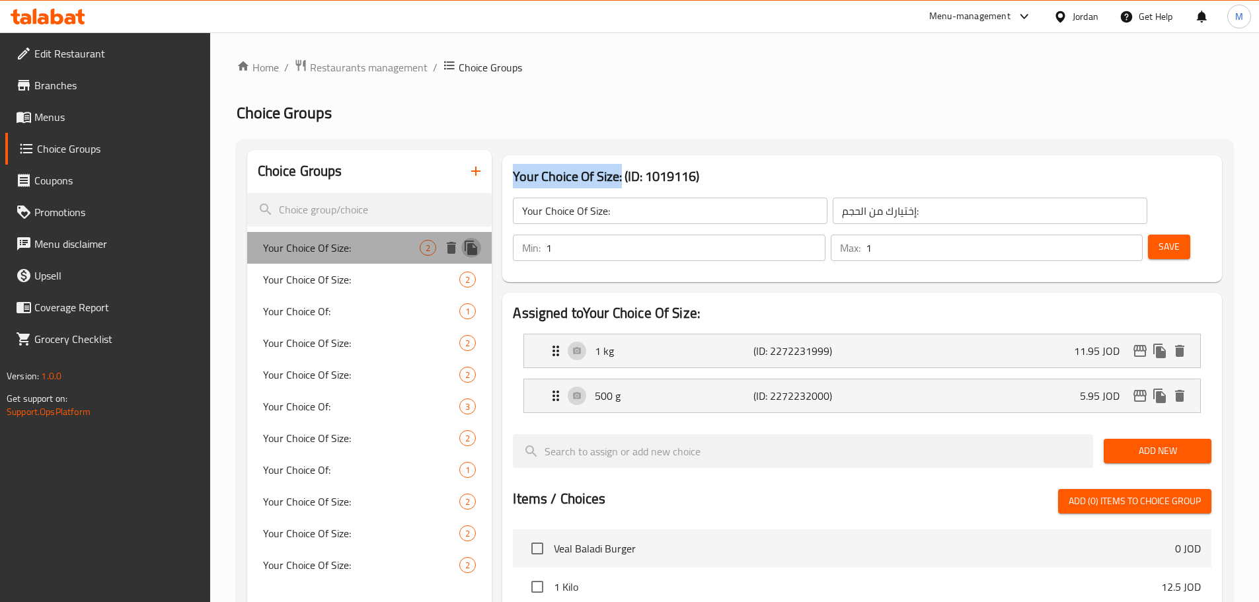
click at [470, 248] on icon "duplicate" at bounding box center [471, 248] width 13 height 15
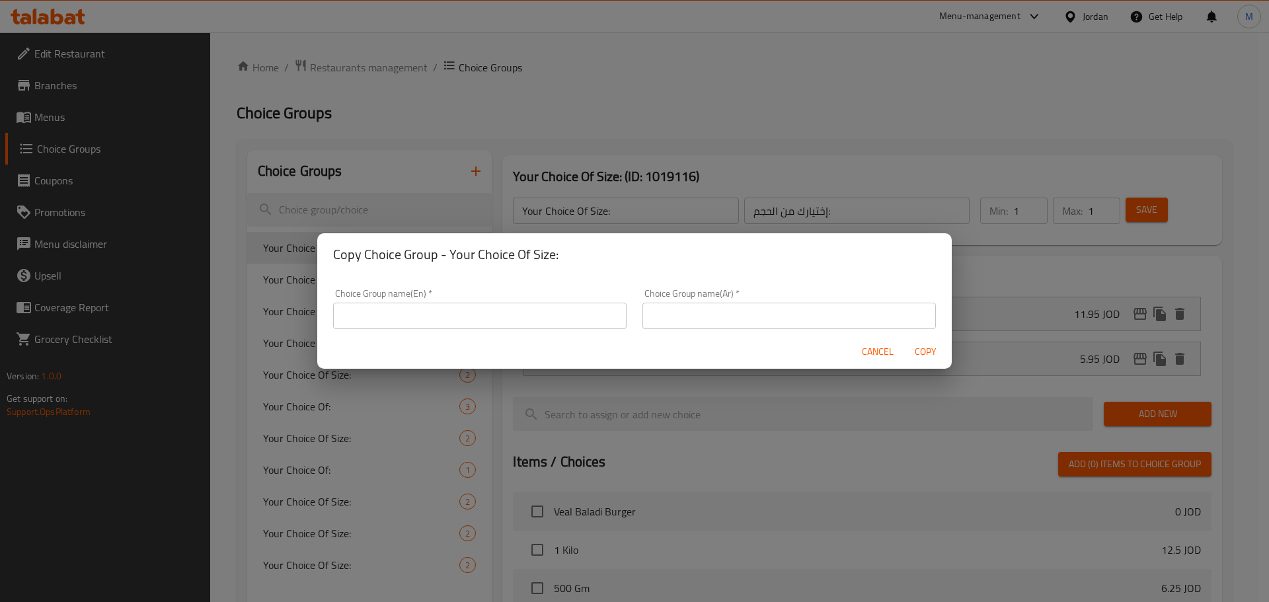
click at [514, 321] on input "text" at bounding box center [479, 316] width 293 height 26
paste input "Your Choice Of Size:"
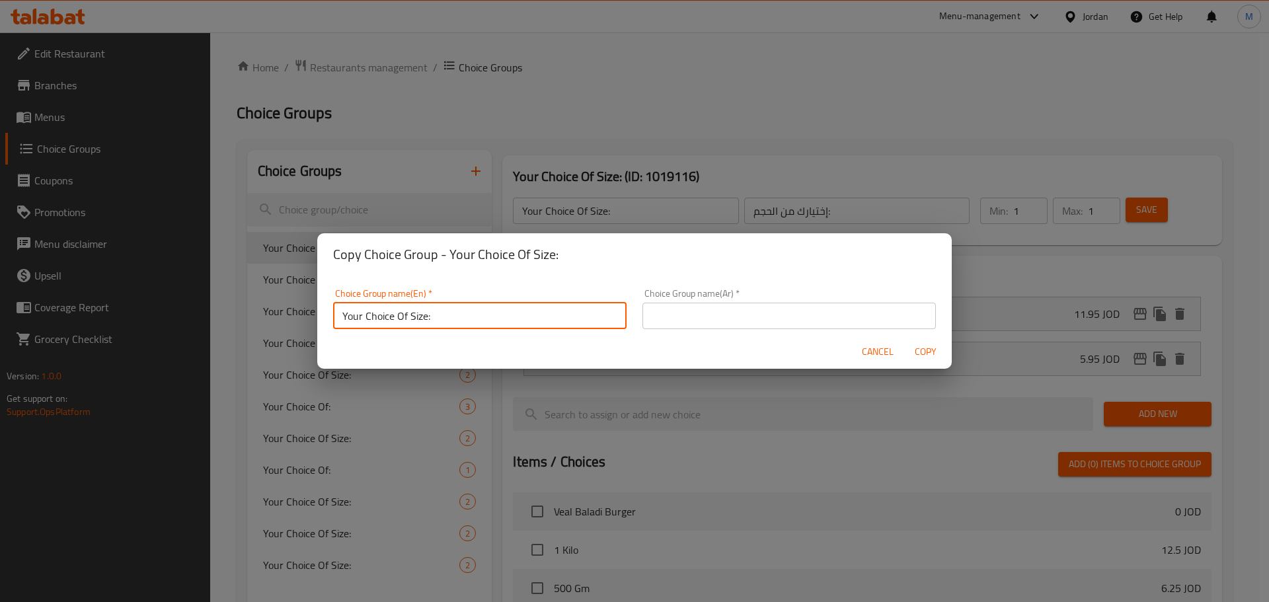
type input "Your Choice Of Size:"
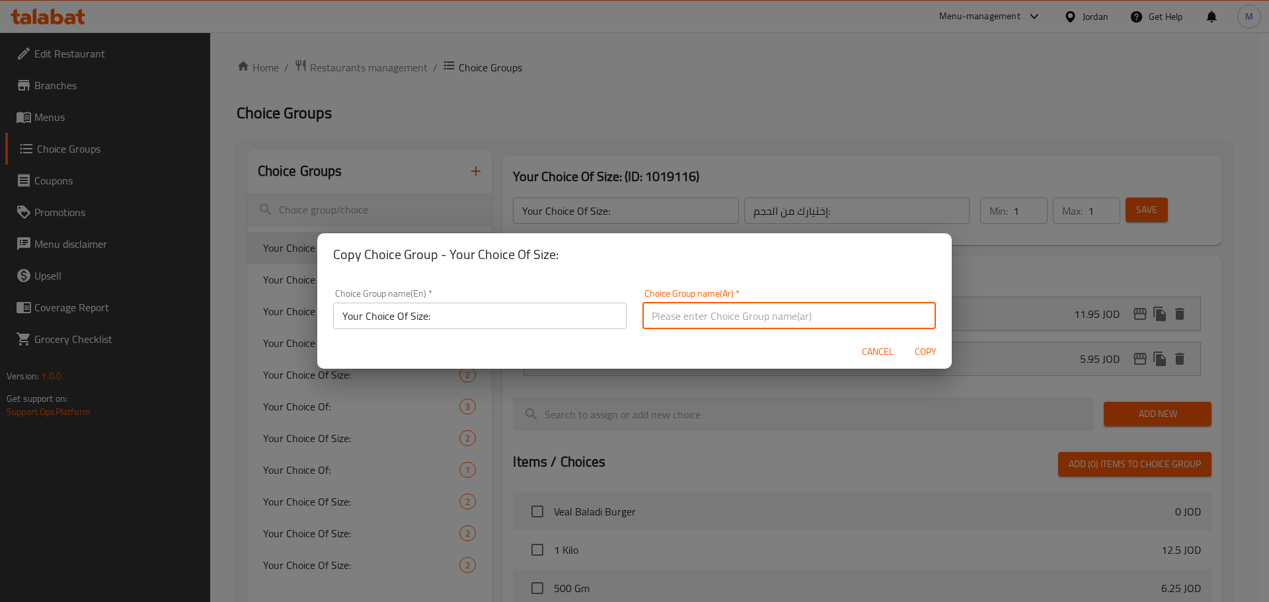
click at [698, 320] on input "text" at bounding box center [788, 316] width 293 height 26
type input "H"
type input "h"
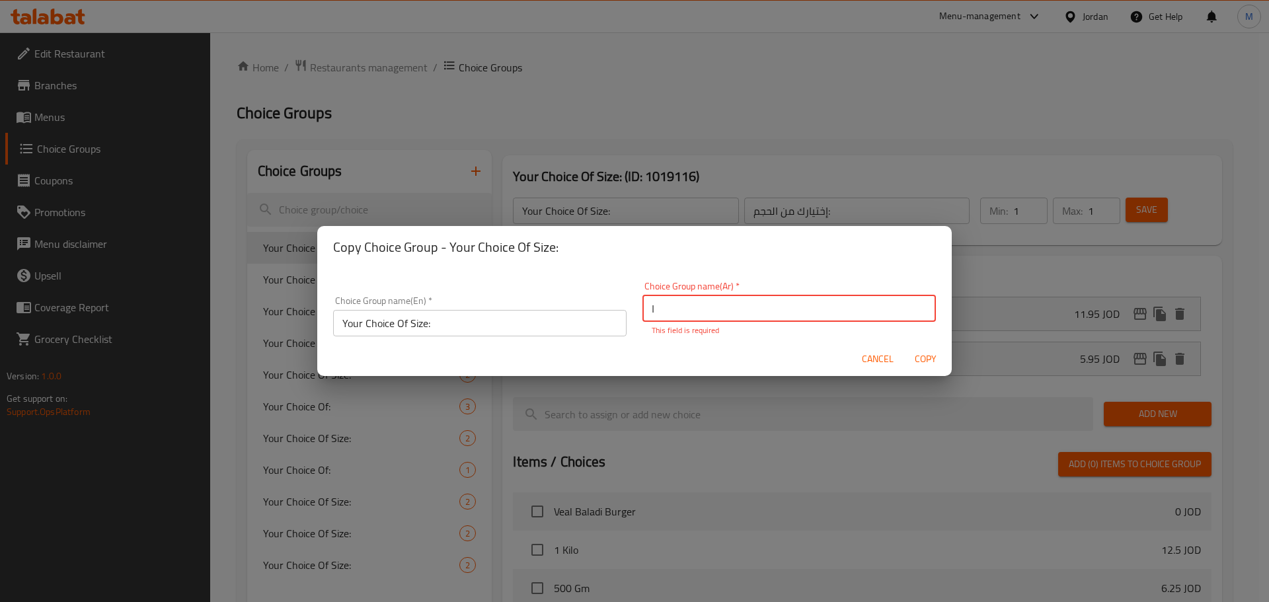
type input "اختيارك من:"
click at [920, 352] on span "Copy" at bounding box center [925, 359] width 32 height 17
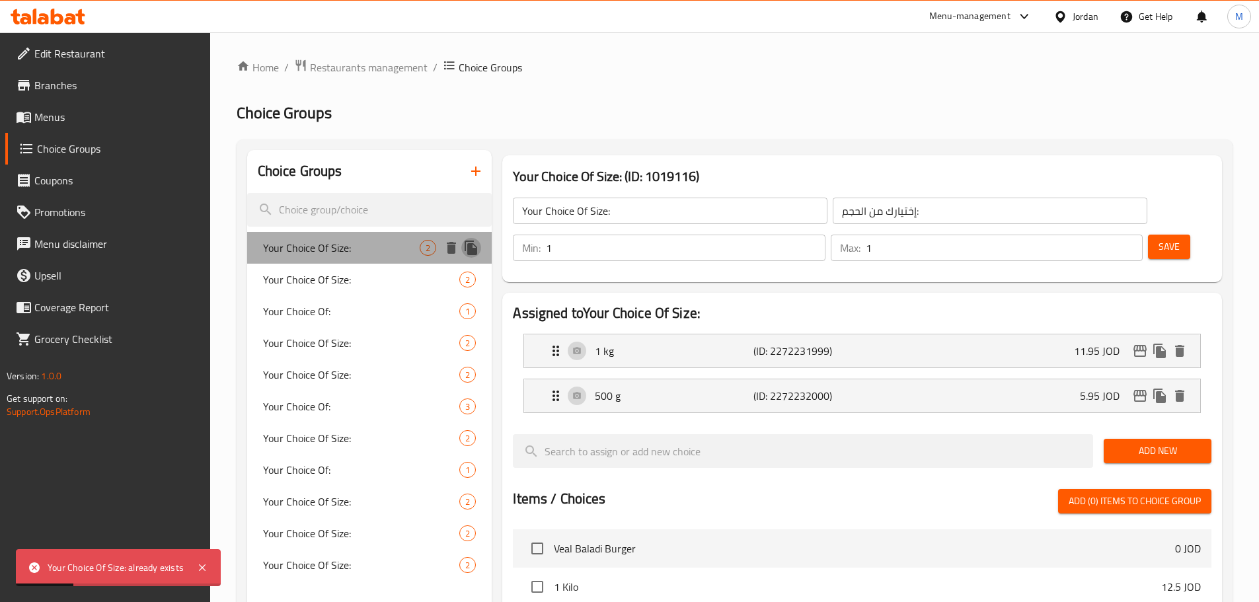
click at [471, 253] on icon "duplicate" at bounding box center [471, 248] width 13 height 15
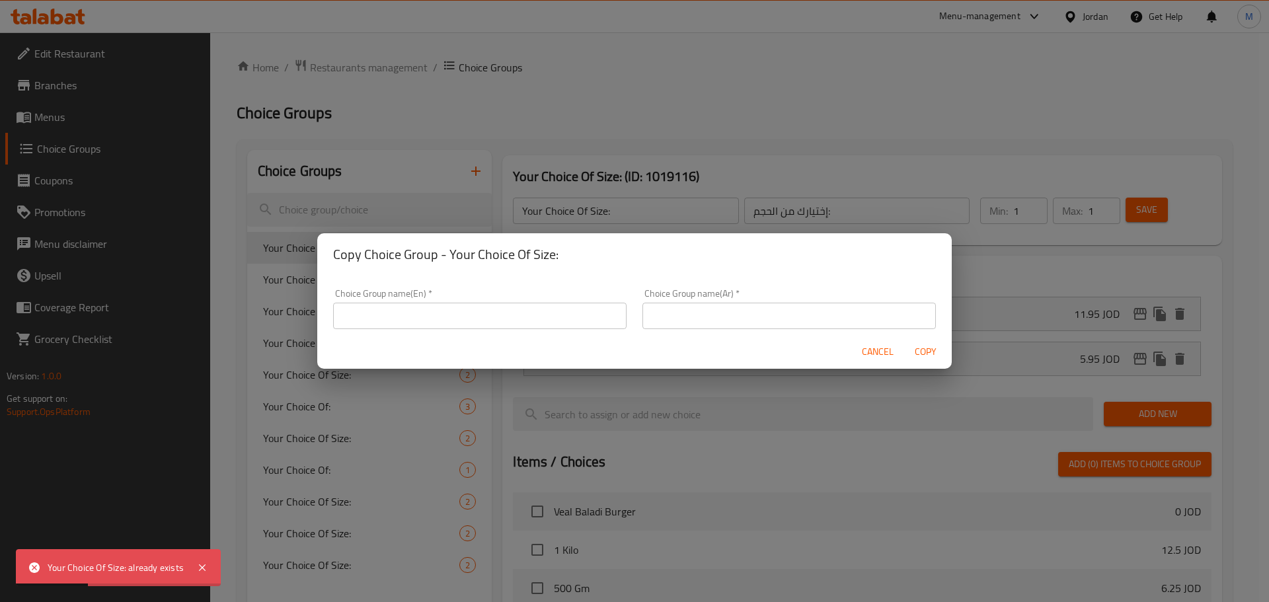
click at [475, 310] on input "text" at bounding box center [479, 316] width 293 height 26
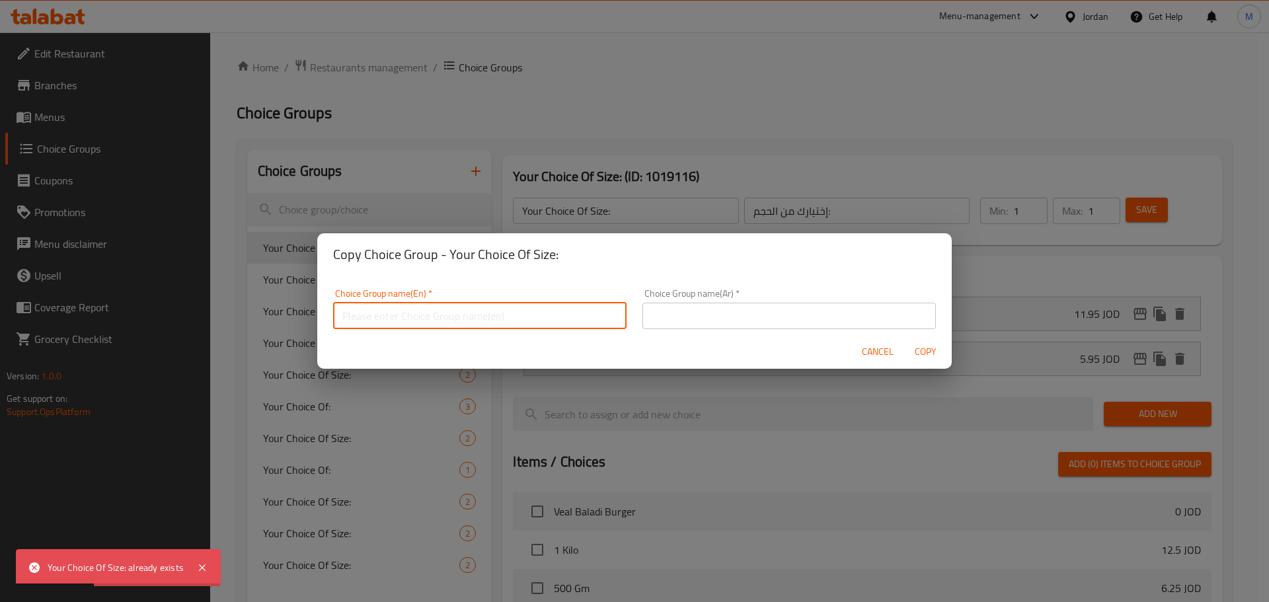
paste input "Your Choice Of Size:"
click at [430, 324] on input "Your Choice Of Size:" at bounding box center [479, 316] width 293 height 26
click at [428, 324] on input "Your Choice Of Size:" at bounding box center [479, 316] width 293 height 26
type input "Your Choice Of Size :"
click at [681, 317] on input "text" at bounding box center [788, 316] width 293 height 26
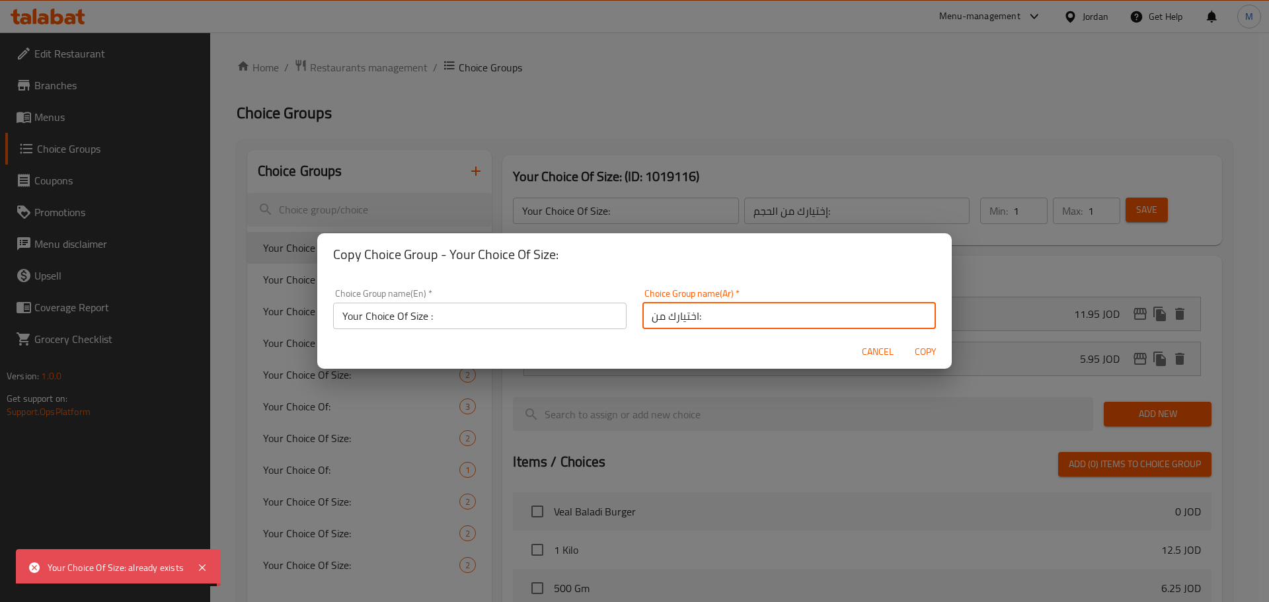
drag, startPoint x: 693, startPoint y: 313, endPoint x: 720, endPoint y: 314, distance: 27.8
click at [693, 313] on input "اختيارك من:" at bounding box center [788, 316] width 293 height 26
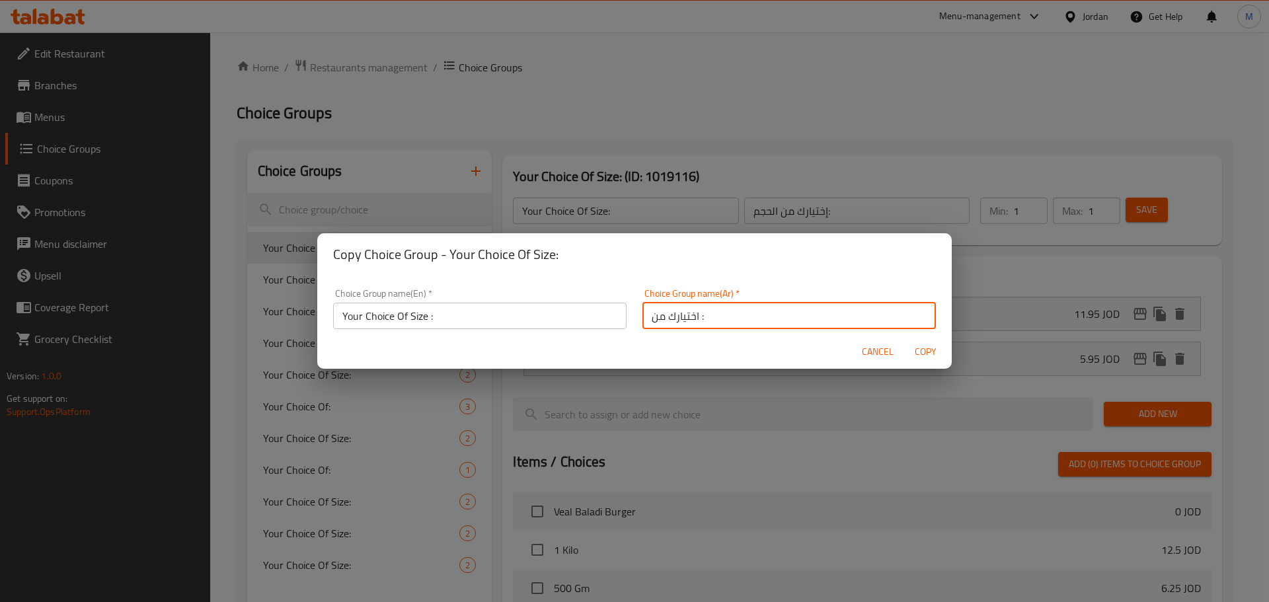
type input "اختيارك من :"
click at [914, 350] on span "Copy" at bounding box center [925, 352] width 32 height 17
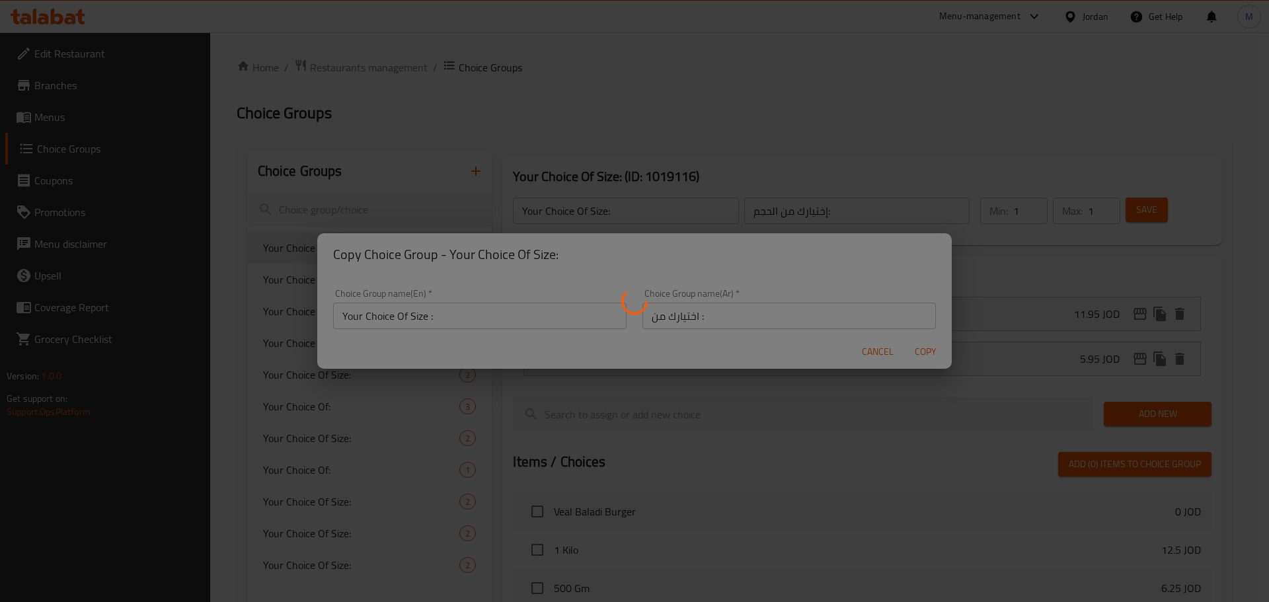
type input "Your Choice Of Size :"
type input "اختيارك من :"
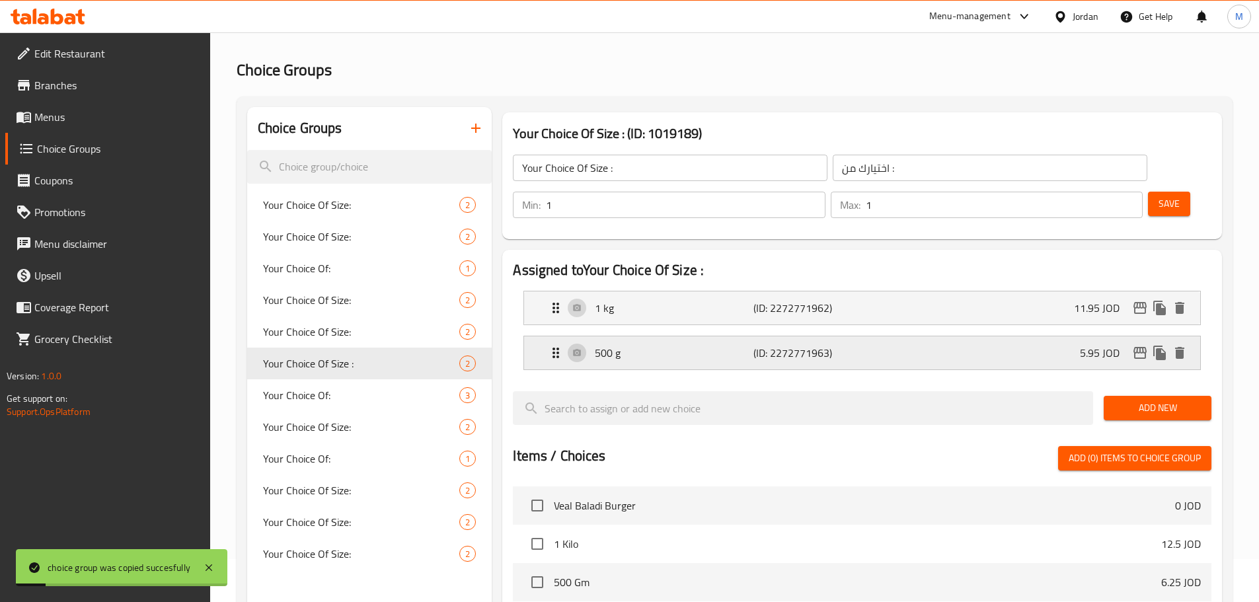
scroll to position [66, 0]
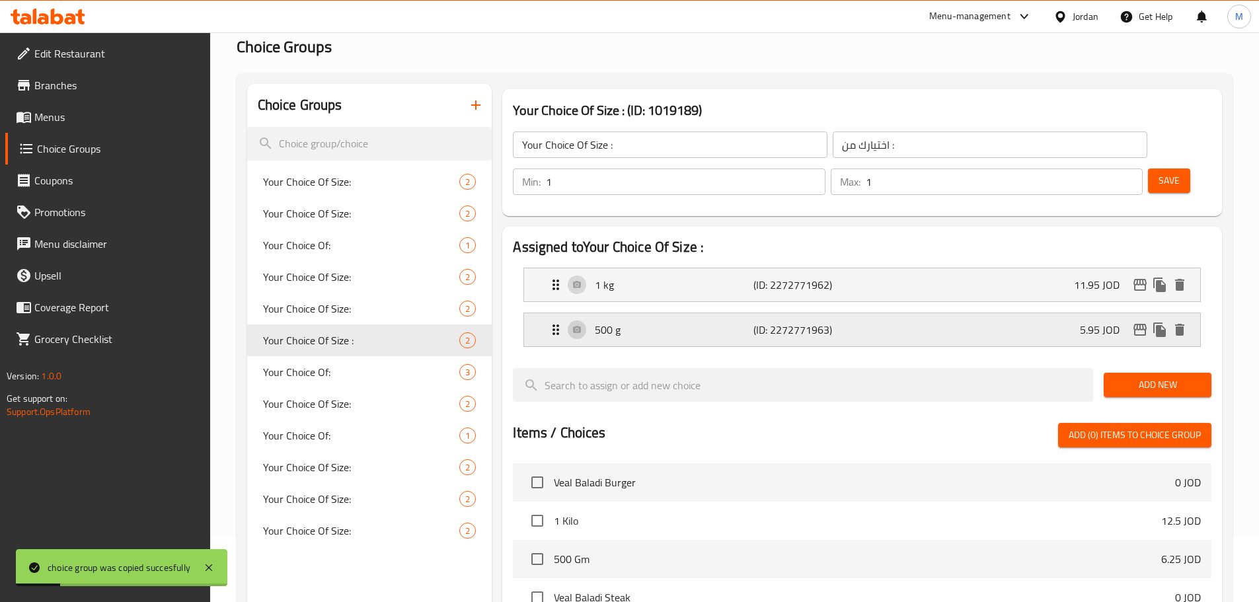
click at [780, 322] on p "(ID: 2272771963)" at bounding box center [806, 330] width 106 height 16
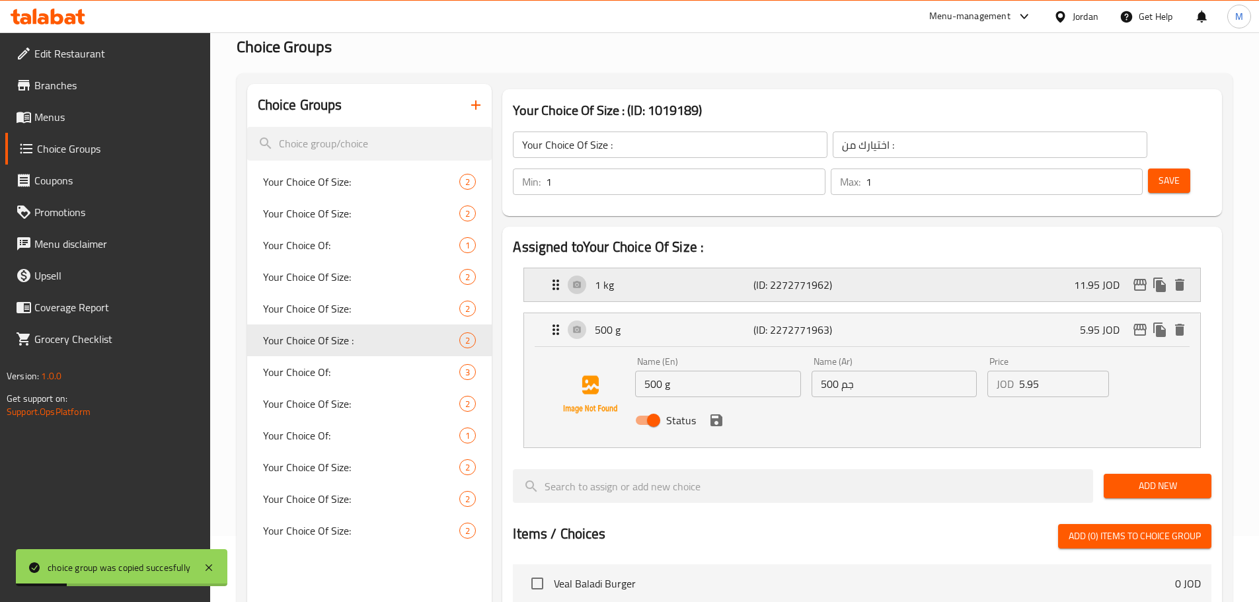
click at [761, 277] on p "(ID: 2272771962)" at bounding box center [806, 285] width 106 height 16
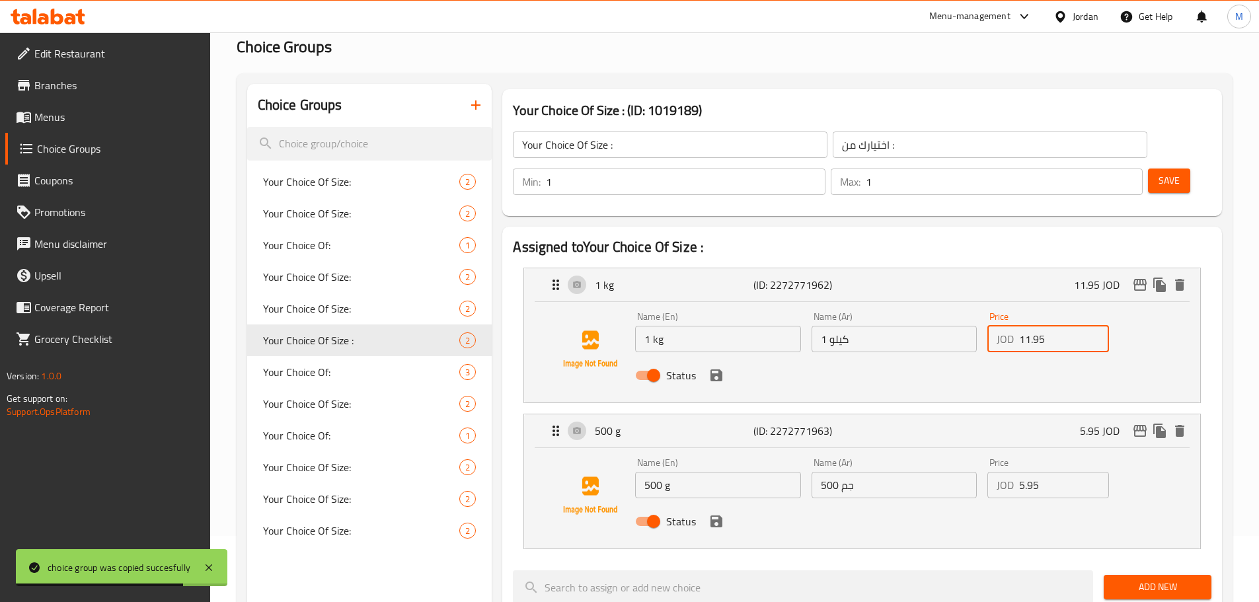
drag, startPoint x: 1056, startPoint y: 304, endPoint x: 799, endPoint y: 269, distance: 259.4
click at [810, 307] on div "Name (En) 1 kg Name (En) Name (Ar) 1 كيلو Name (Ar) Price JOD 11.95 Price Status" at bounding box center [894, 350] width 528 height 87
paste input "2"
type input "12"
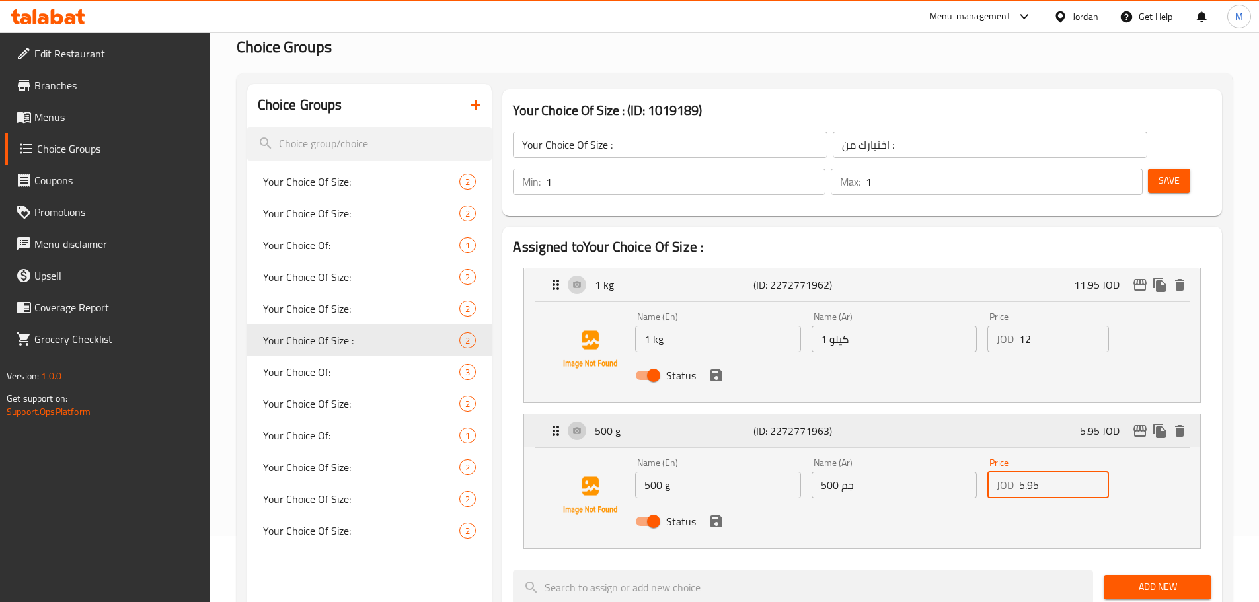
drag, startPoint x: 1052, startPoint y: 447, endPoint x: 796, endPoint y: 404, distance: 259.4
click at [798, 448] on div "Name (En) 500 g Name (En) Name (Ar) 500 جم Name (Ar) Price JOD 5.95 Price Status" at bounding box center [862, 498] width 676 height 100
paste input "6"
type input "6"
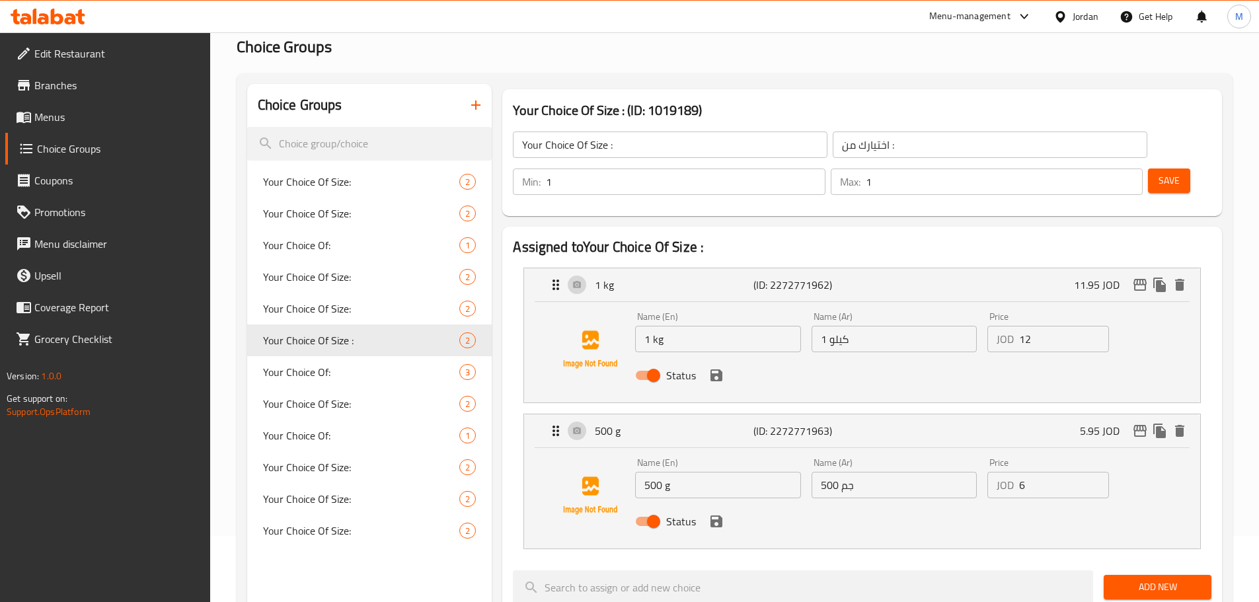
click at [1158, 172] on span "Save" at bounding box center [1168, 180] width 21 height 17
